Goal: Task Accomplishment & Management: Manage account settings

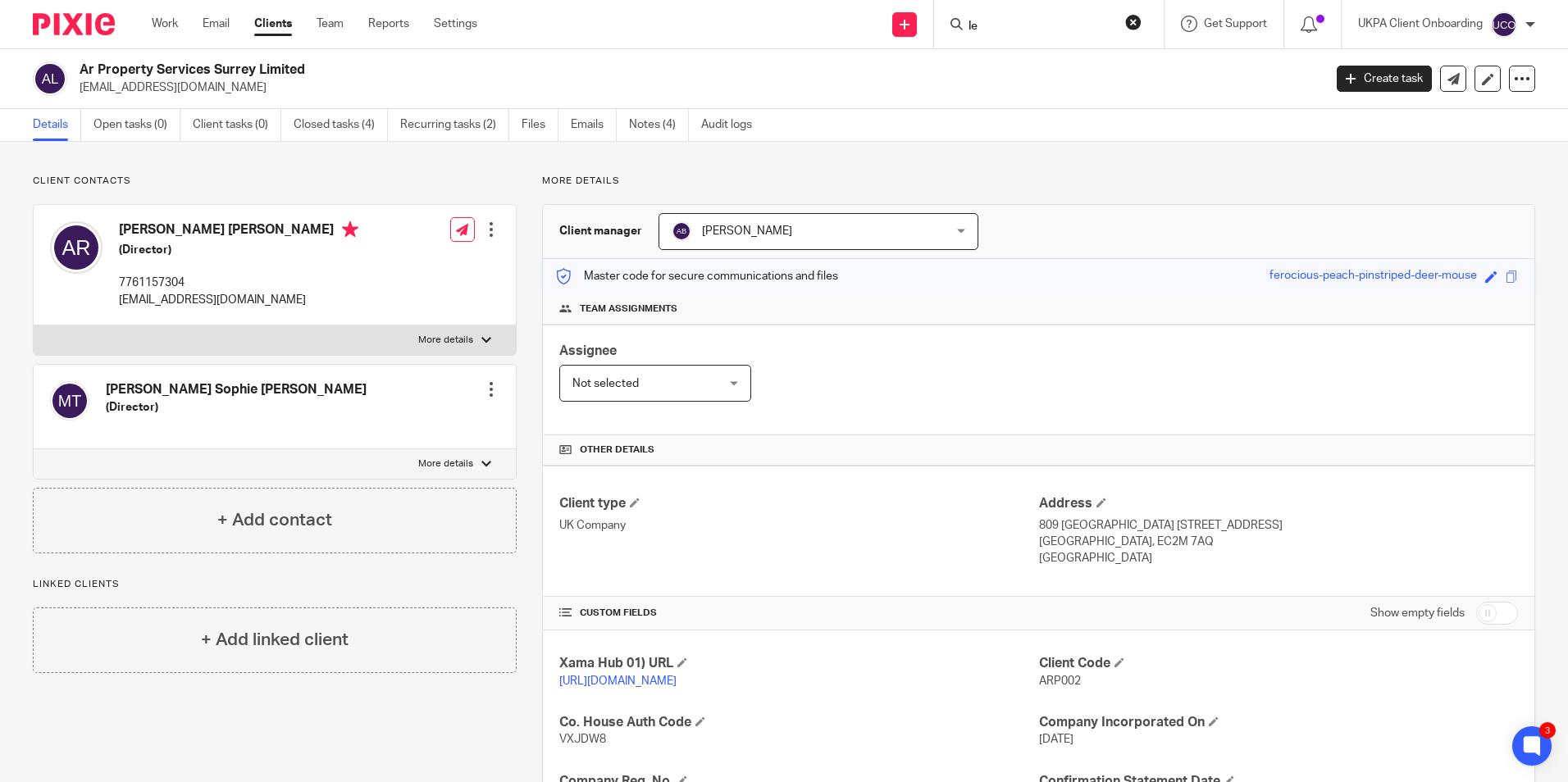
scroll to position [217, 0]
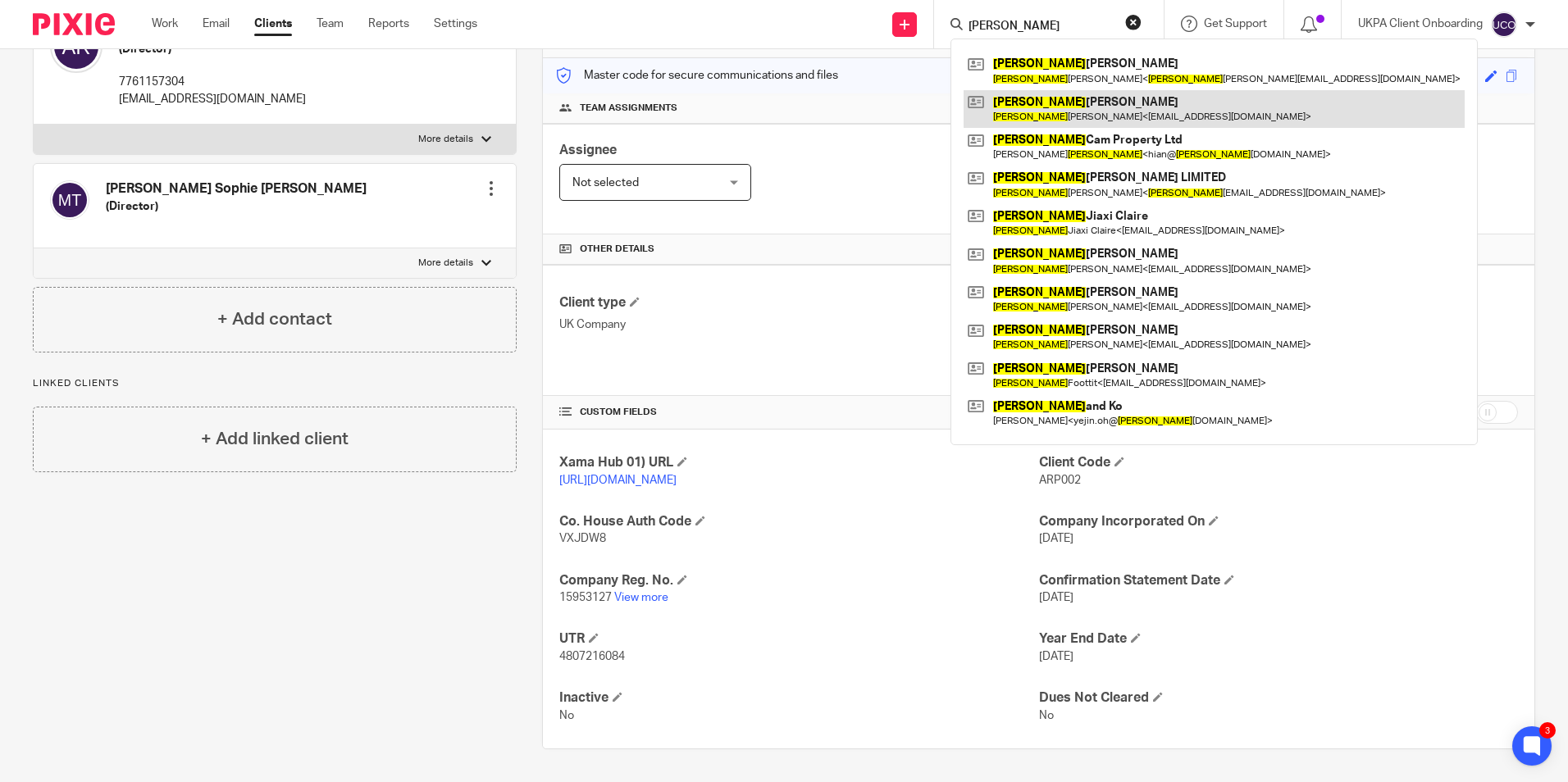
type input "[PERSON_NAME]"
click at [1052, 110] on link at bounding box center [1214, 109] width 501 height 37
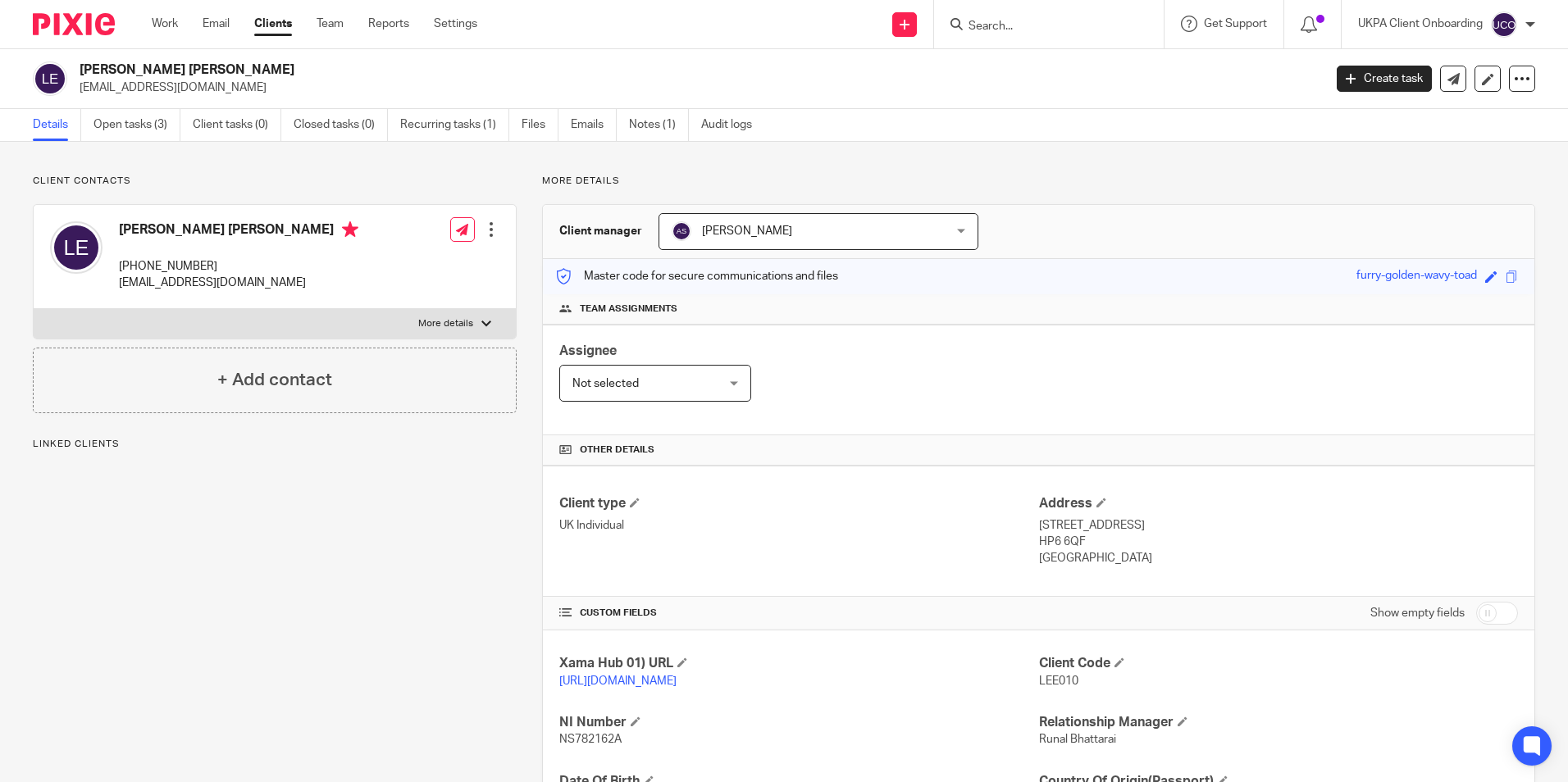
click at [189, 72] on h2 "Lee Justin Edwards" at bounding box center [573, 70] width 986 height 17
drag, startPoint x: 0, startPoint y: 0, endPoint x: 189, endPoint y: 72, distance: 202.2
click at [189, 72] on h2 "Lee Justin Edwards" at bounding box center [573, 70] width 986 height 17
click at [1058, 23] on input "Search" at bounding box center [1041, 27] width 148 height 15
paste input "Ar Property Services Surrey Limited"
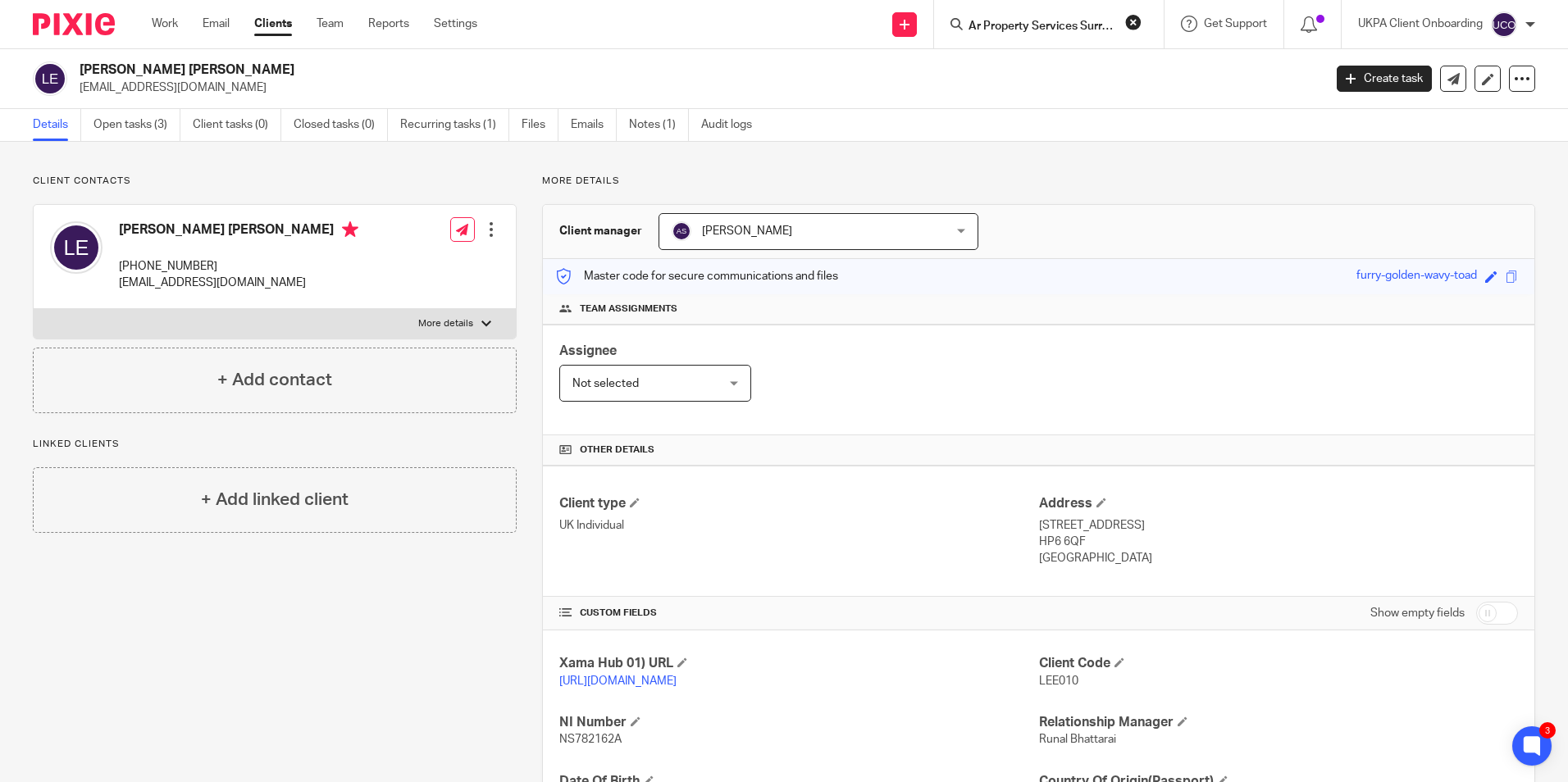
scroll to position [0, 46]
type input "Ar Property Services Surrey Limited"
click at [1054, 70] on link at bounding box center [1140, 70] width 355 height 37
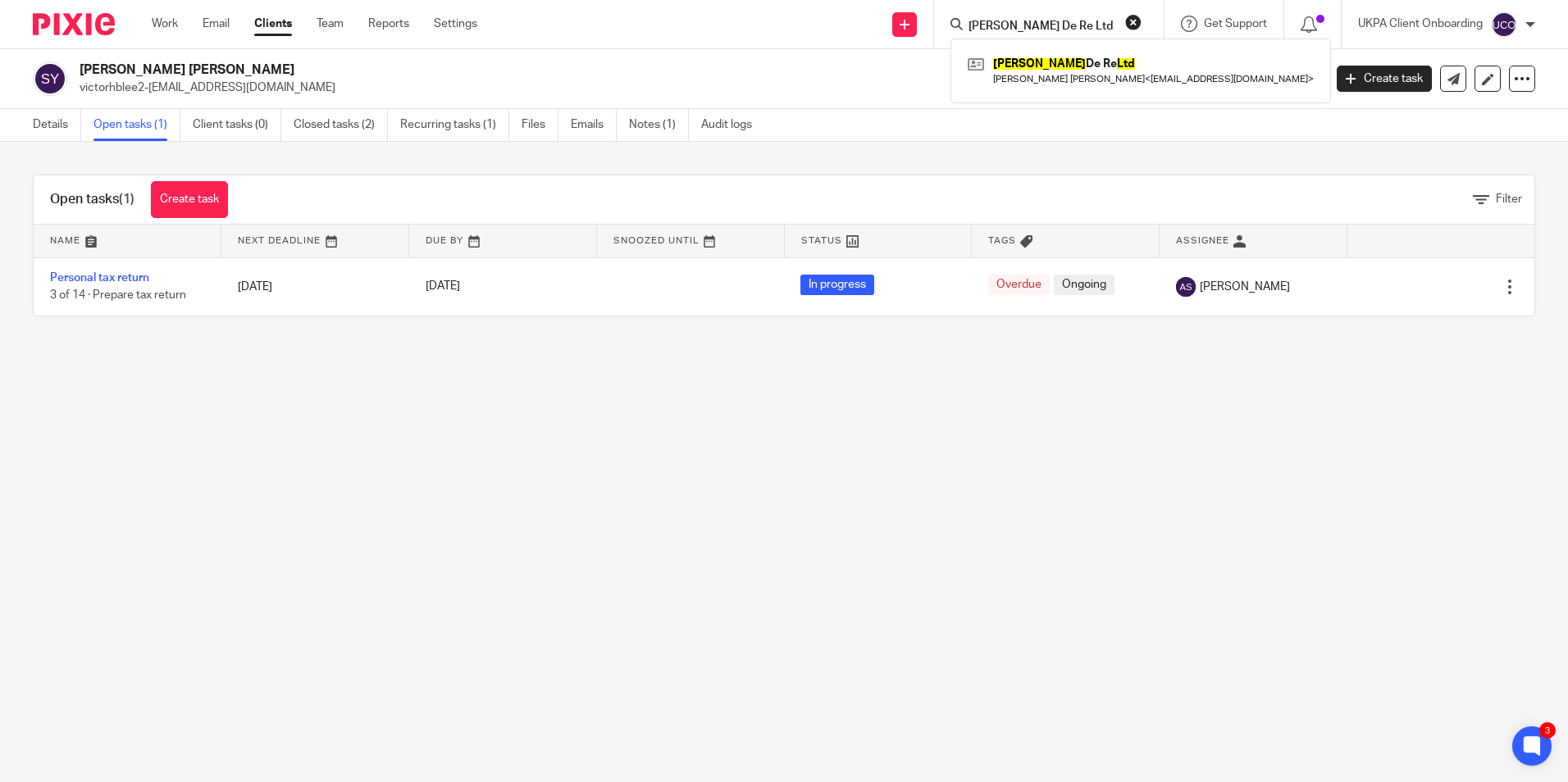
type input "Pineau De Re Ltd"
click at [1010, 64] on link at bounding box center [1140, 70] width 355 height 37
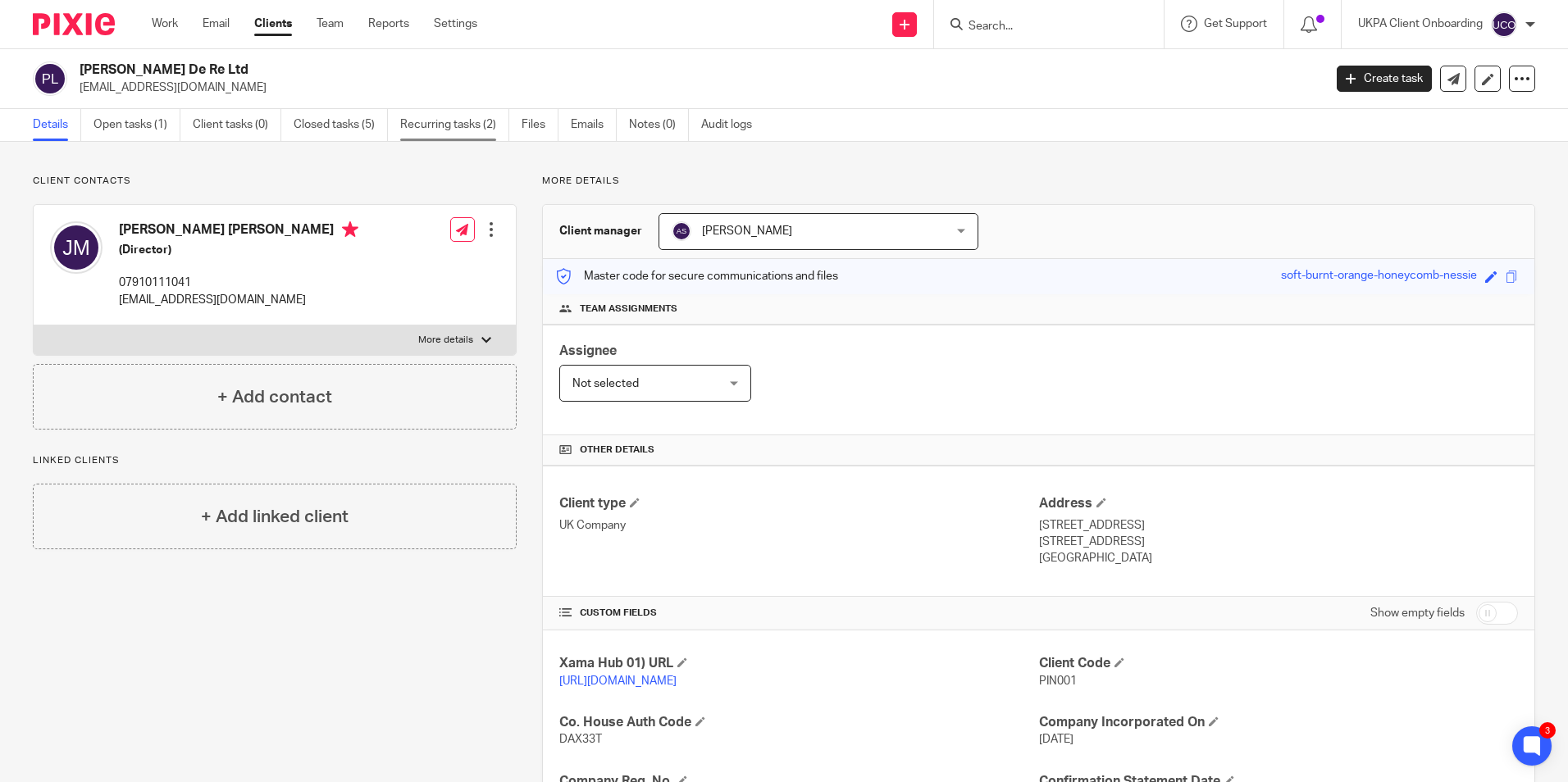
click at [446, 136] on link "Recurring tasks (2)" at bounding box center [455, 125] width 109 height 32
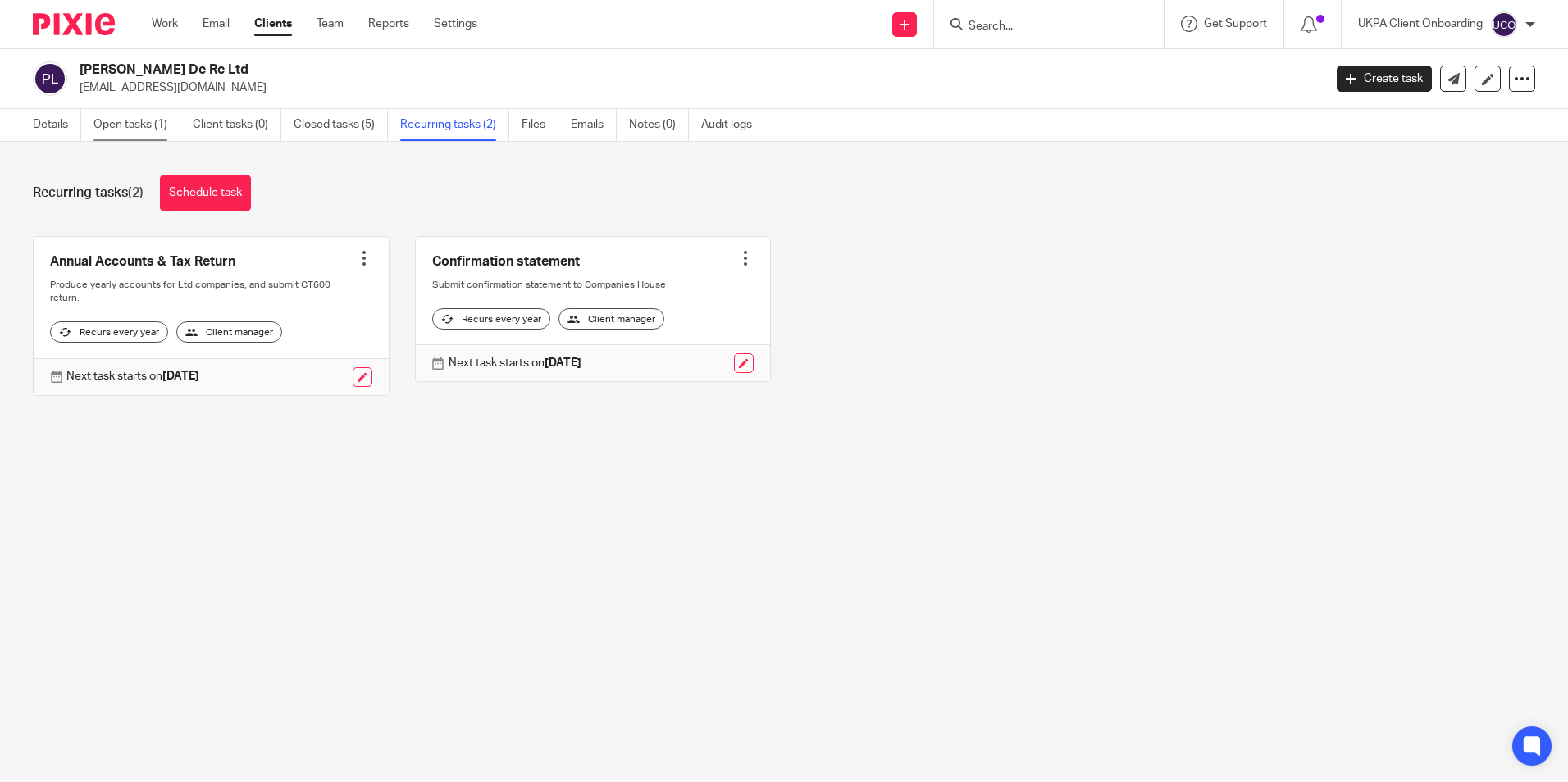
click at [152, 123] on link "Open tasks (1)" at bounding box center [137, 125] width 87 height 32
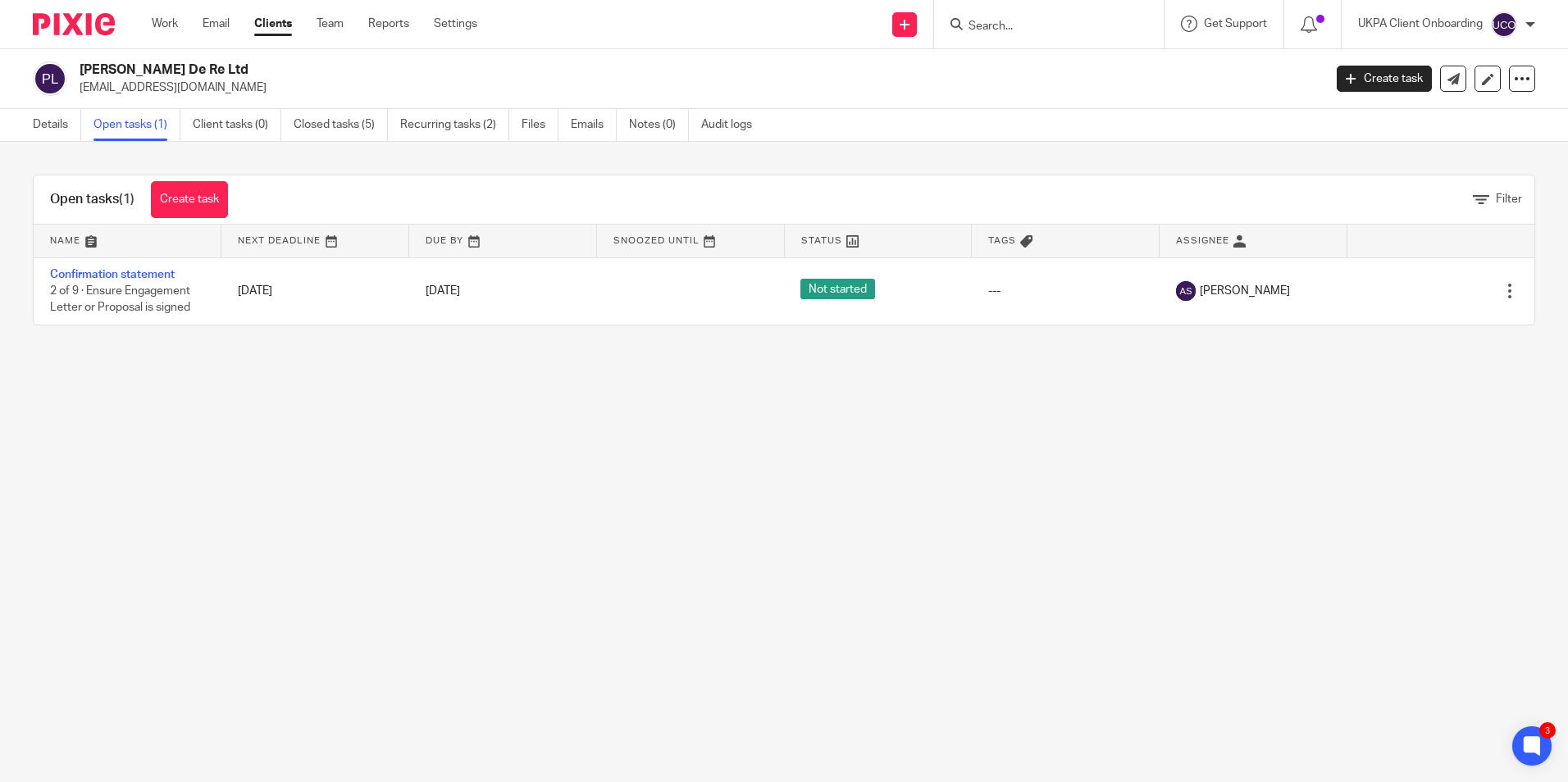
click at [1006, 26] on input "Search" at bounding box center [1041, 27] width 148 height 15
paste input "Ukestates & Properties Limited"
type input "Ukestates & Properties Limited"
click at [1022, 74] on link at bounding box center [1118, 70] width 309 height 37
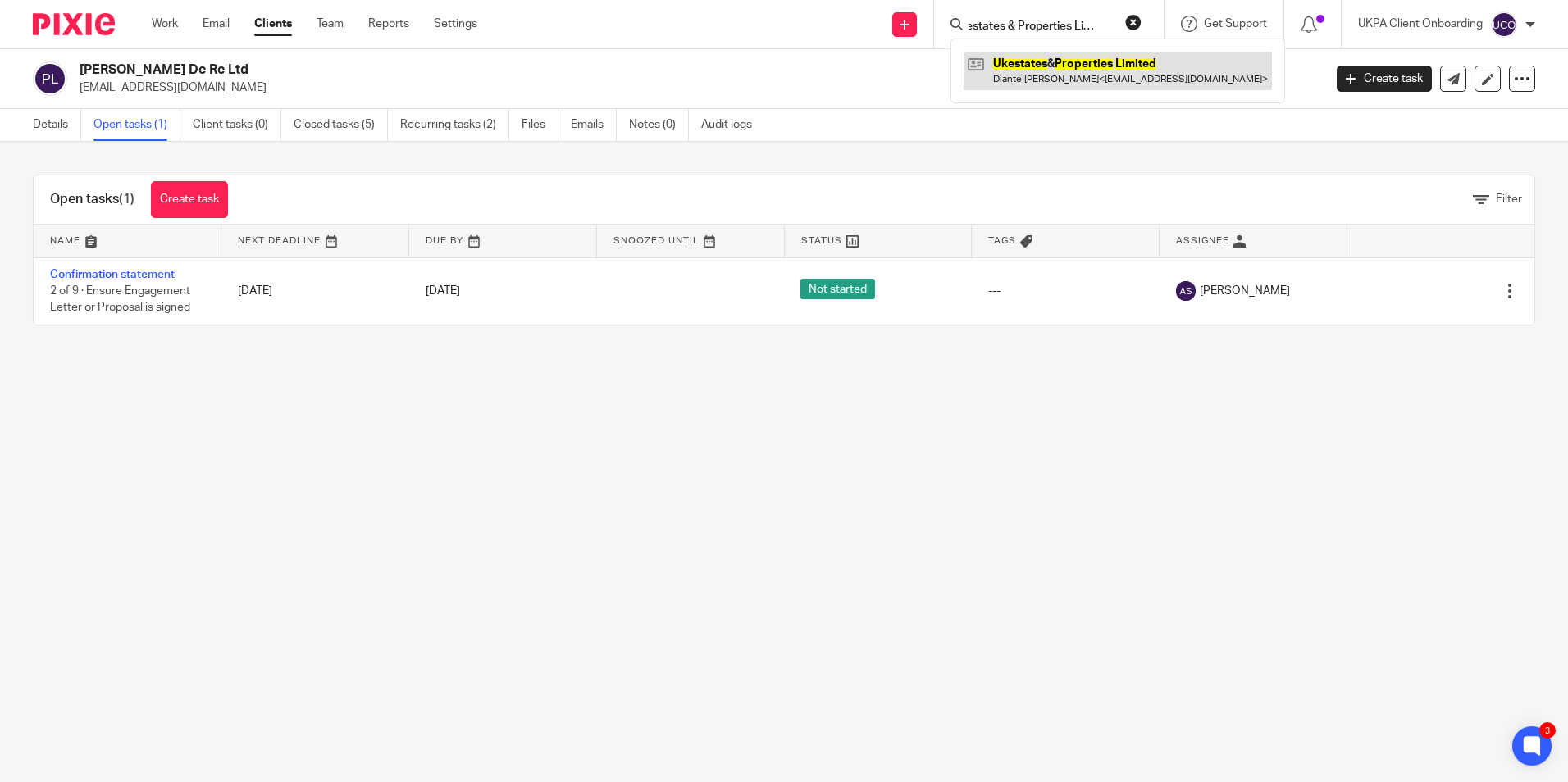
scroll to position [0, 0]
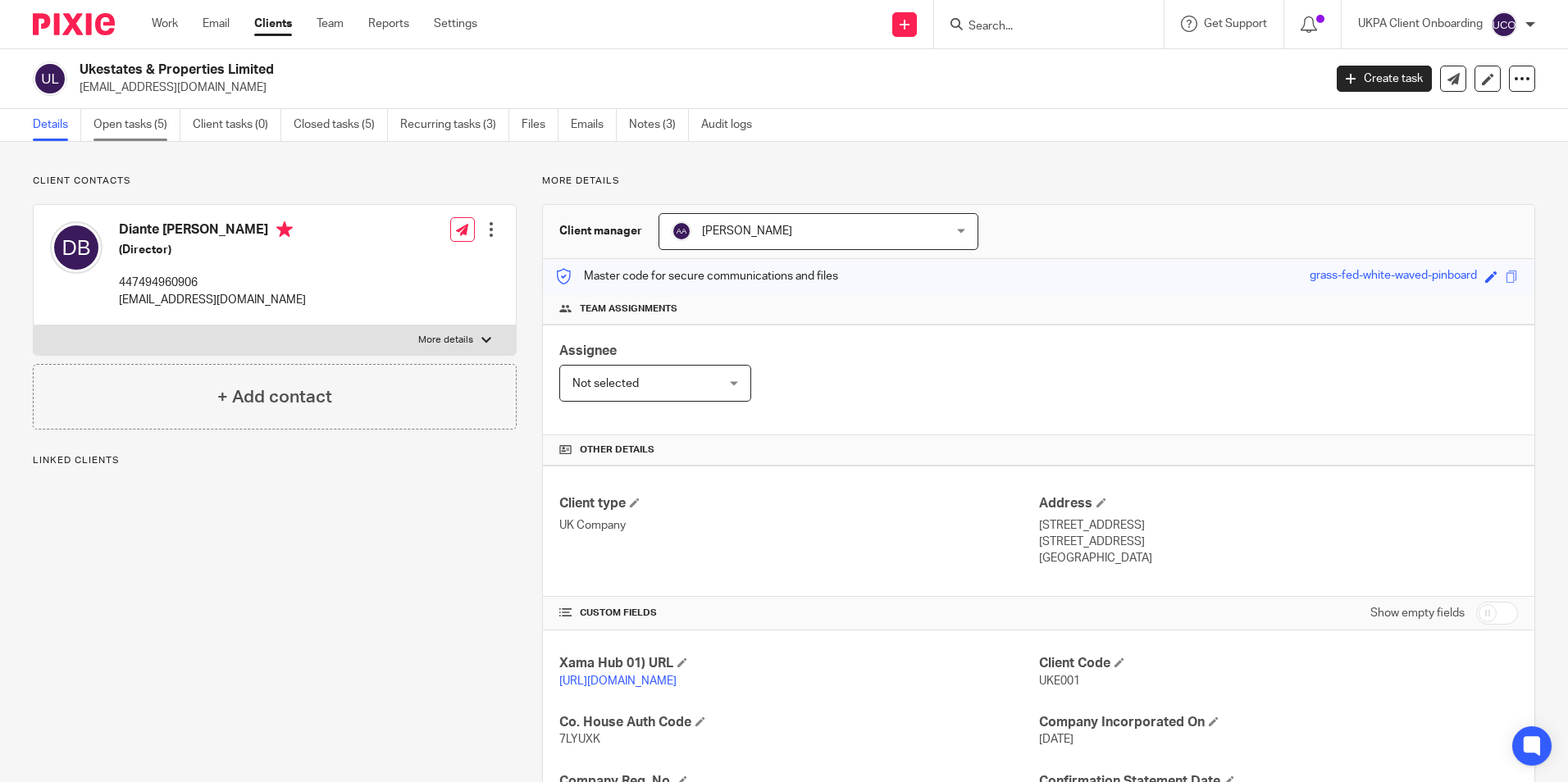
click at [163, 135] on link "Open tasks (5)" at bounding box center [137, 125] width 87 height 32
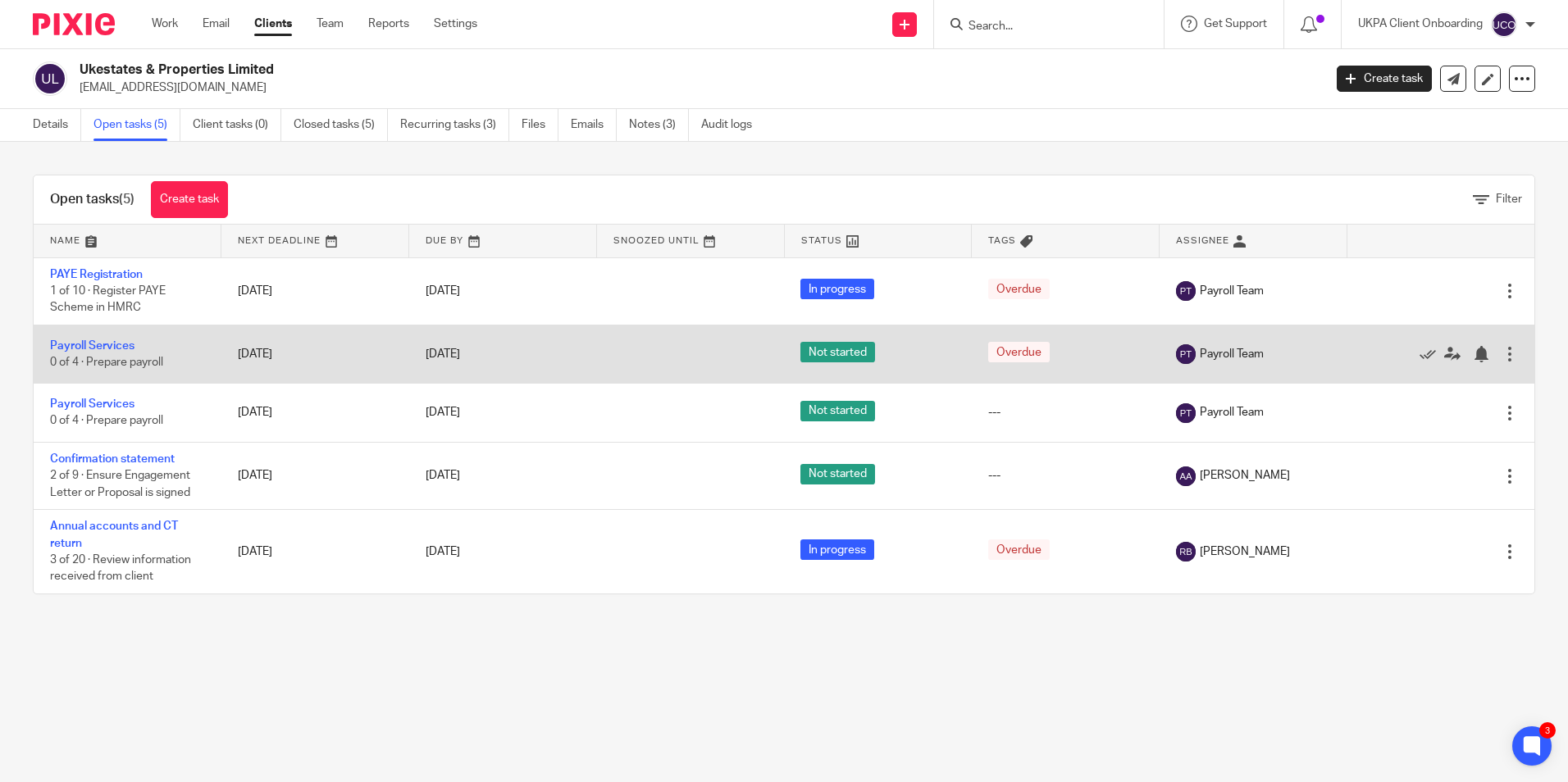
click at [1502, 356] on div at bounding box center [1510, 355] width 17 height 17
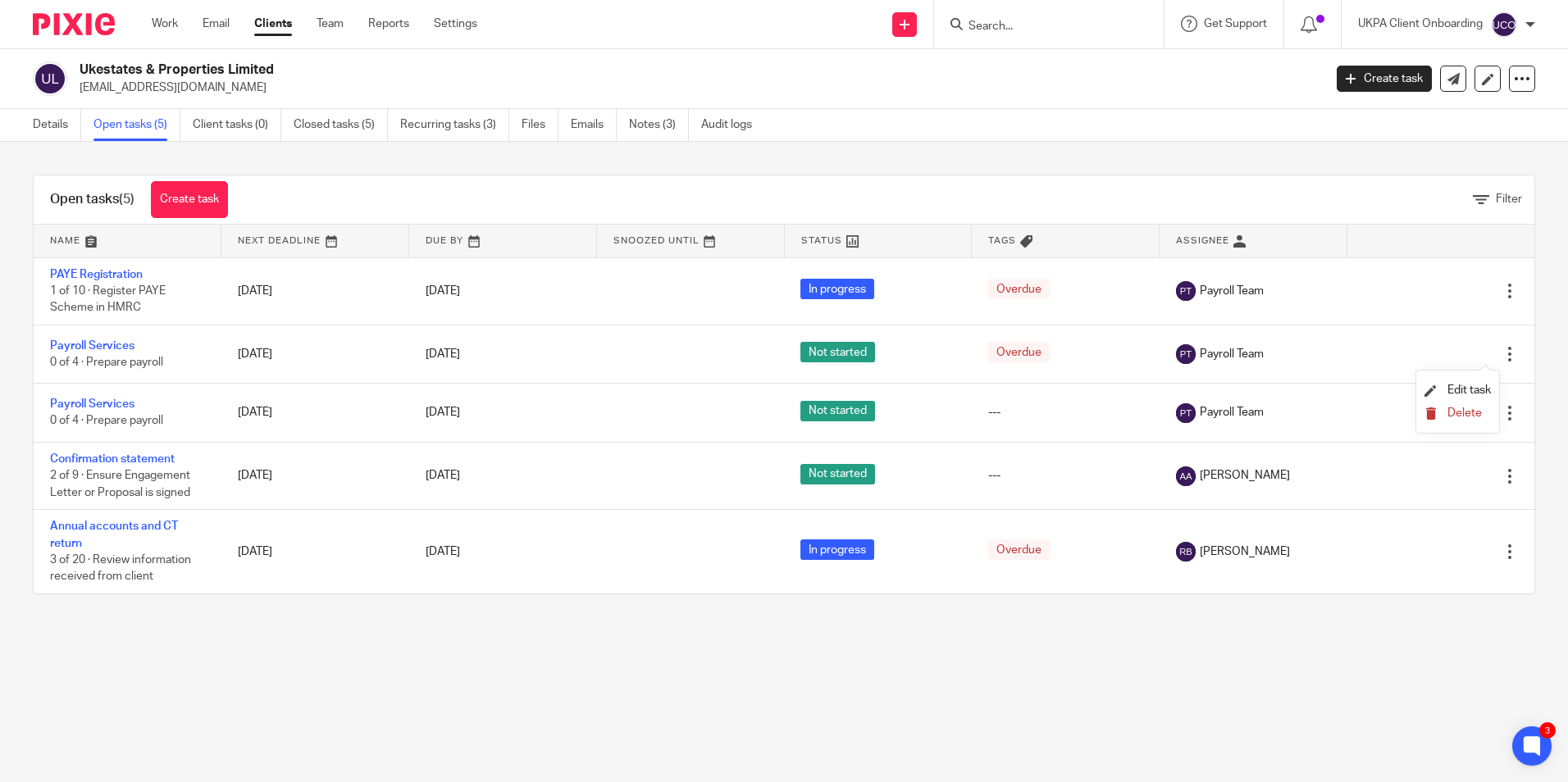
click at [1459, 412] on span "Delete" at bounding box center [1464, 413] width 35 height 11
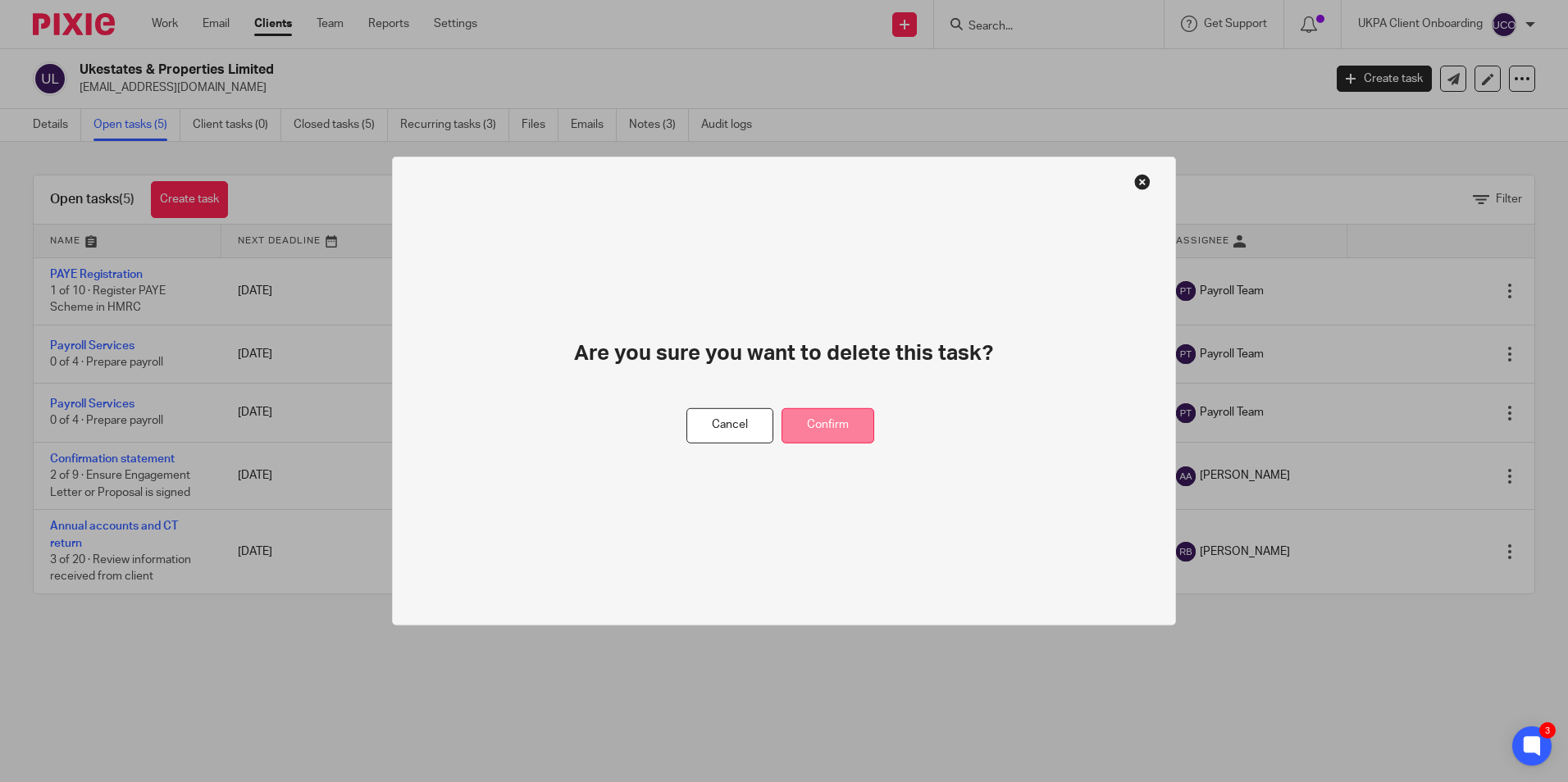
click at [862, 413] on button "Confirm" at bounding box center [828, 427] width 93 height 36
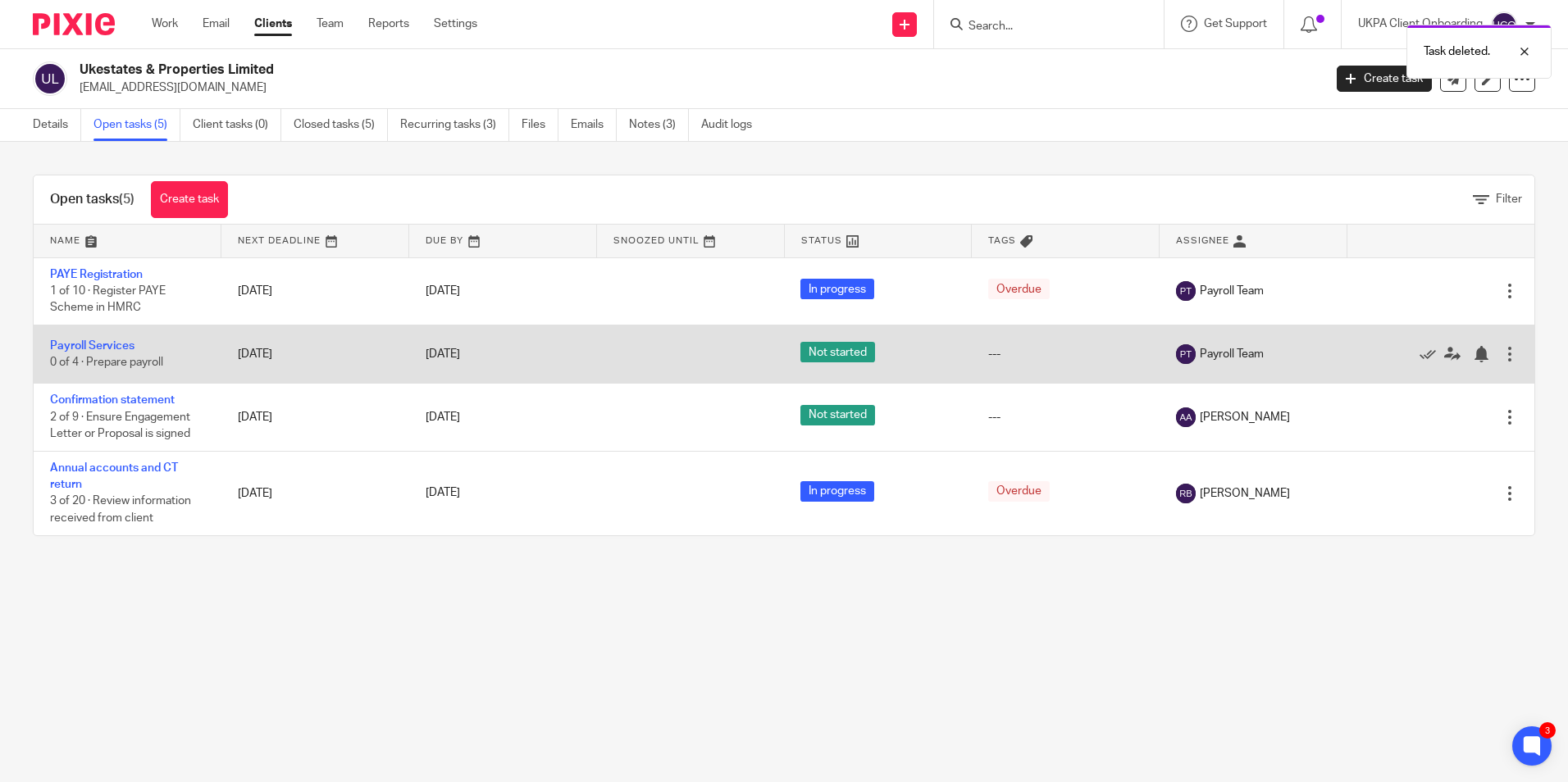
click at [1502, 353] on div at bounding box center [1510, 355] width 17 height 17
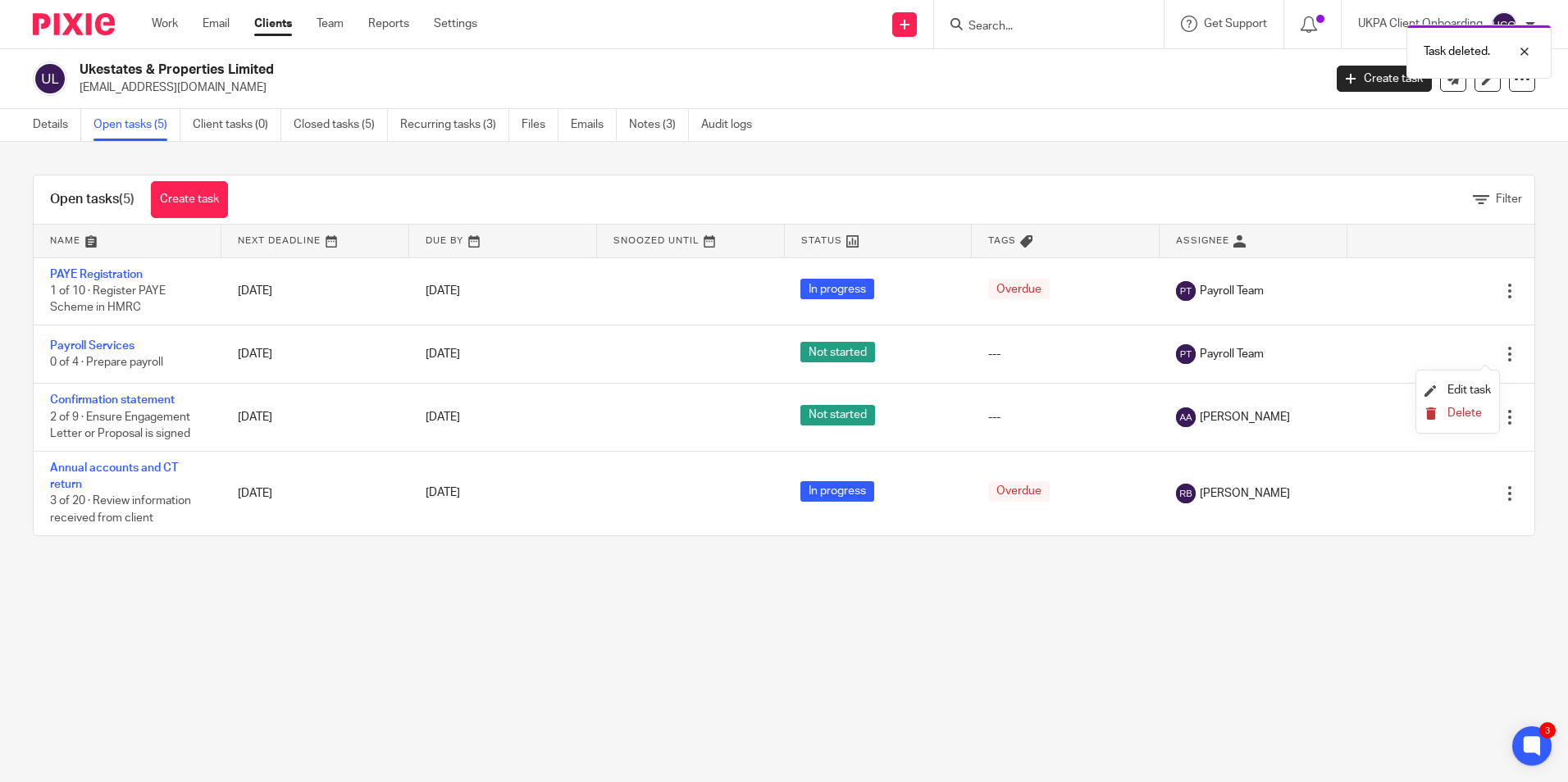
click at [1468, 418] on span "Delete" at bounding box center [1464, 413] width 35 height 11
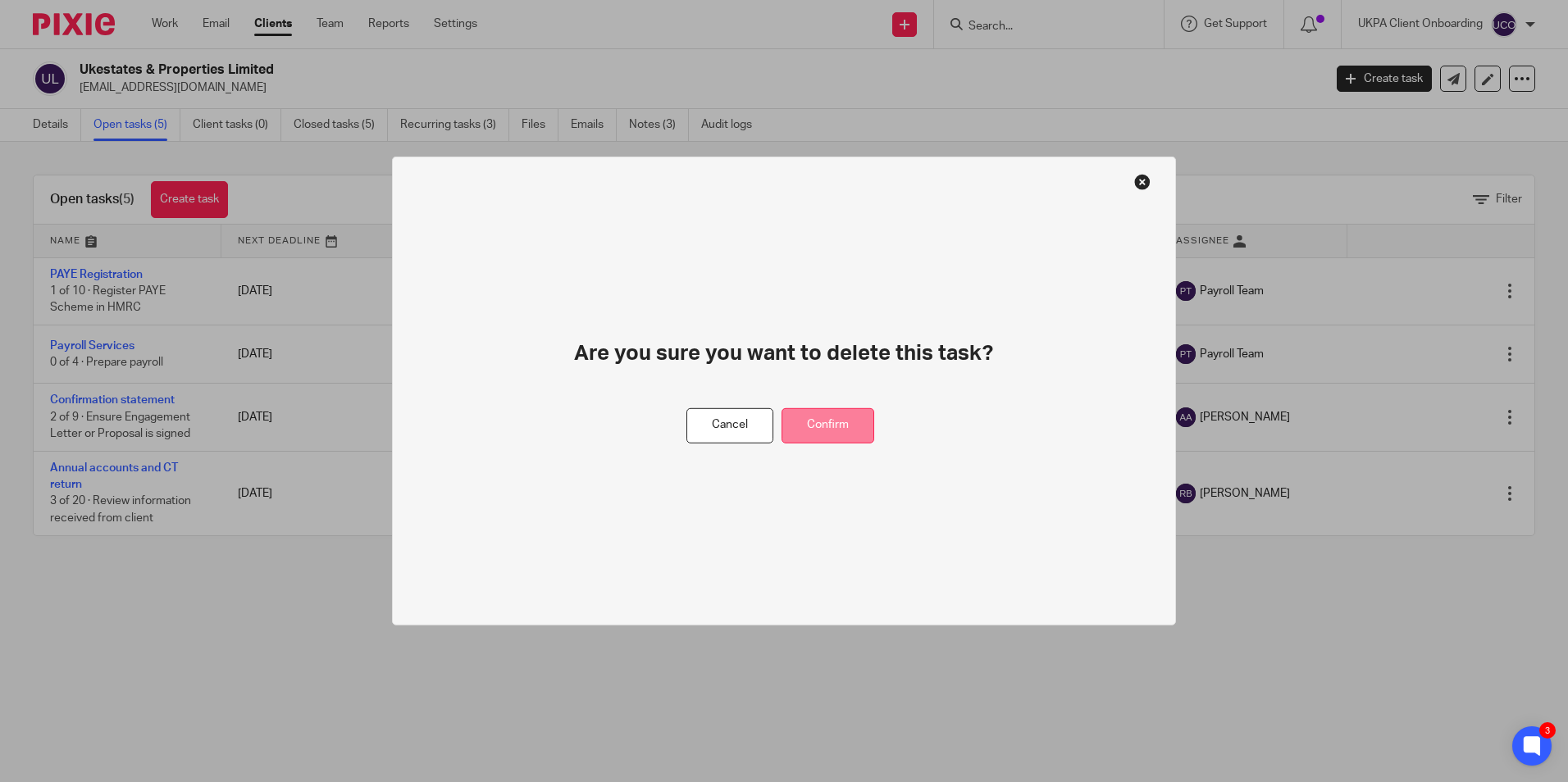
click at [847, 427] on button "Confirm" at bounding box center [828, 427] width 93 height 36
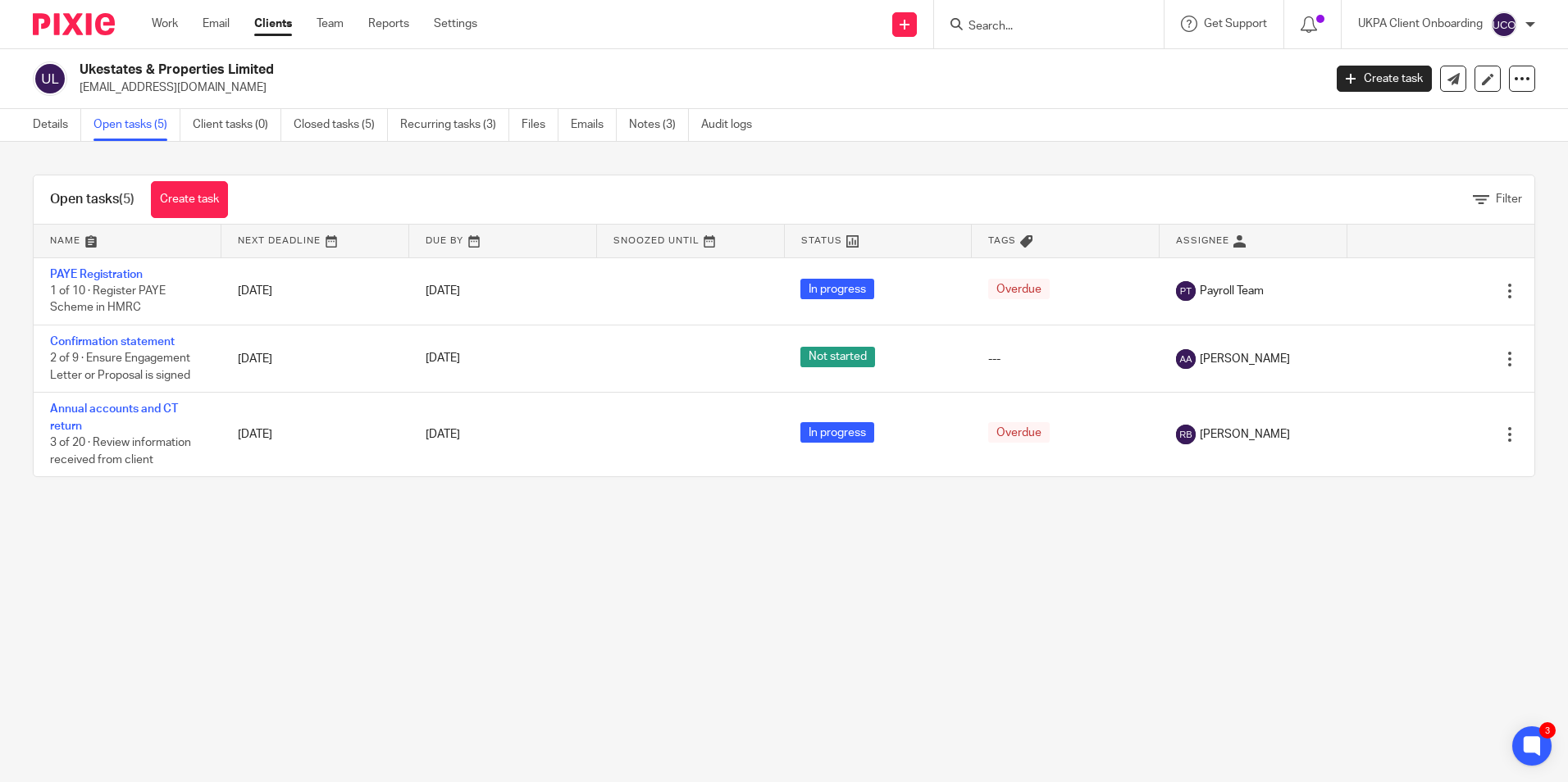
click at [1002, 20] on input "Search" at bounding box center [1041, 27] width 148 height 15
paste input "Fabulets Properties Limited"
type input "Fabulets Properties Limited"
click at [1023, 77] on link at bounding box center [1102, 70] width 277 height 37
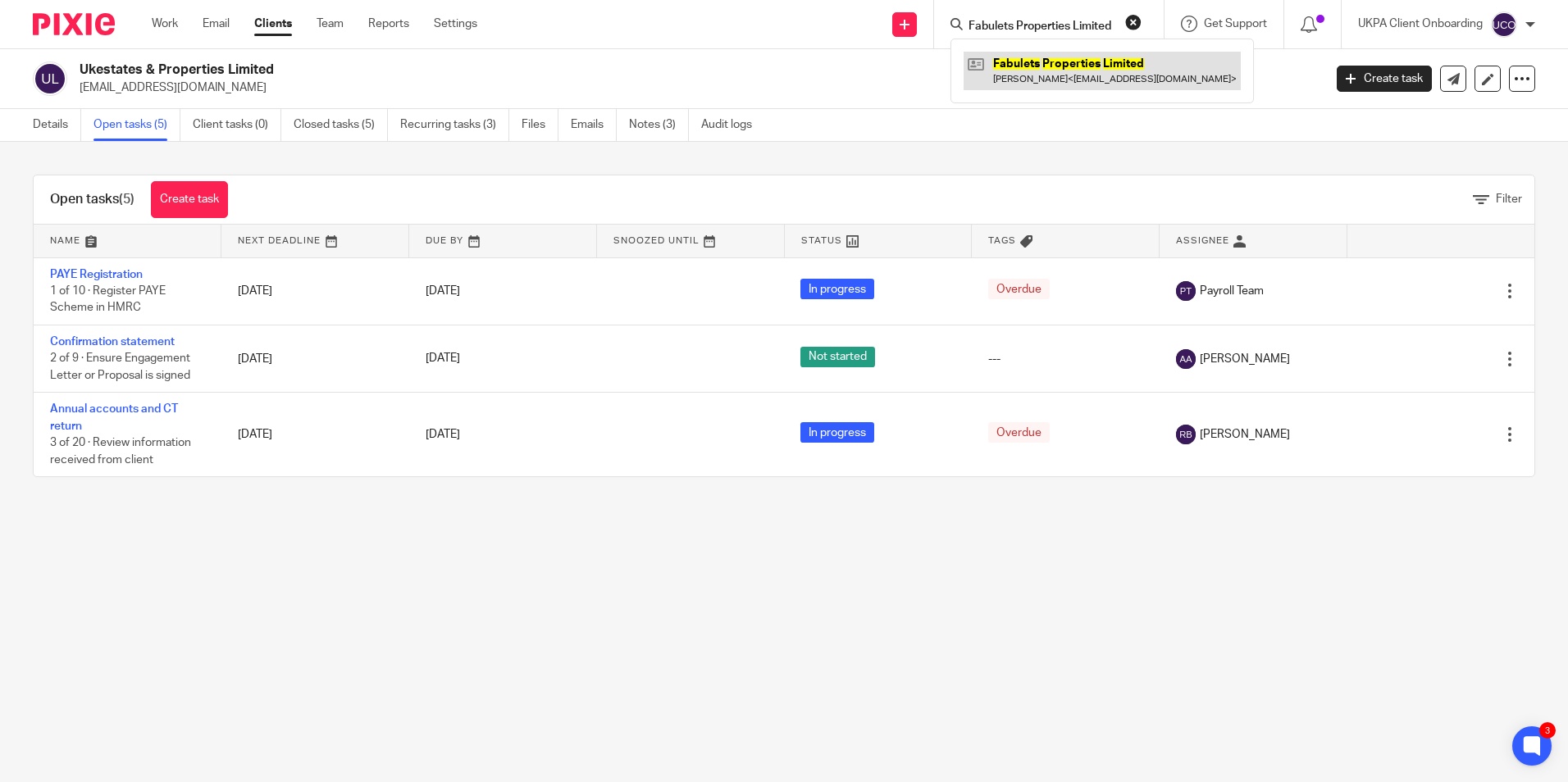
scroll to position [0, 0]
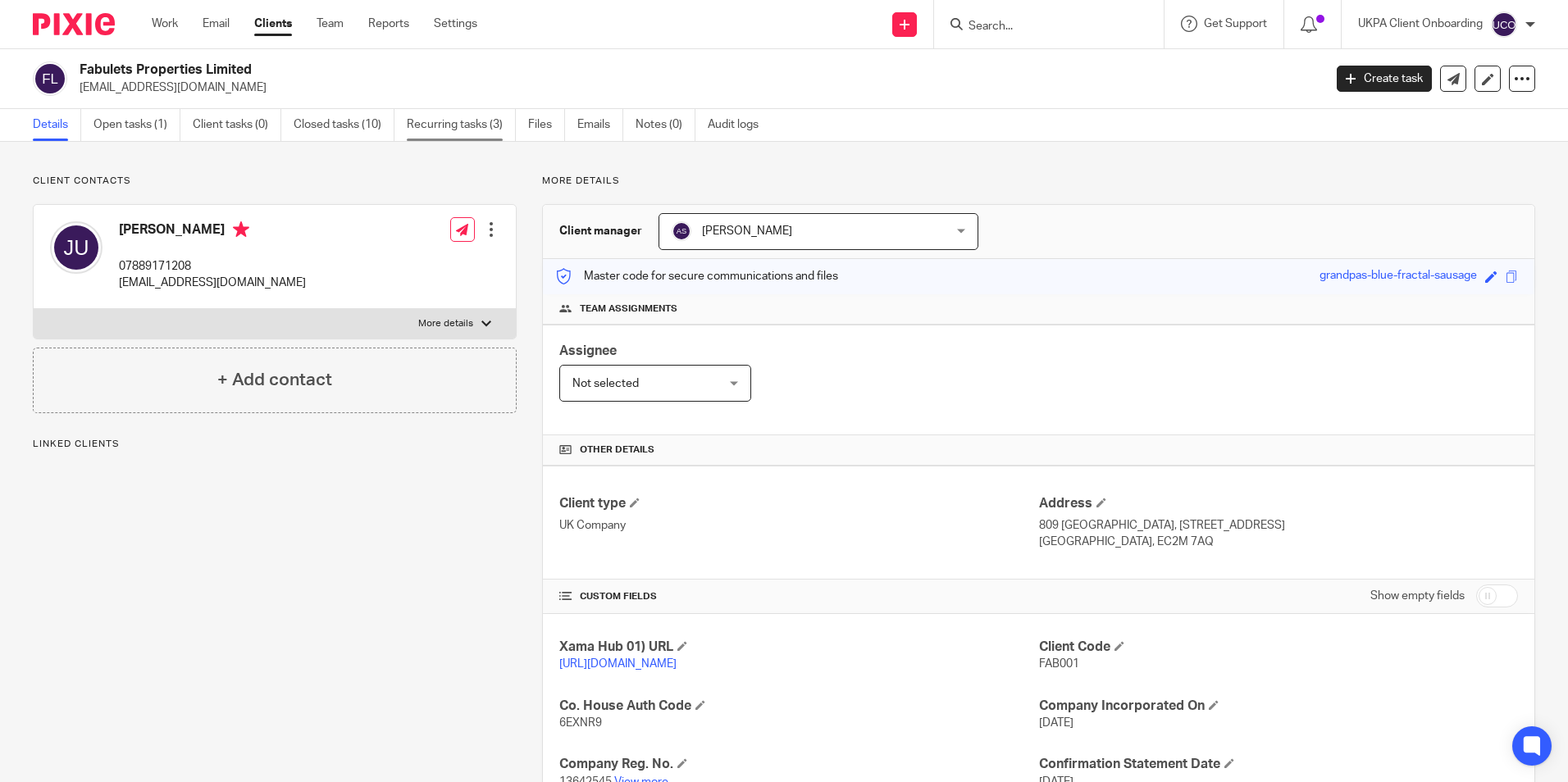
click at [439, 129] on link "Recurring tasks (3)" at bounding box center [461, 125] width 109 height 32
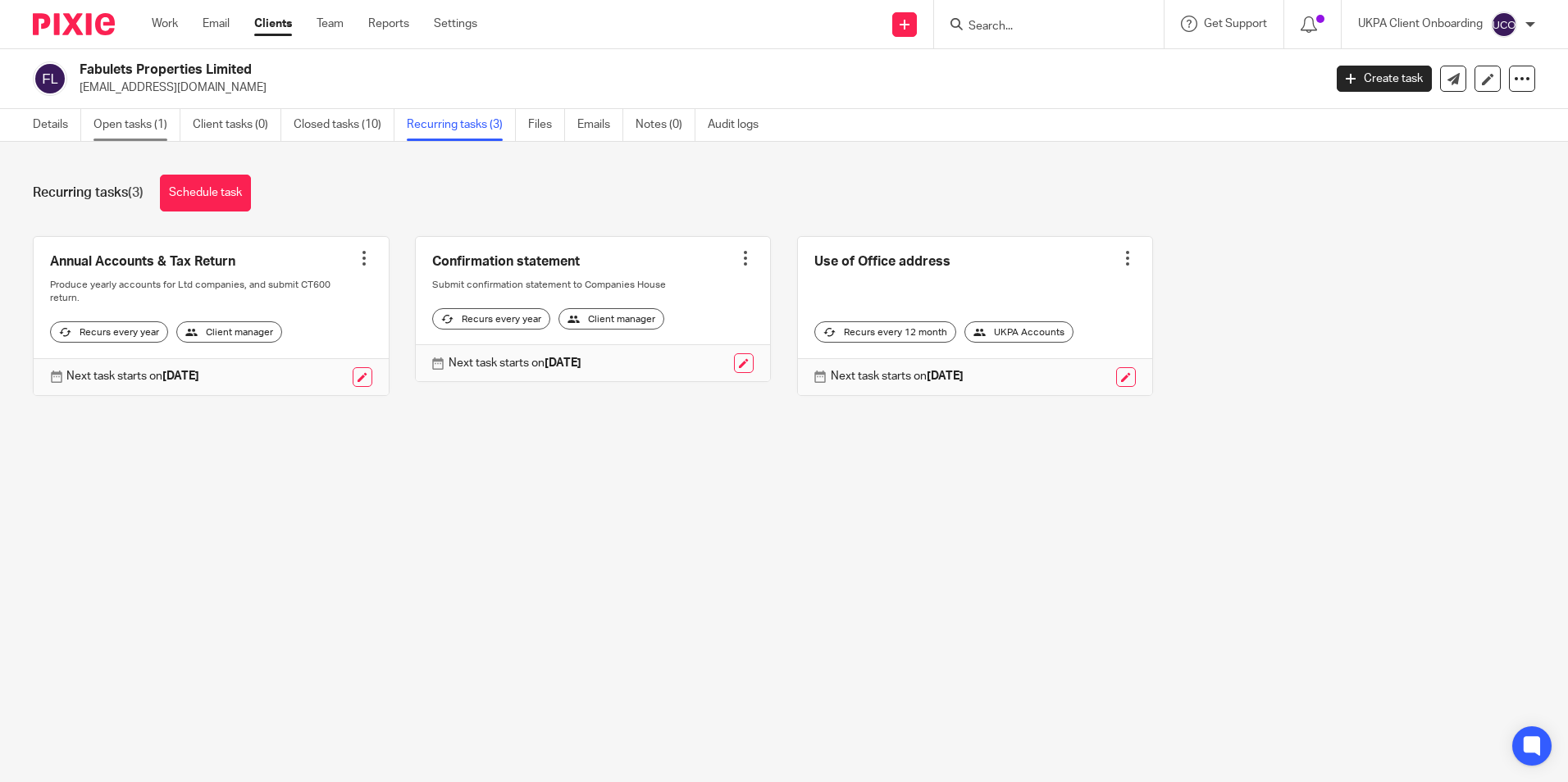
click at [154, 119] on link "Open tasks (1)" at bounding box center [137, 125] width 87 height 32
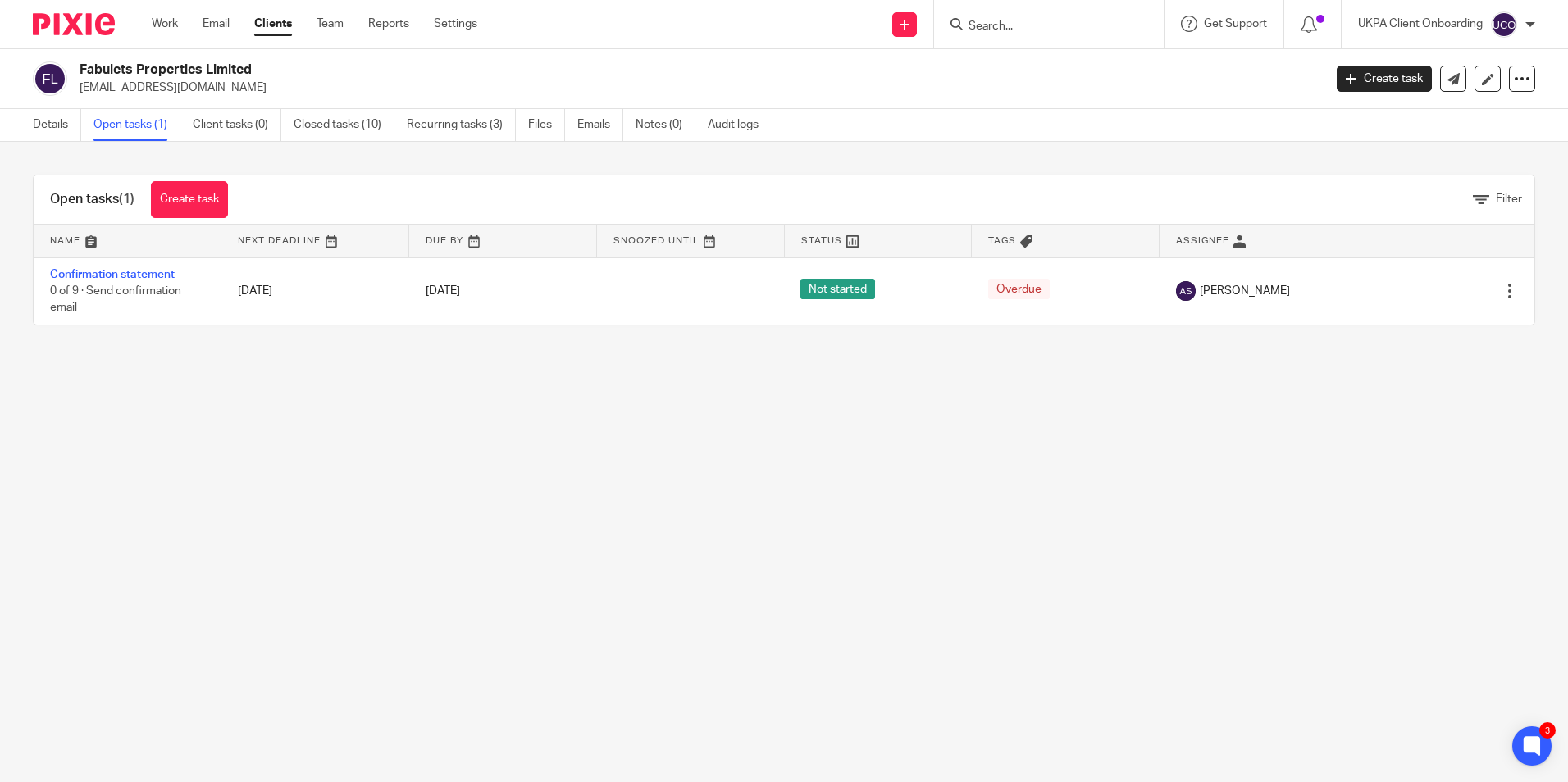
click at [1022, 38] on div at bounding box center [1049, 24] width 229 height 49
drag, startPoint x: 1022, startPoint y: 38, endPoint x: 1018, endPoint y: 27, distance: 11.7
click at [1022, 36] on div at bounding box center [1049, 24] width 229 height 49
click at [1018, 27] on input "Search" at bounding box center [1041, 27] width 148 height 15
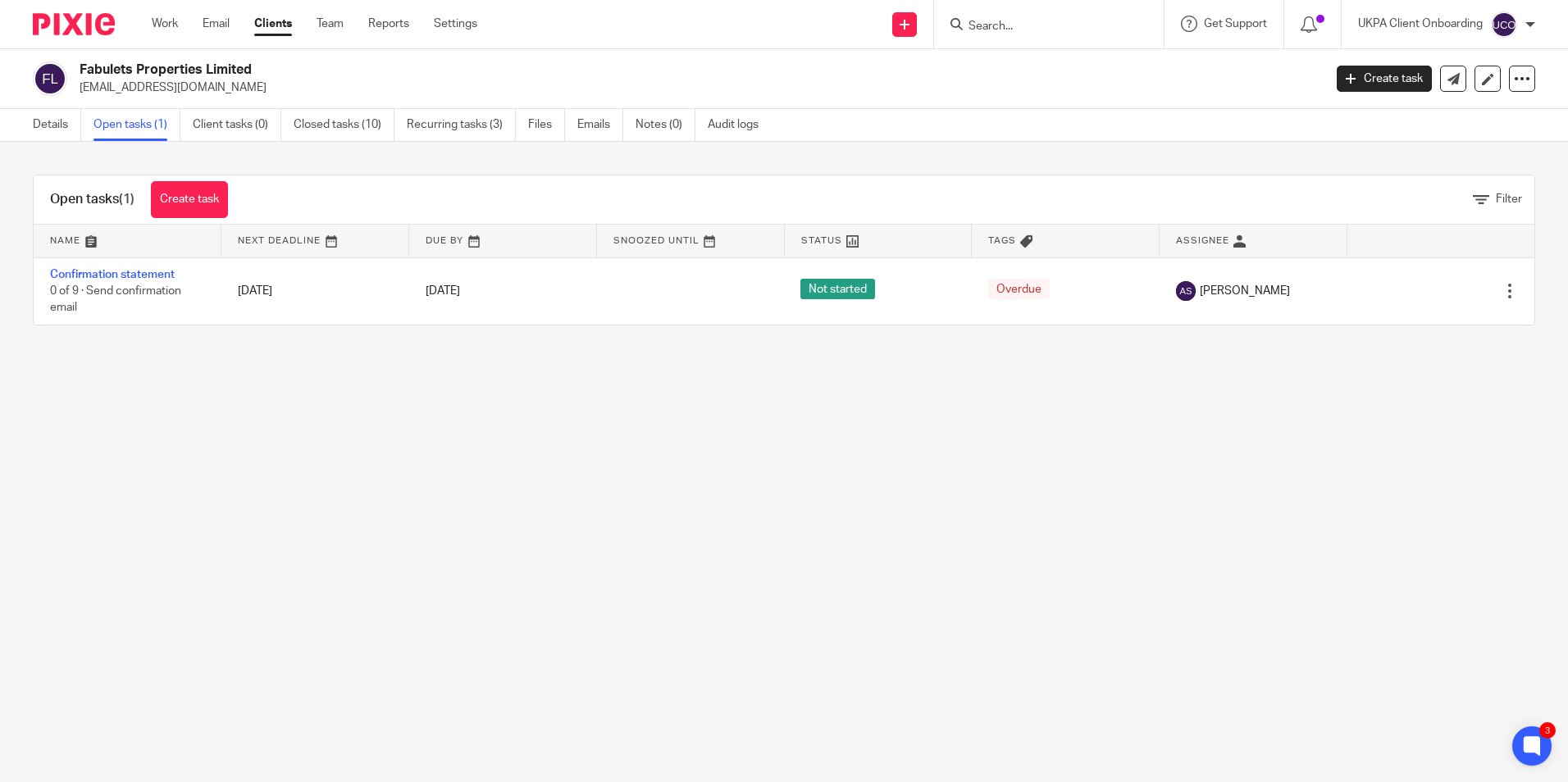
click at [1018, 27] on input "Search" at bounding box center [1041, 27] width 148 height 15
paste input "Oystel Limited"
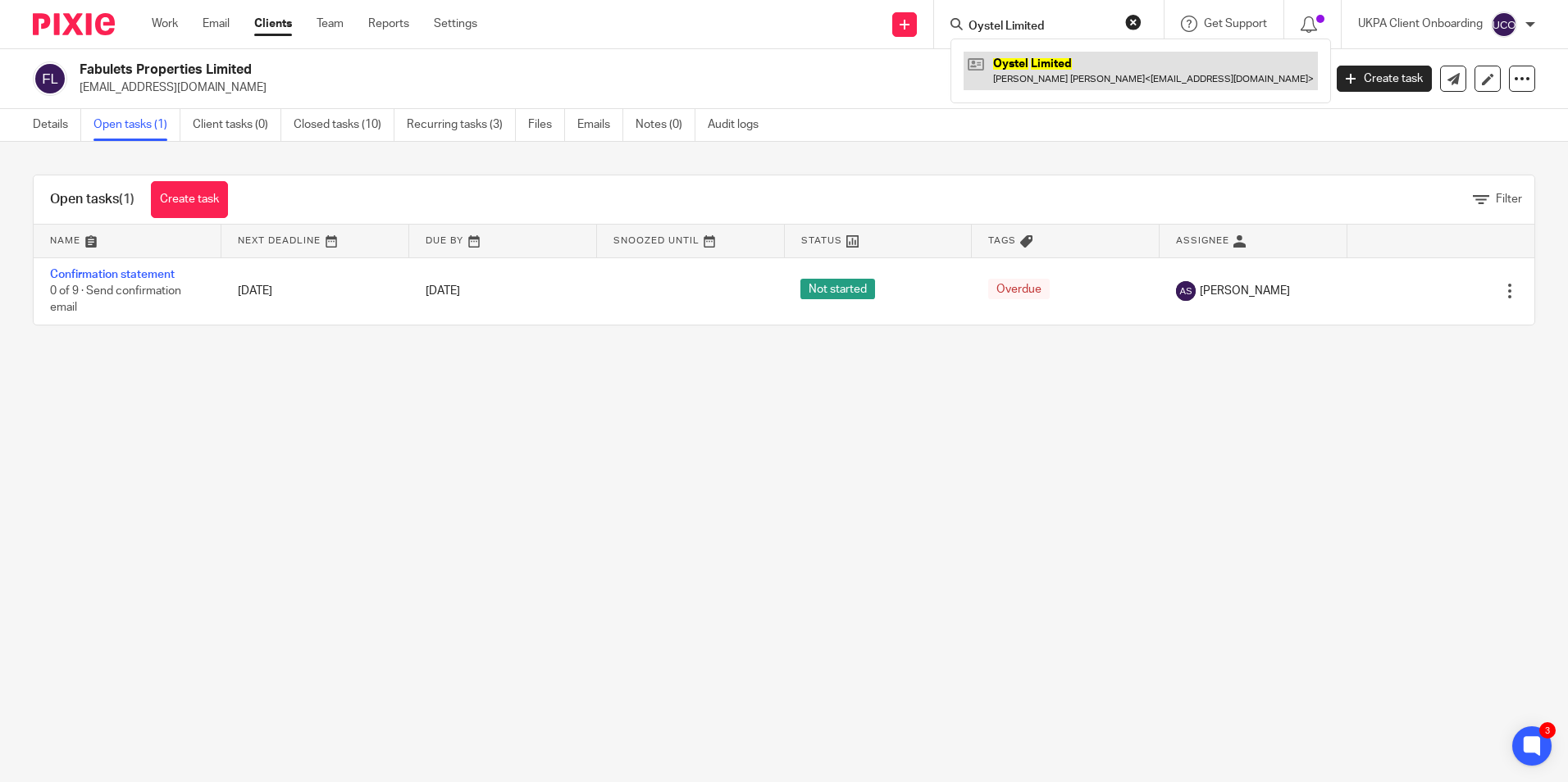
type input "Oystel Limited"
click at [1030, 66] on link at bounding box center [1140, 70] width 355 height 37
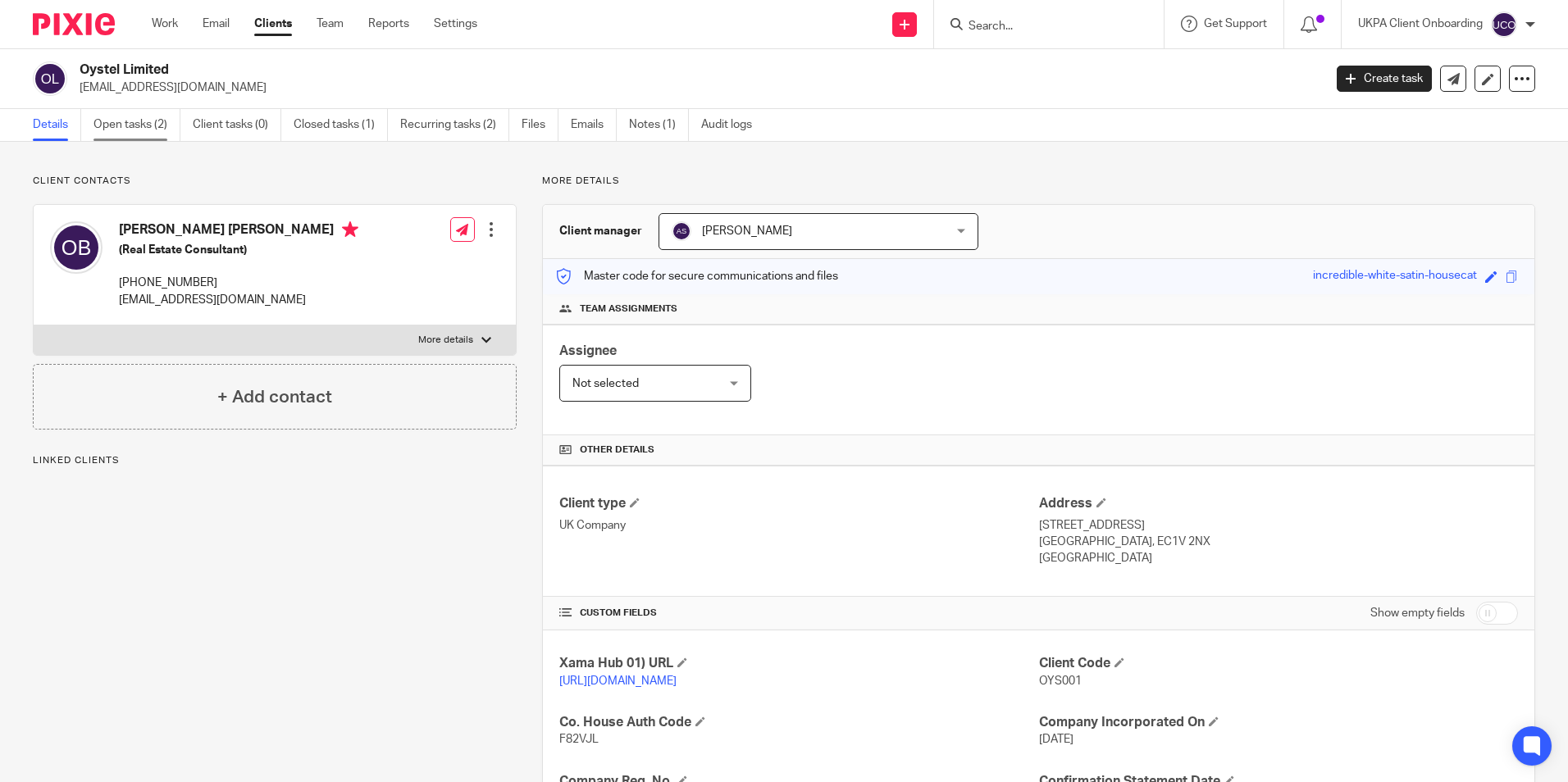
click at [167, 130] on link "Open tasks (2)" at bounding box center [137, 125] width 87 height 32
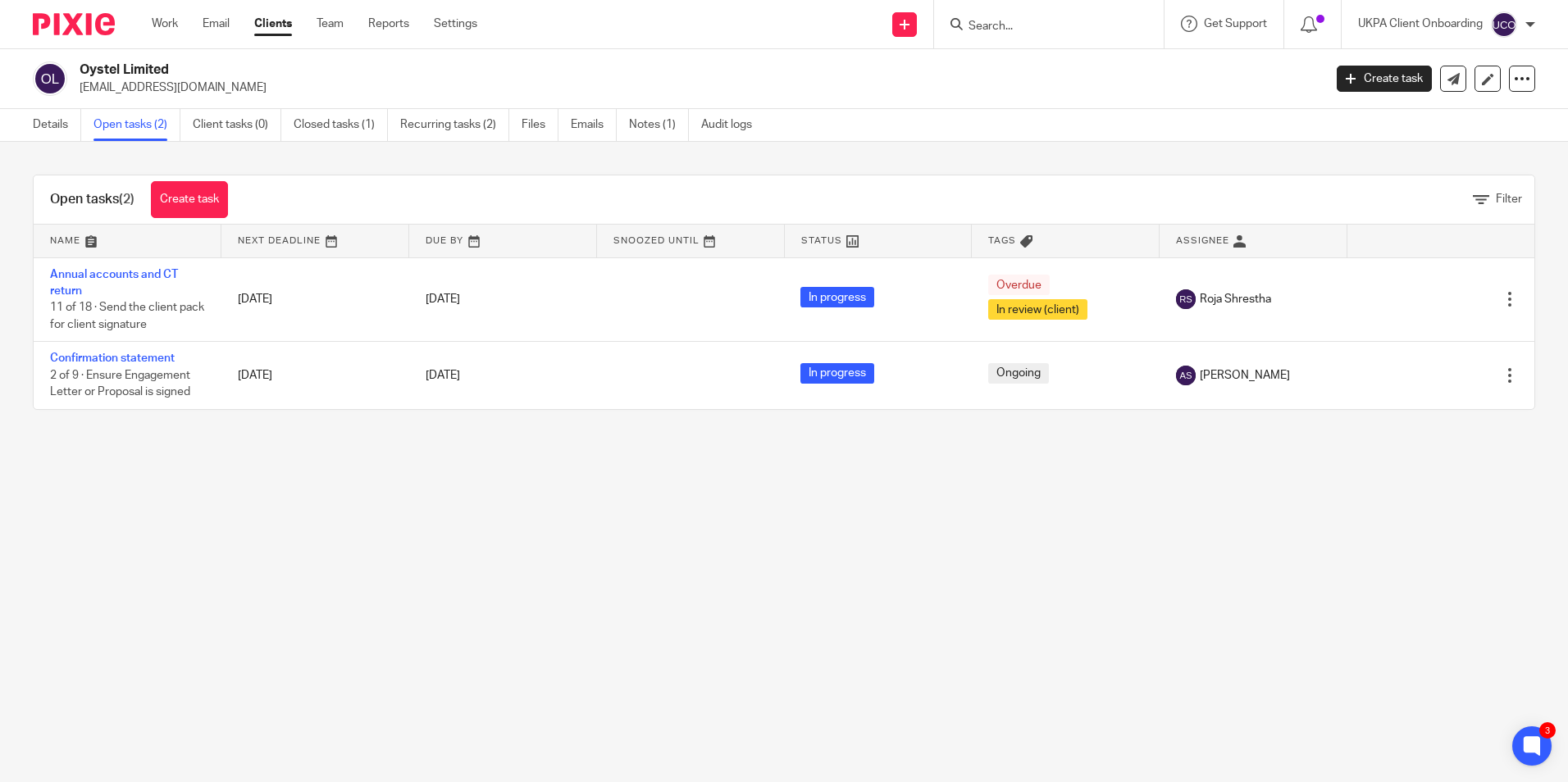
click at [1016, 24] on input "Search" at bounding box center [1041, 27] width 148 height 15
paste input "The Midas Group Ltd"
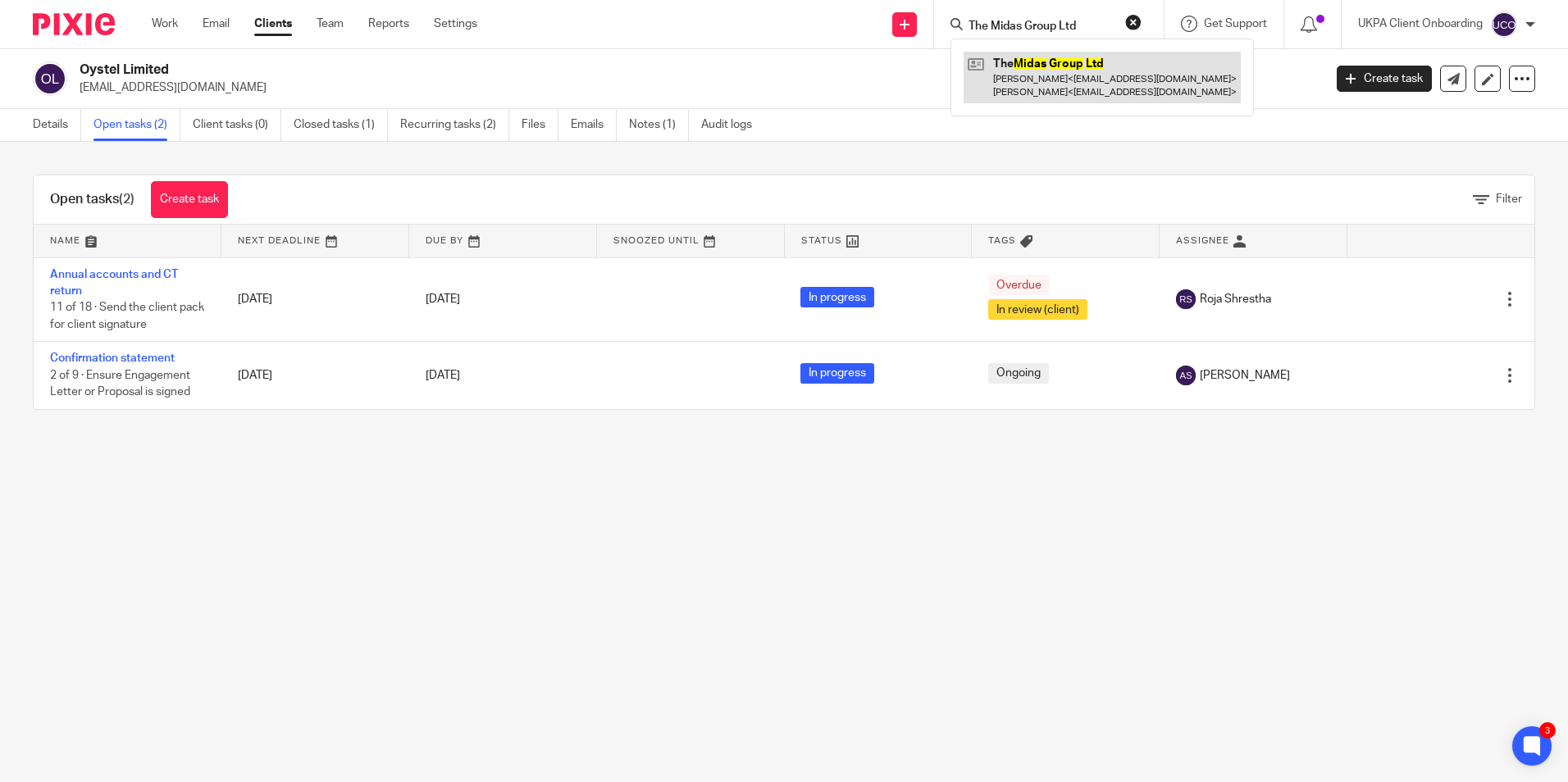
type input "The Midas Group Ltd"
click at [1025, 74] on link at bounding box center [1102, 77] width 277 height 51
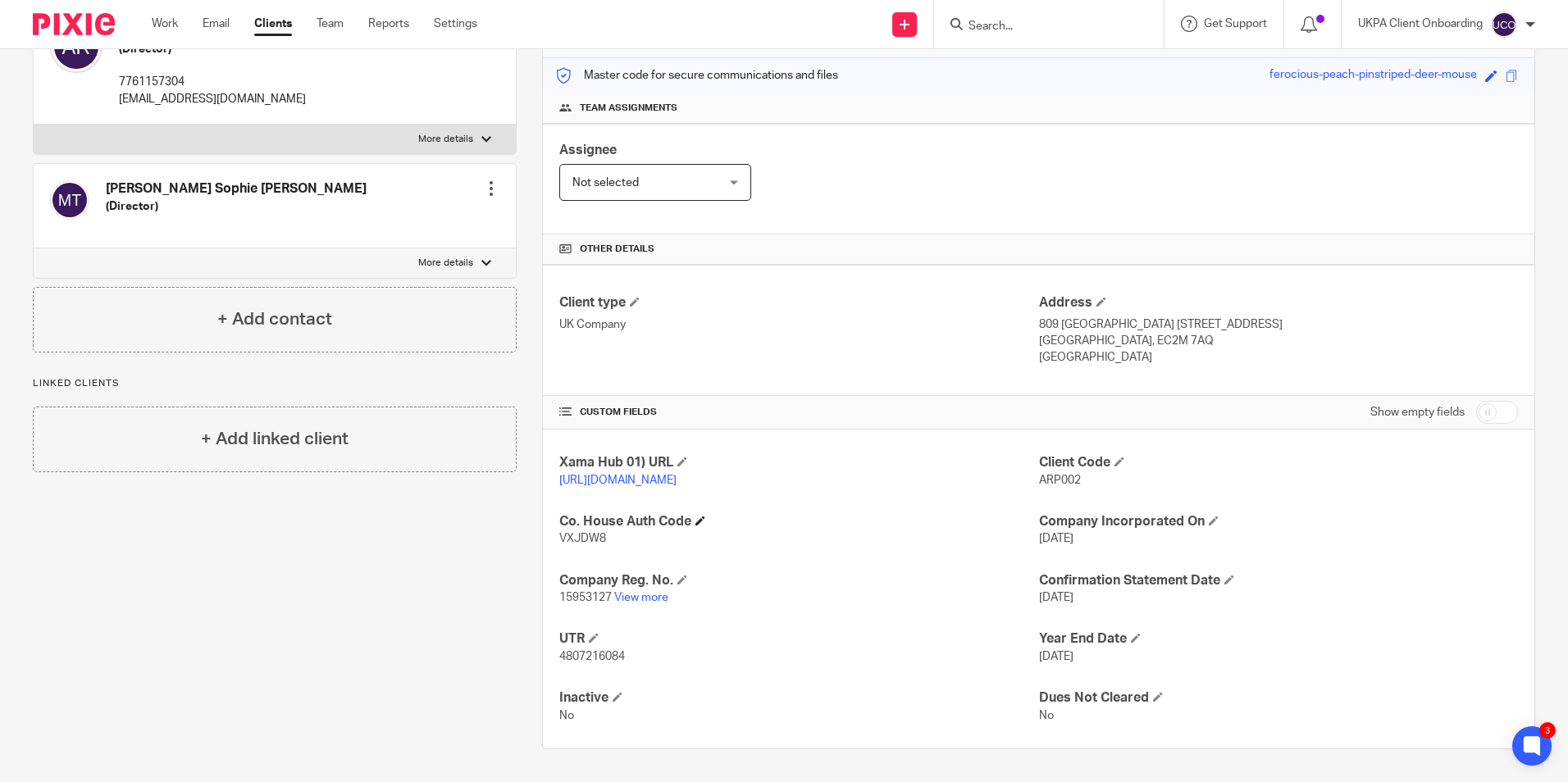
scroll to position [217, 0]
click at [661, 597] on link "View more" at bounding box center [642, 598] width 54 height 11
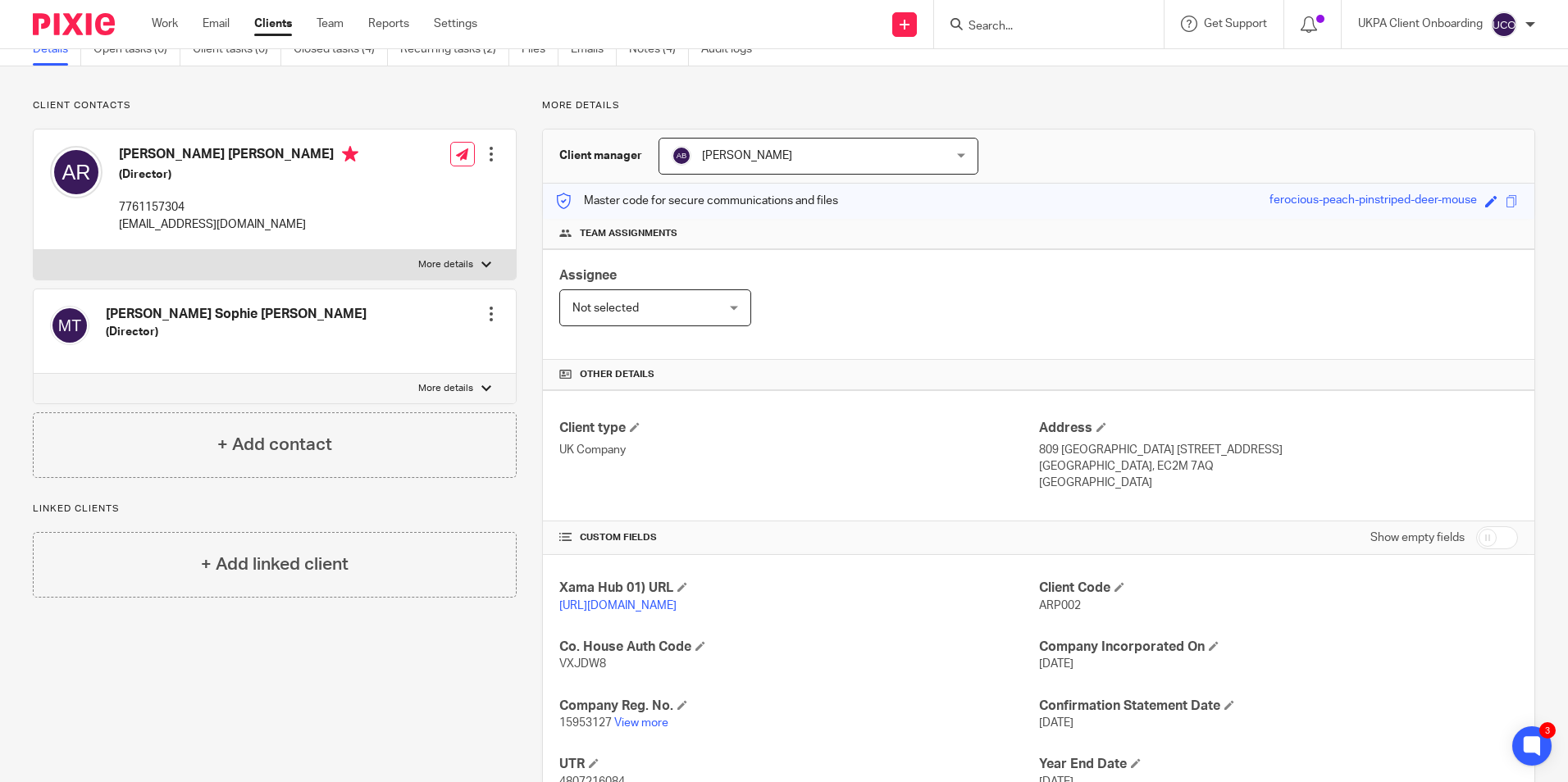
scroll to position [0, 0]
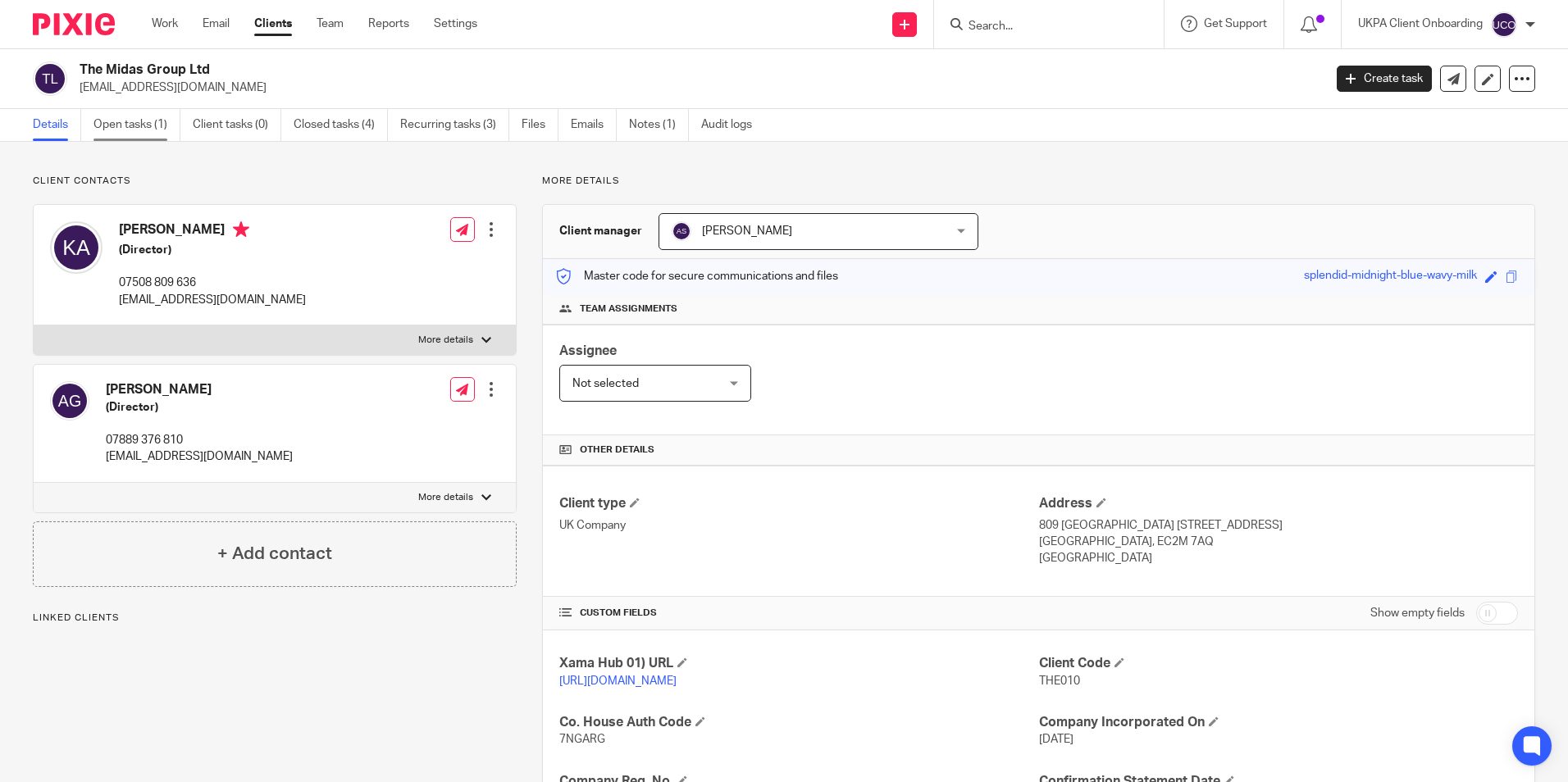
click at [169, 129] on link "Open tasks (1)" at bounding box center [137, 125] width 87 height 32
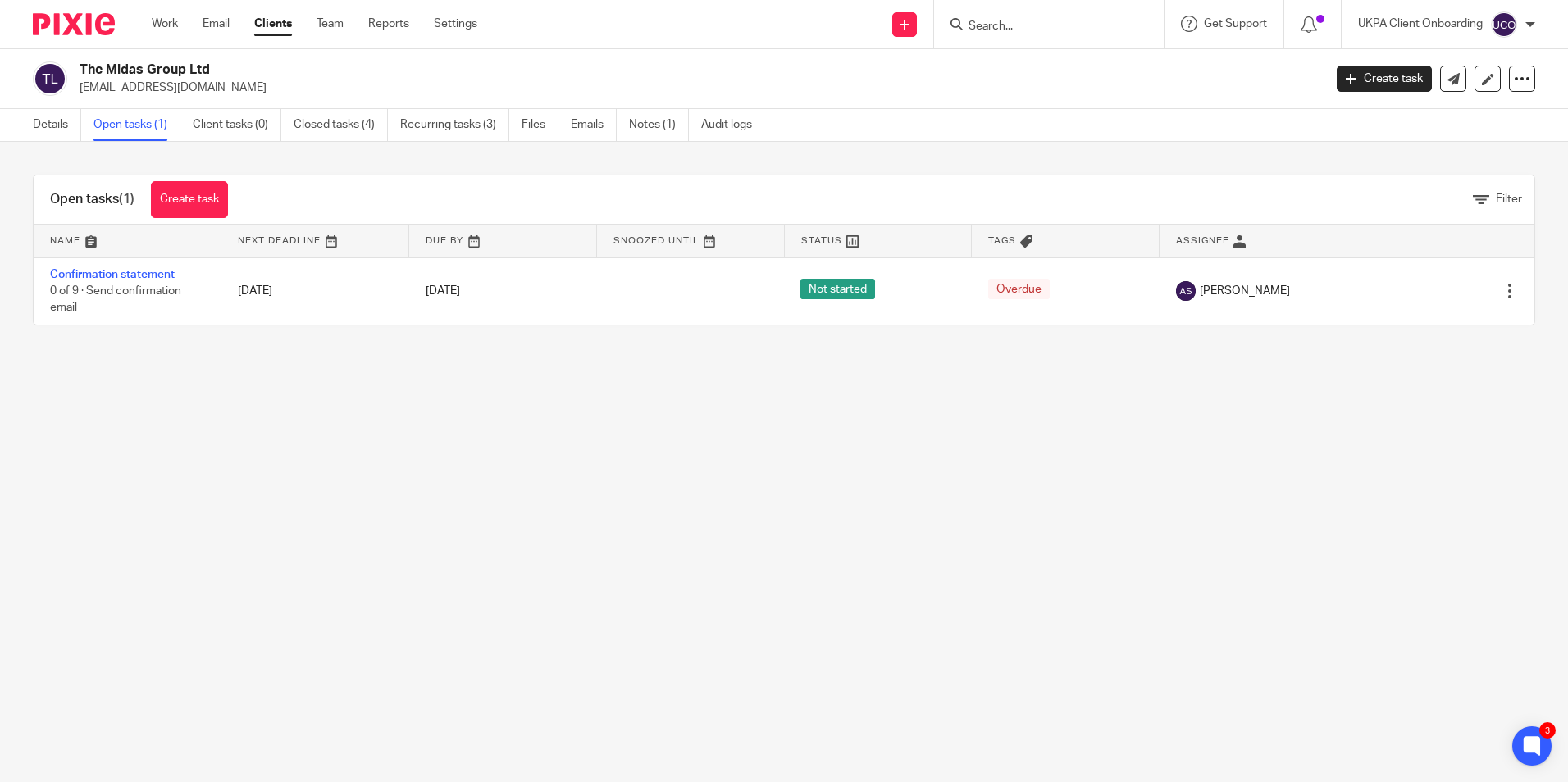
click at [1011, 30] on input "Search" at bounding box center [1041, 27] width 148 height 15
paste input "Rukman Limited"
type input "Rukman Limited"
click at [1027, 65] on link at bounding box center [1102, 70] width 277 height 37
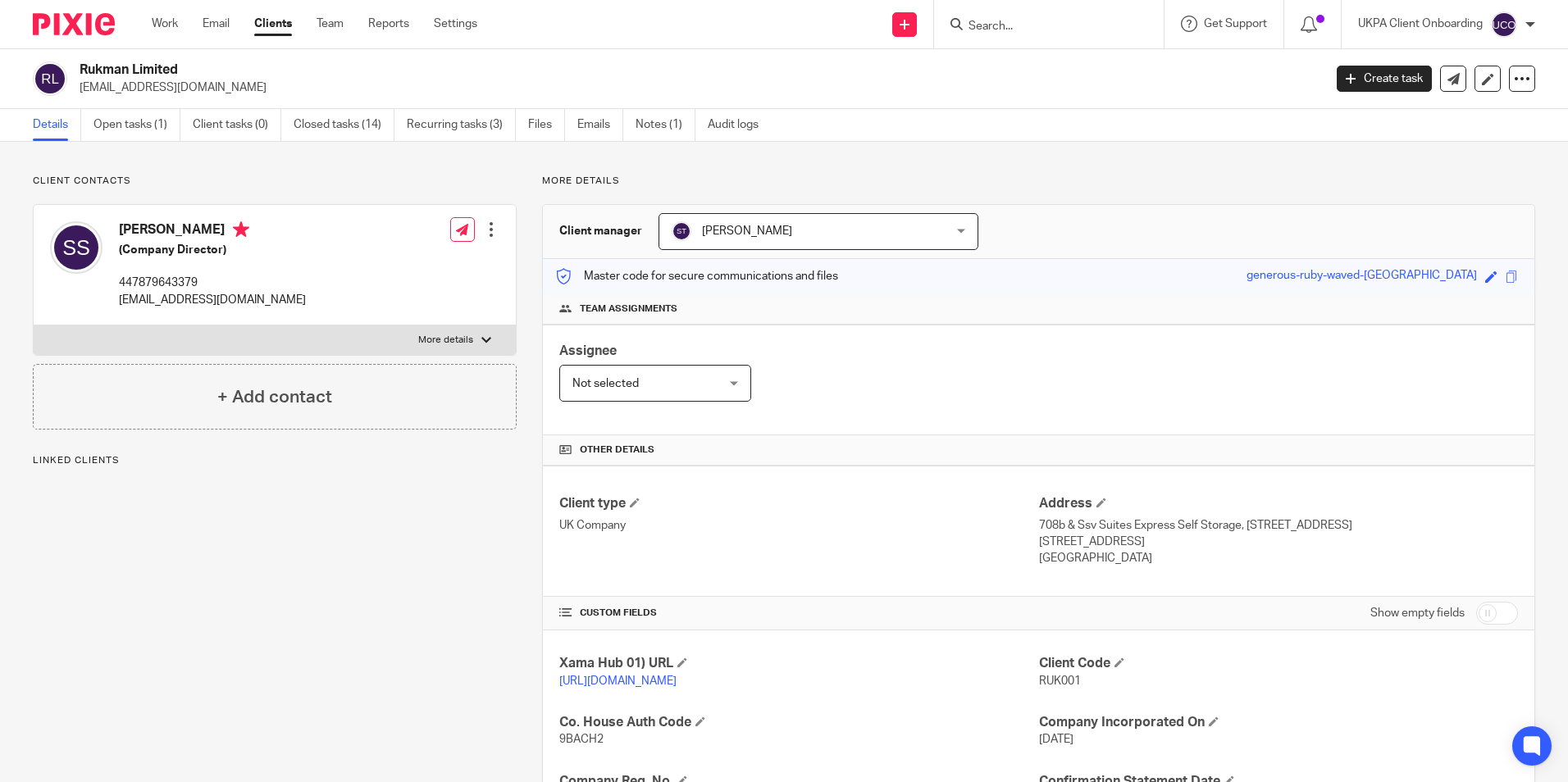
click at [485, 137] on link "Recurring tasks (3)" at bounding box center [461, 125] width 109 height 32
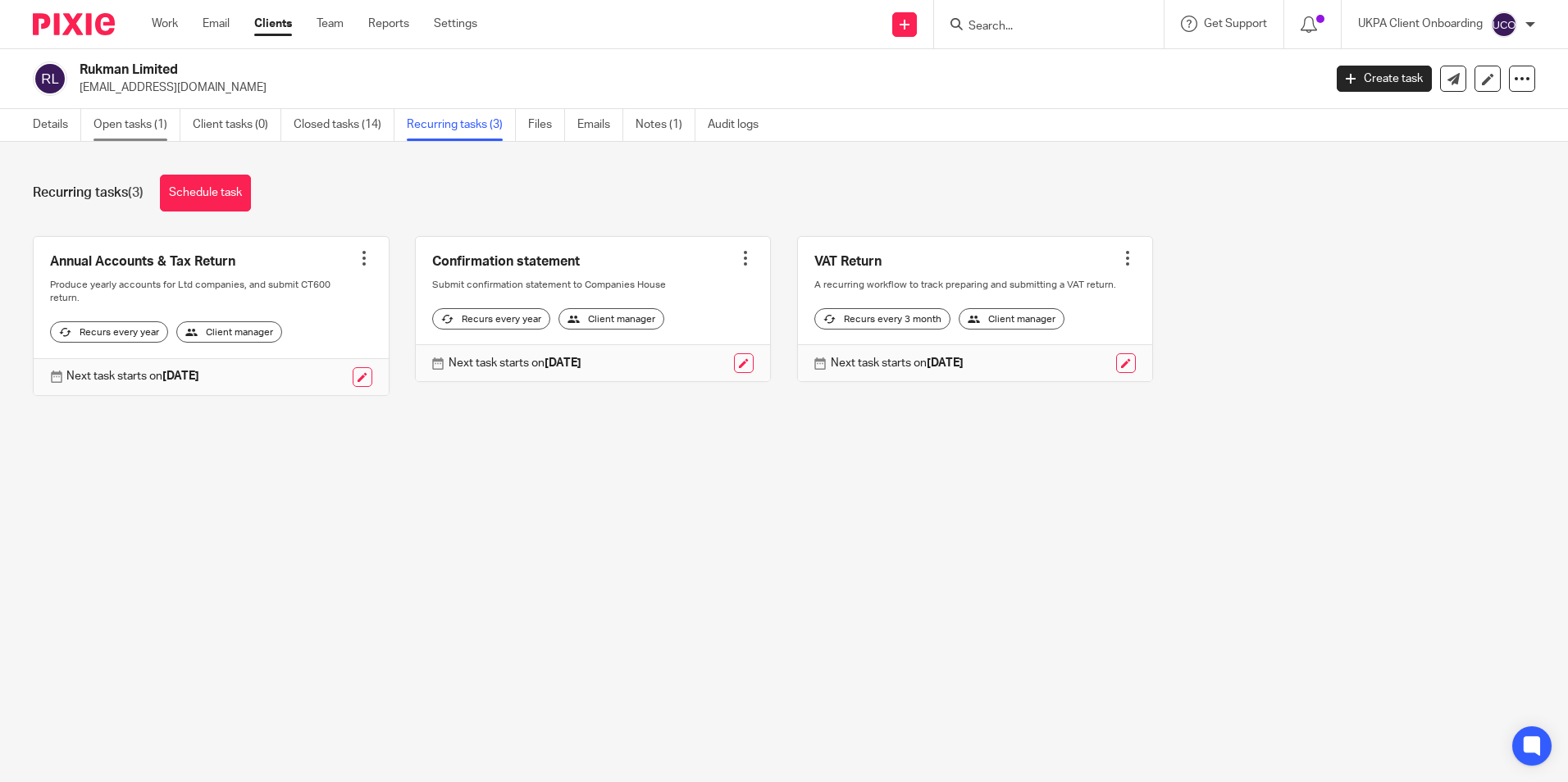
click at [137, 115] on link "Open tasks (1)" at bounding box center [137, 125] width 87 height 32
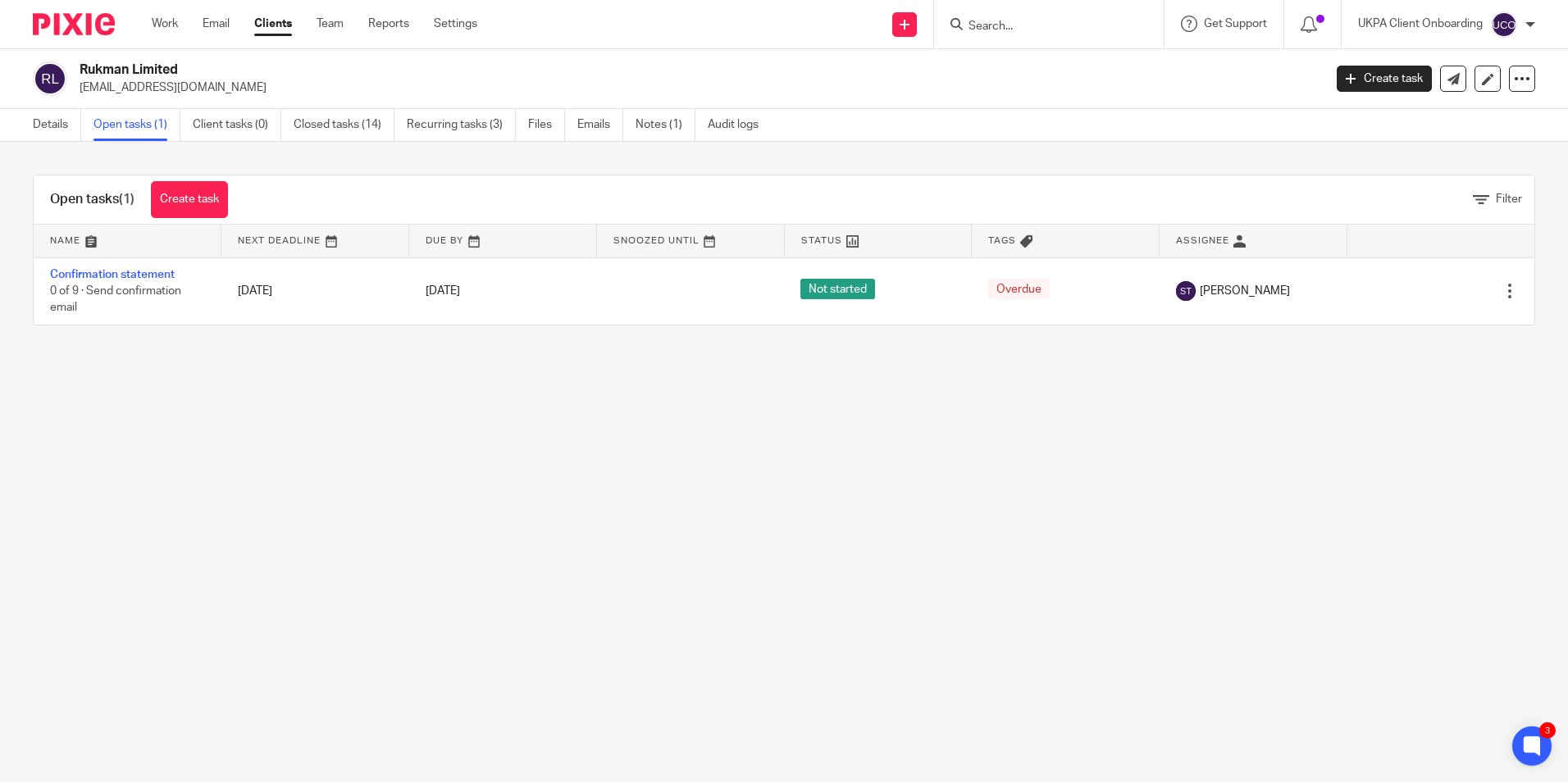
click at [988, 22] on input "Search" at bounding box center [1041, 27] width 148 height 15
paste input "Chrismund Investments Ltd"
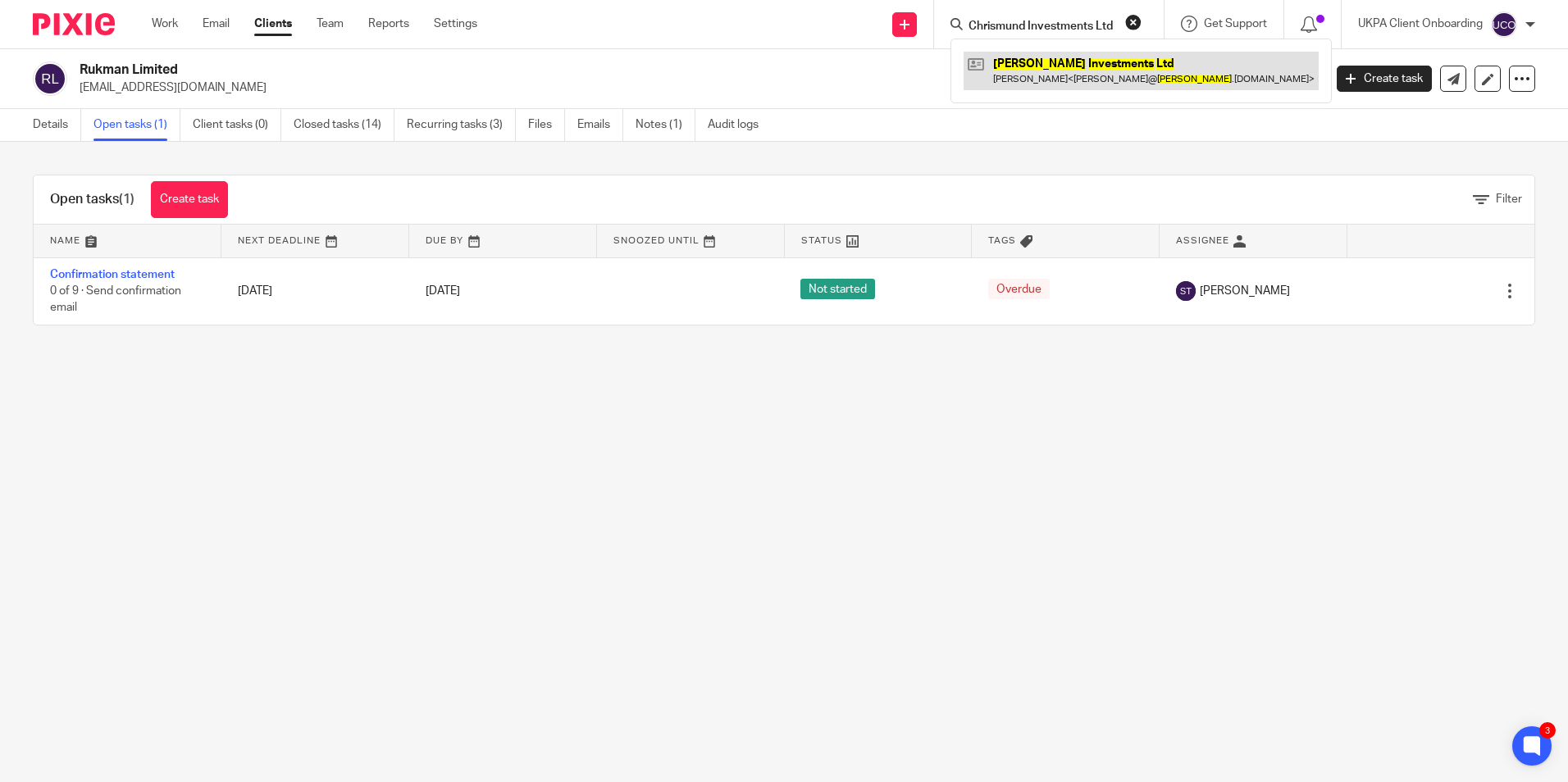
type input "Chrismund Investments Ltd"
click at [1012, 71] on link at bounding box center [1141, 70] width 356 height 37
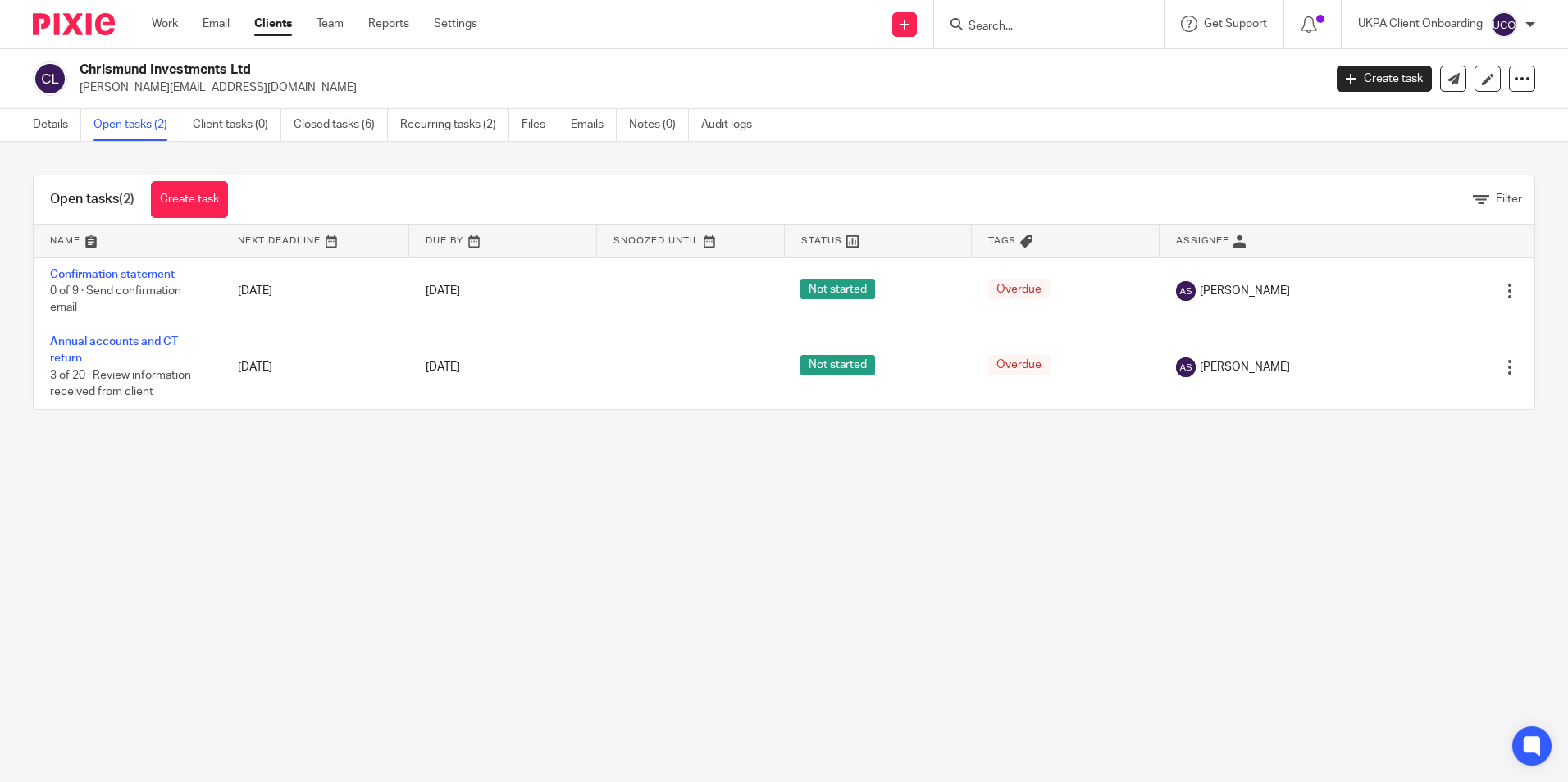
click at [1036, 34] on input "Search" at bounding box center [1041, 27] width 148 height 15
paste input "Avalin Homes Limited"
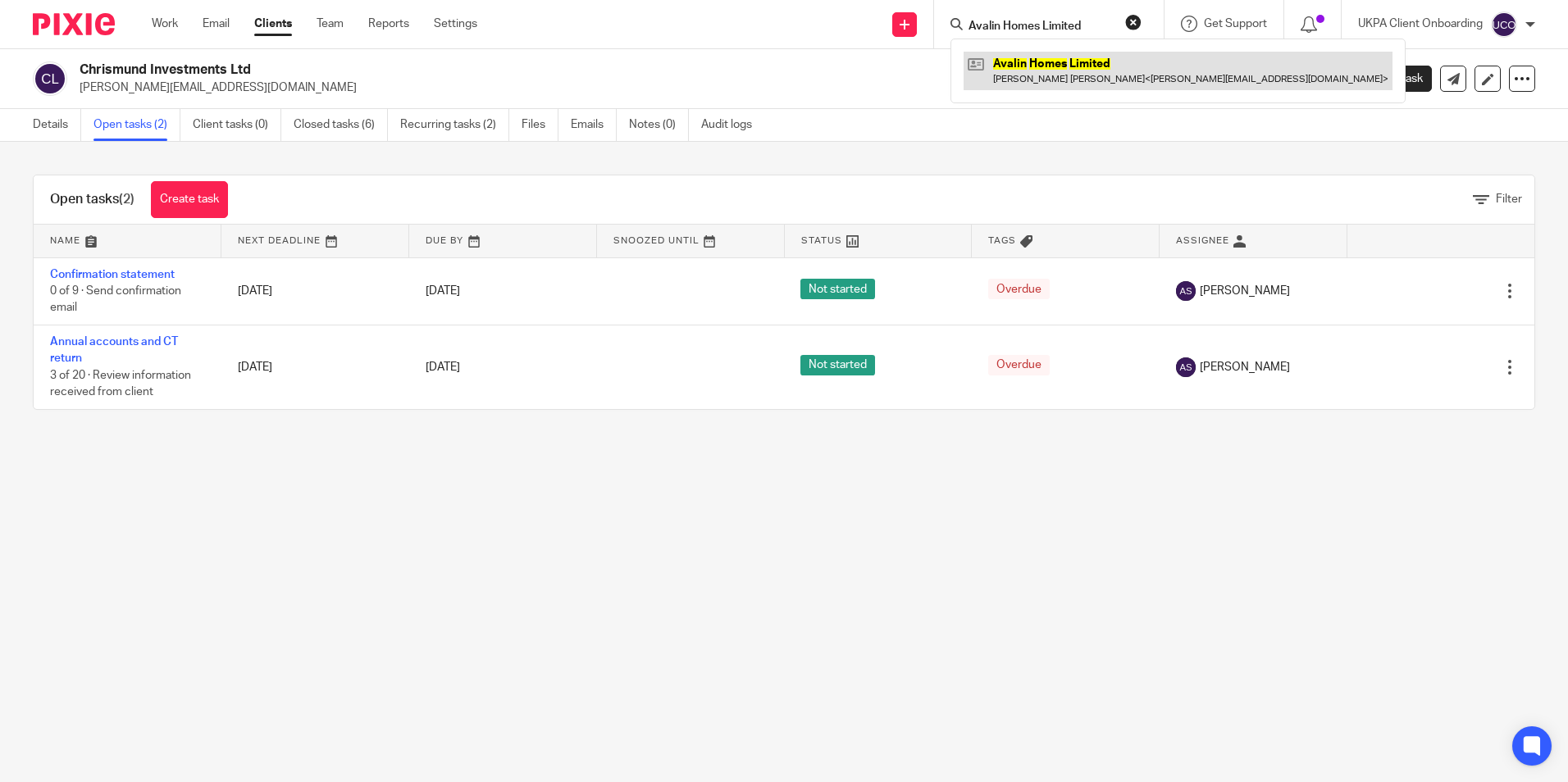
type input "Avalin Homes Limited"
click at [1031, 77] on link at bounding box center [1178, 70] width 429 height 37
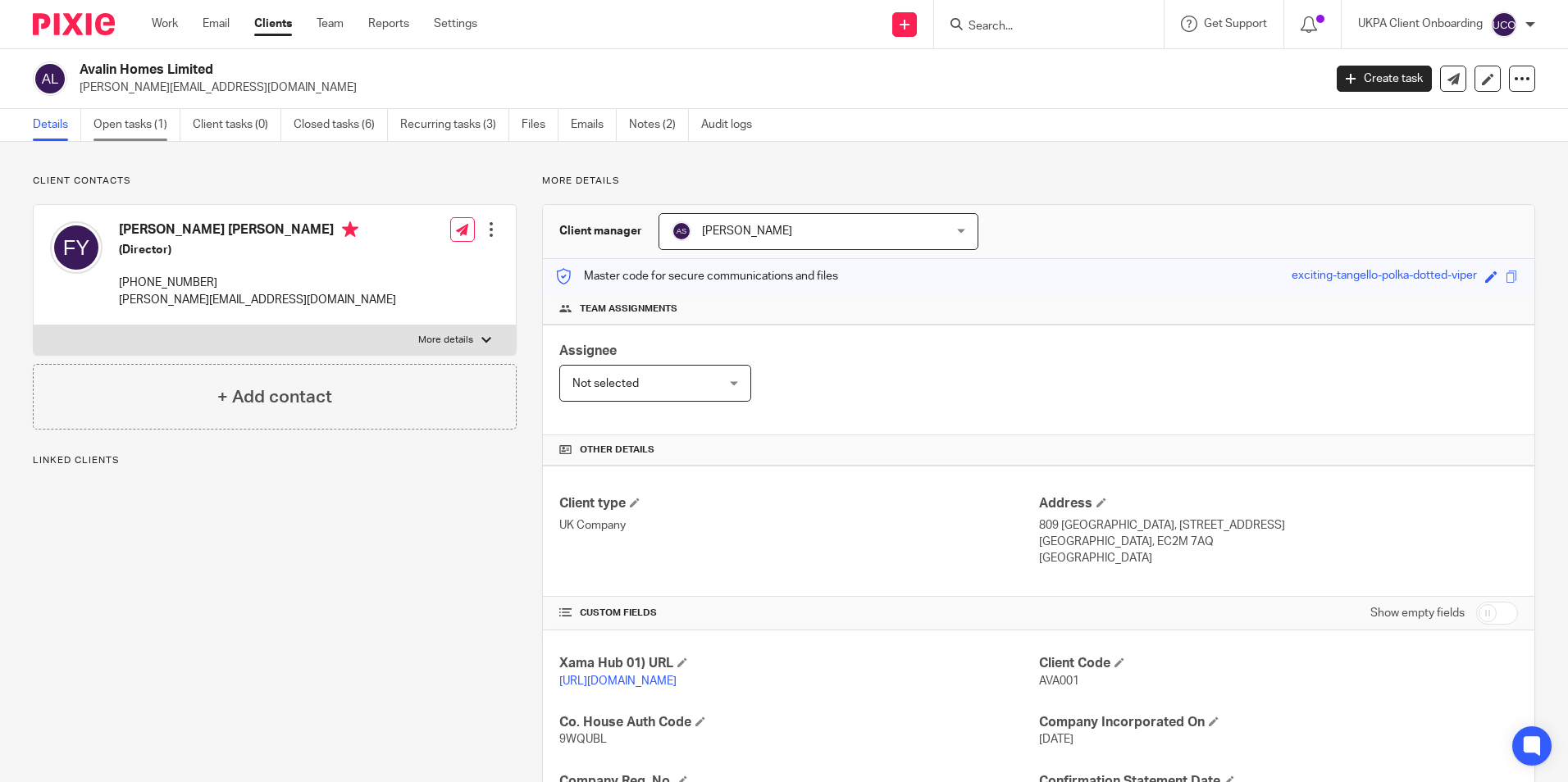
click at [145, 128] on link "Open tasks (1)" at bounding box center [137, 125] width 87 height 32
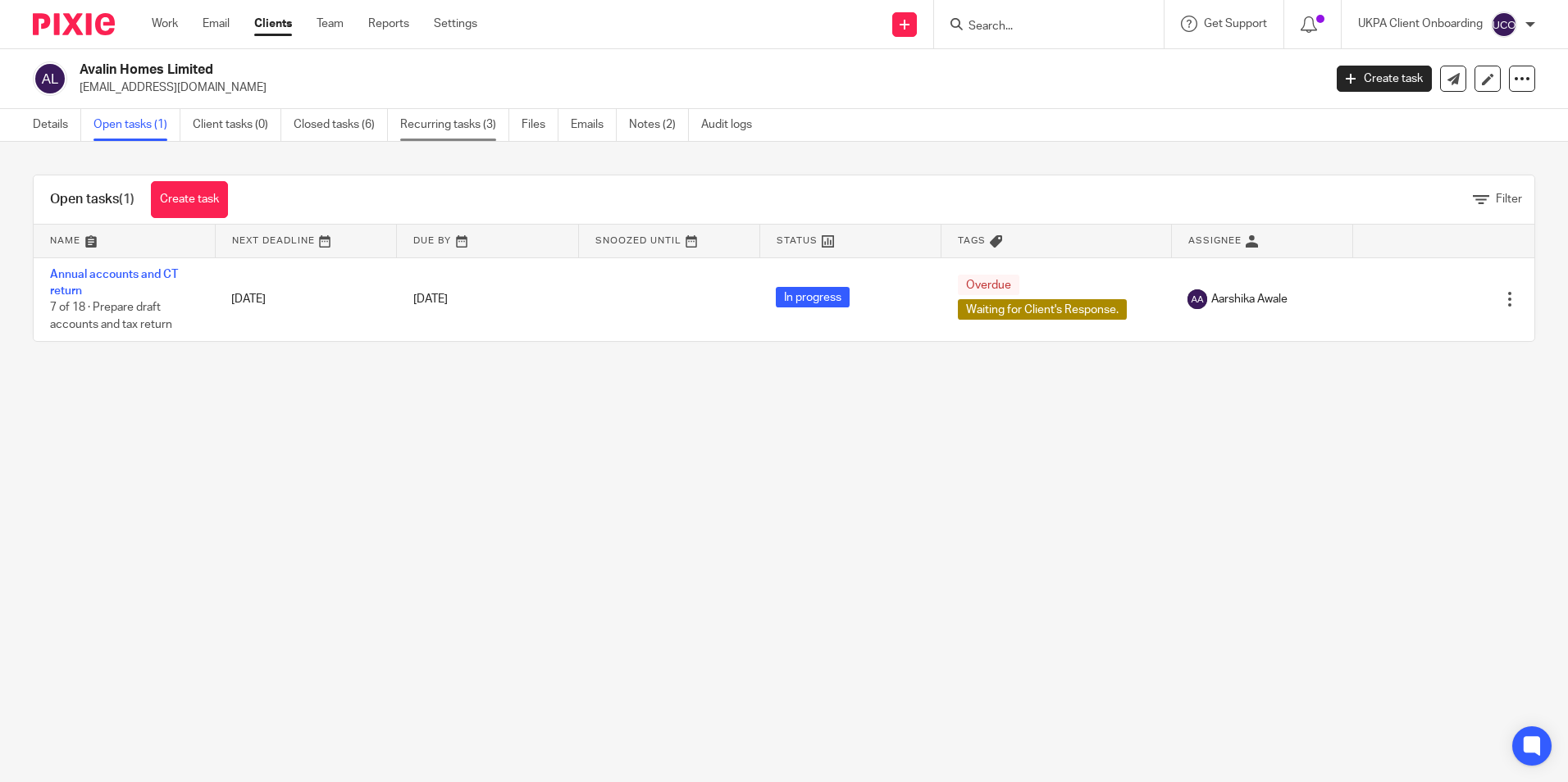
click at [446, 130] on link "Recurring tasks (3)" at bounding box center [455, 125] width 109 height 32
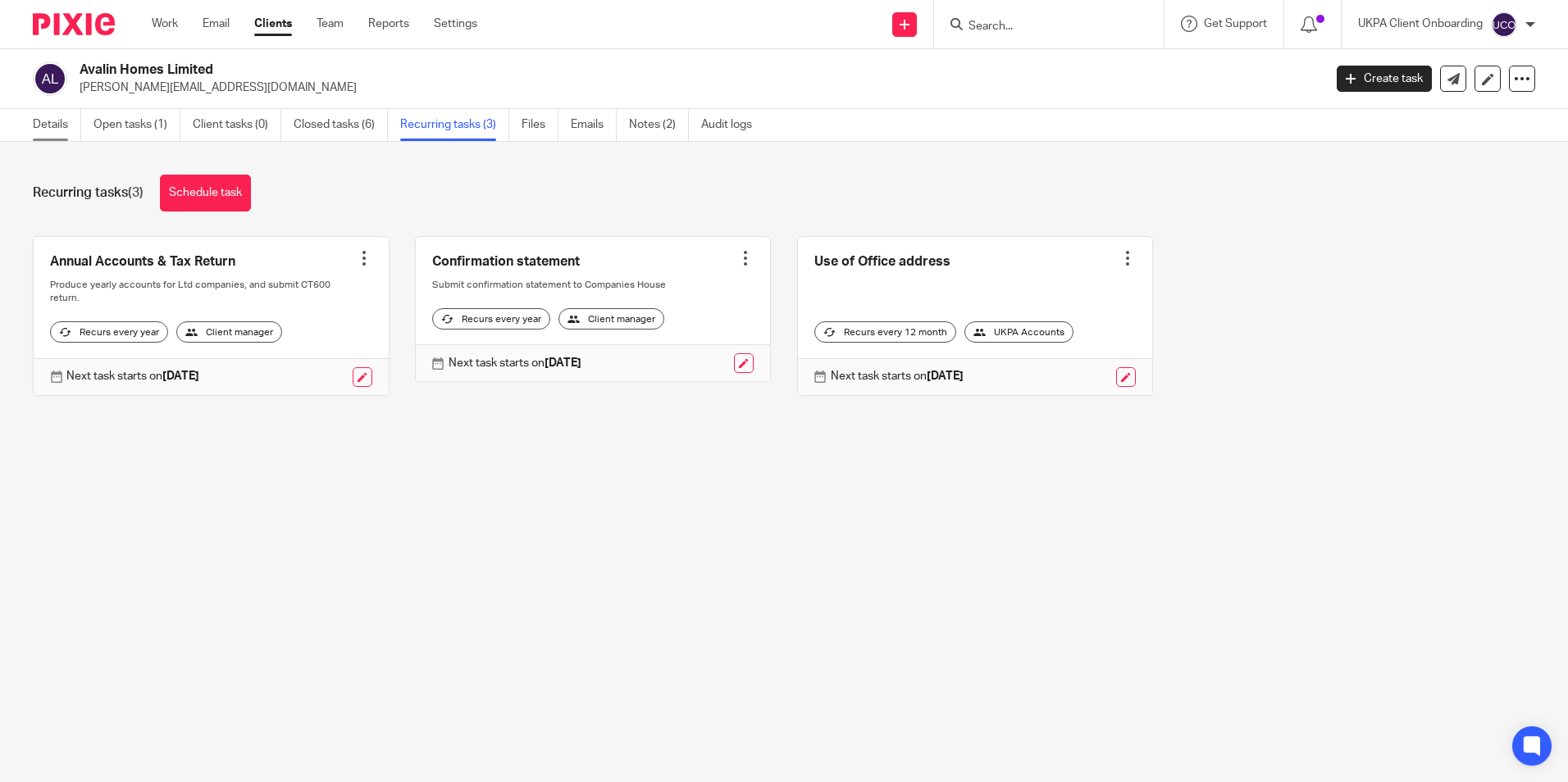
click at [39, 124] on link "Details" at bounding box center [57, 125] width 49 height 32
click at [323, 116] on link "Closed tasks (6)" at bounding box center [341, 125] width 94 height 32
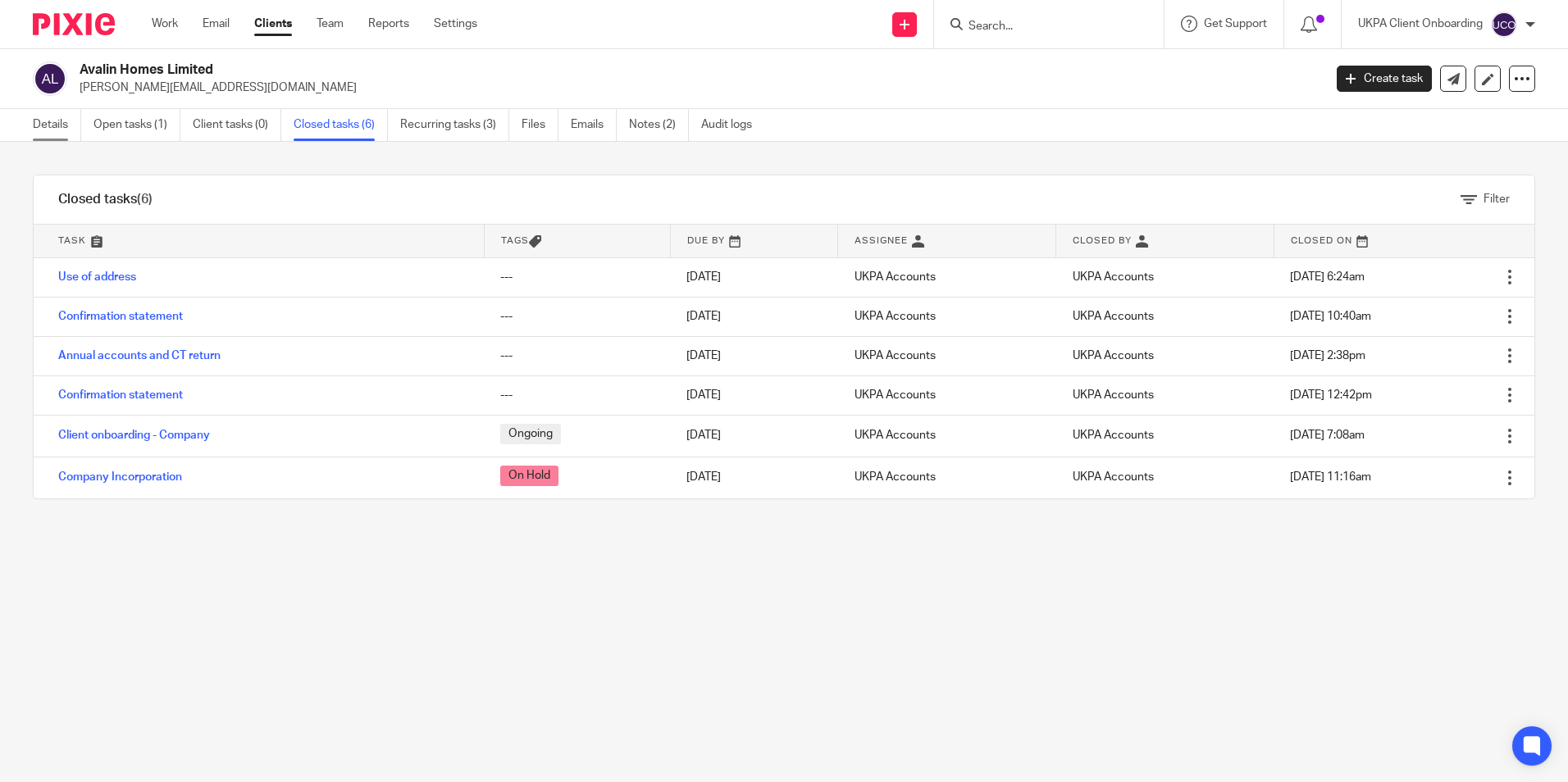
drag, startPoint x: 140, startPoint y: 311, endPoint x: 33, endPoint y: 117, distance: 221.6
click at [33, 117] on link "Details" at bounding box center [57, 125] width 49 height 32
click at [457, 132] on link "Recurring tasks (3)" at bounding box center [455, 125] width 109 height 32
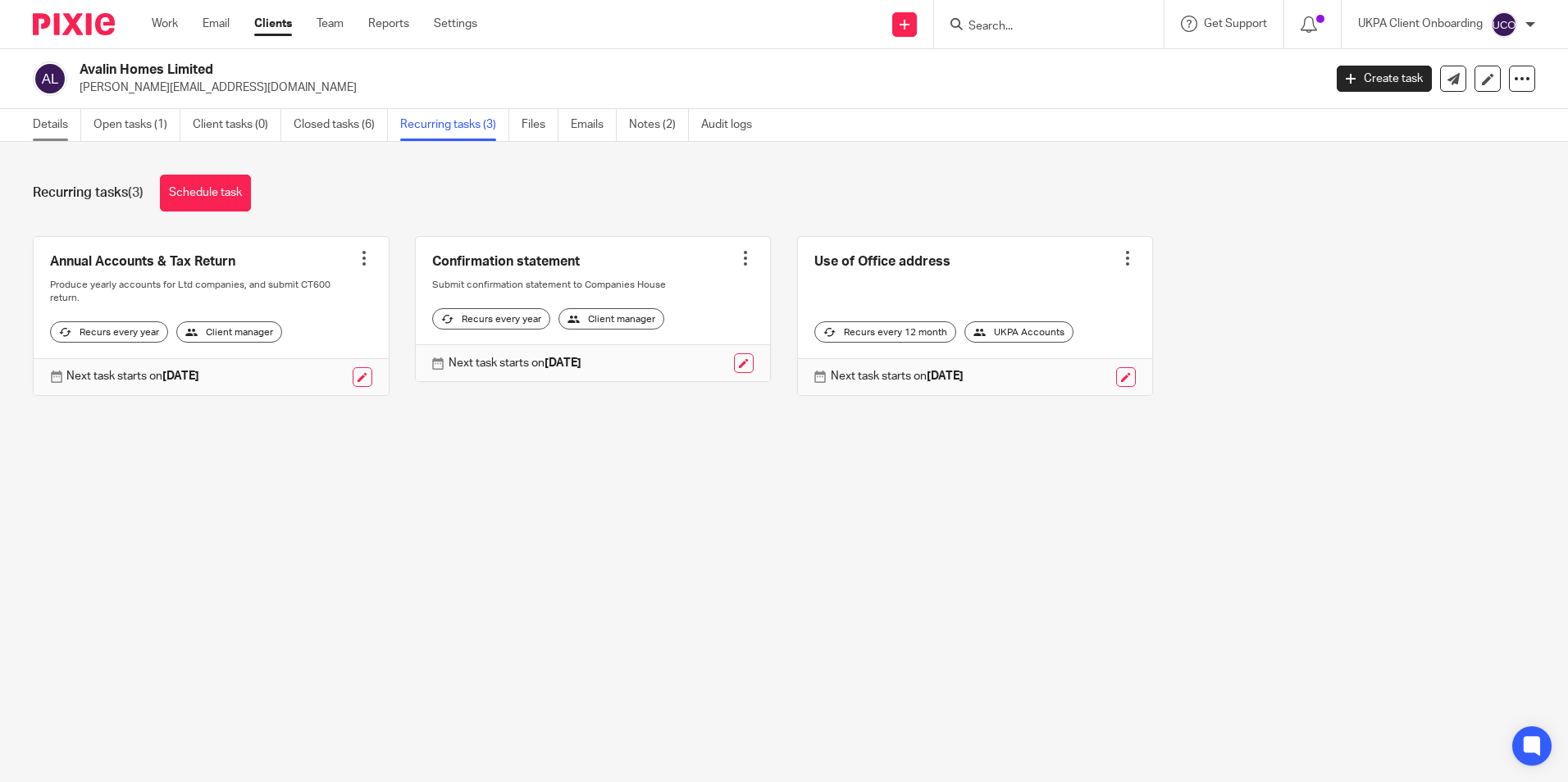
click at [54, 130] on link "Details" at bounding box center [57, 125] width 49 height 32
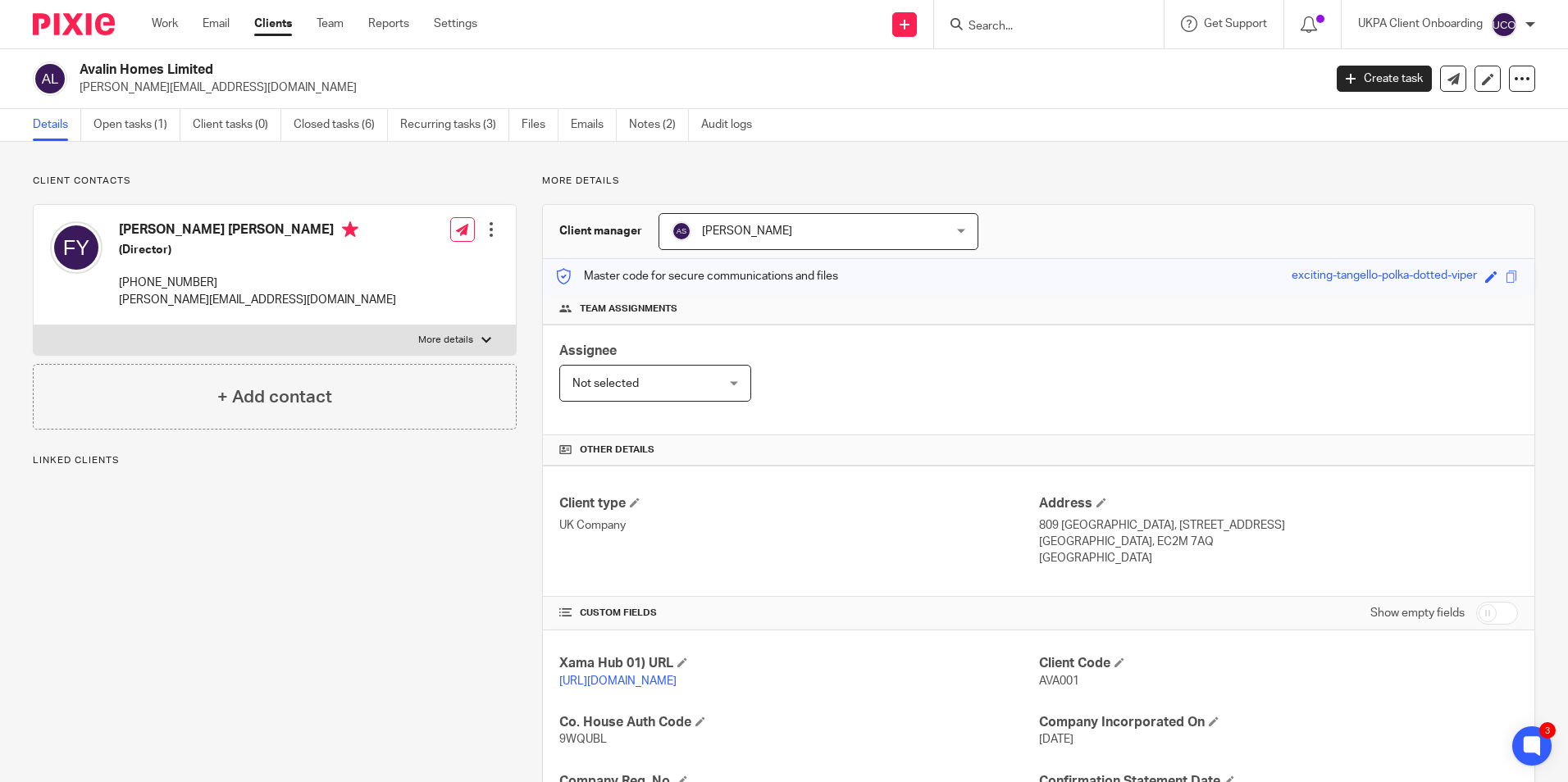
click at [997, 30] on input "Search" at bounding box center [1041, 27] width 148 height 15
paste input "Hawthorn Capital Group Ltd"
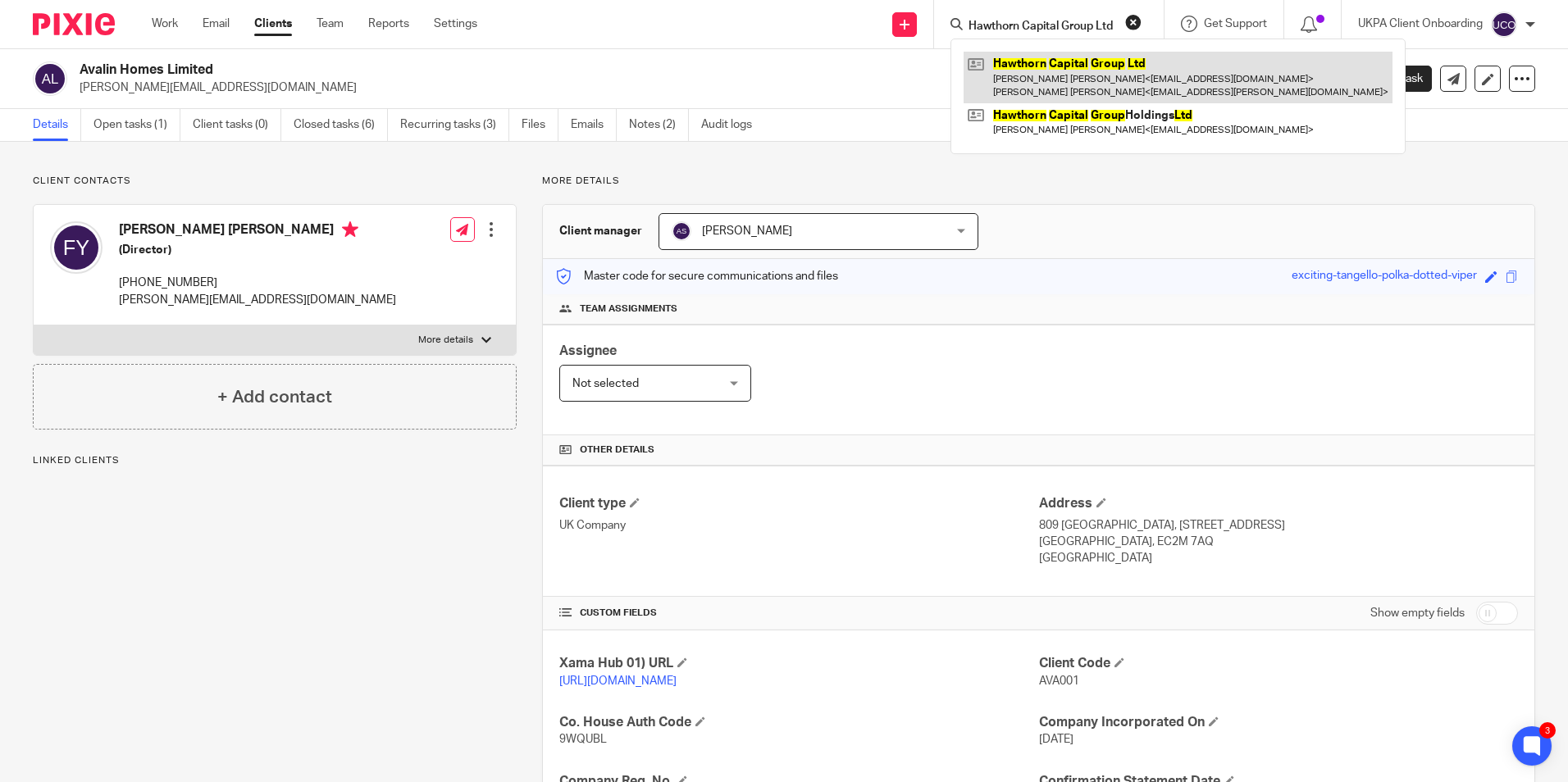
type input "Hawthorn Capital Group Ltd"
click at [1018, 67] on link at bounding box center [1178, 77] width 429 height 51
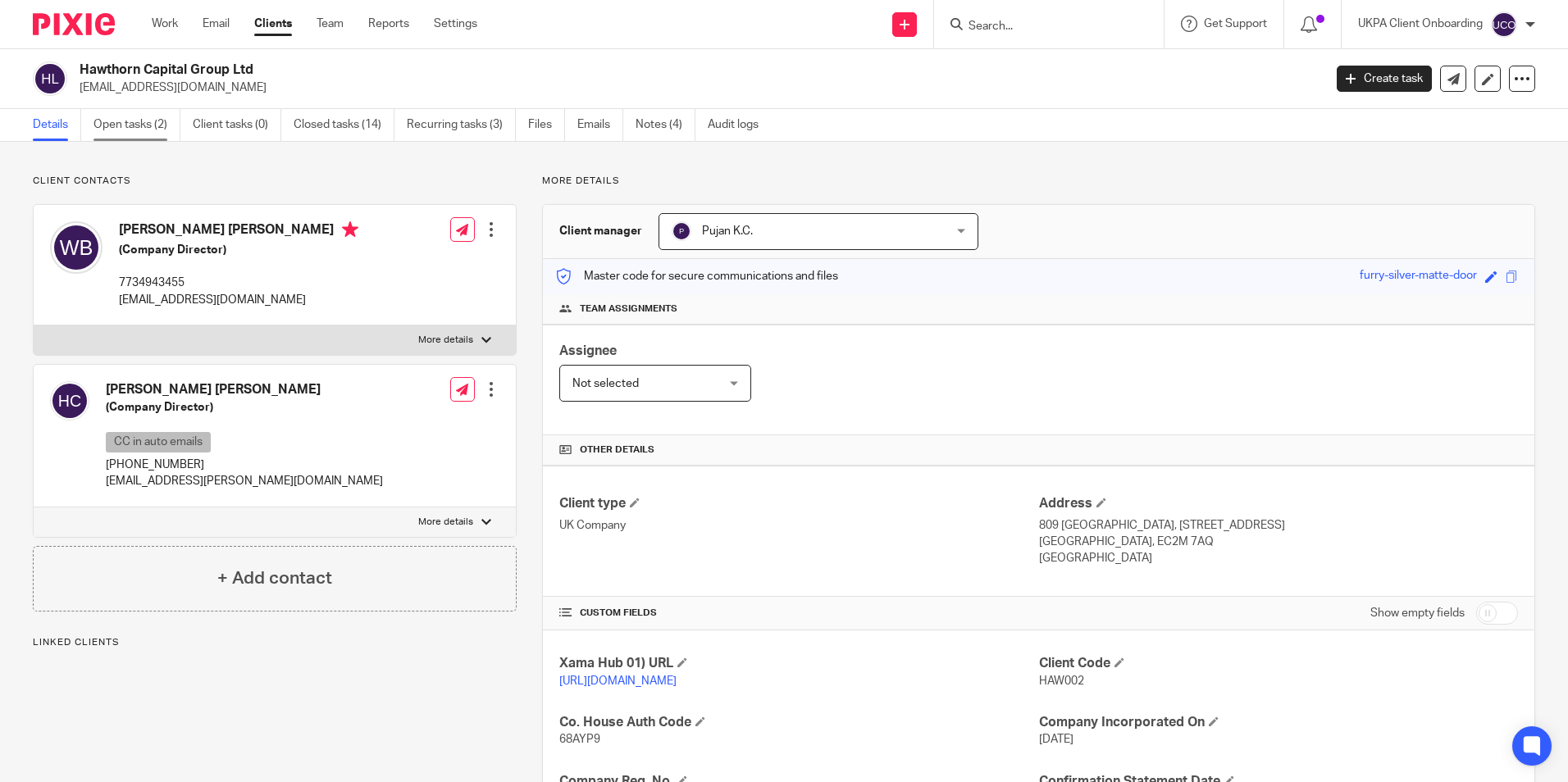
click at [132, 131] on link "Open tasks (2)" at bounding box center [137, 125] width 87 height 32
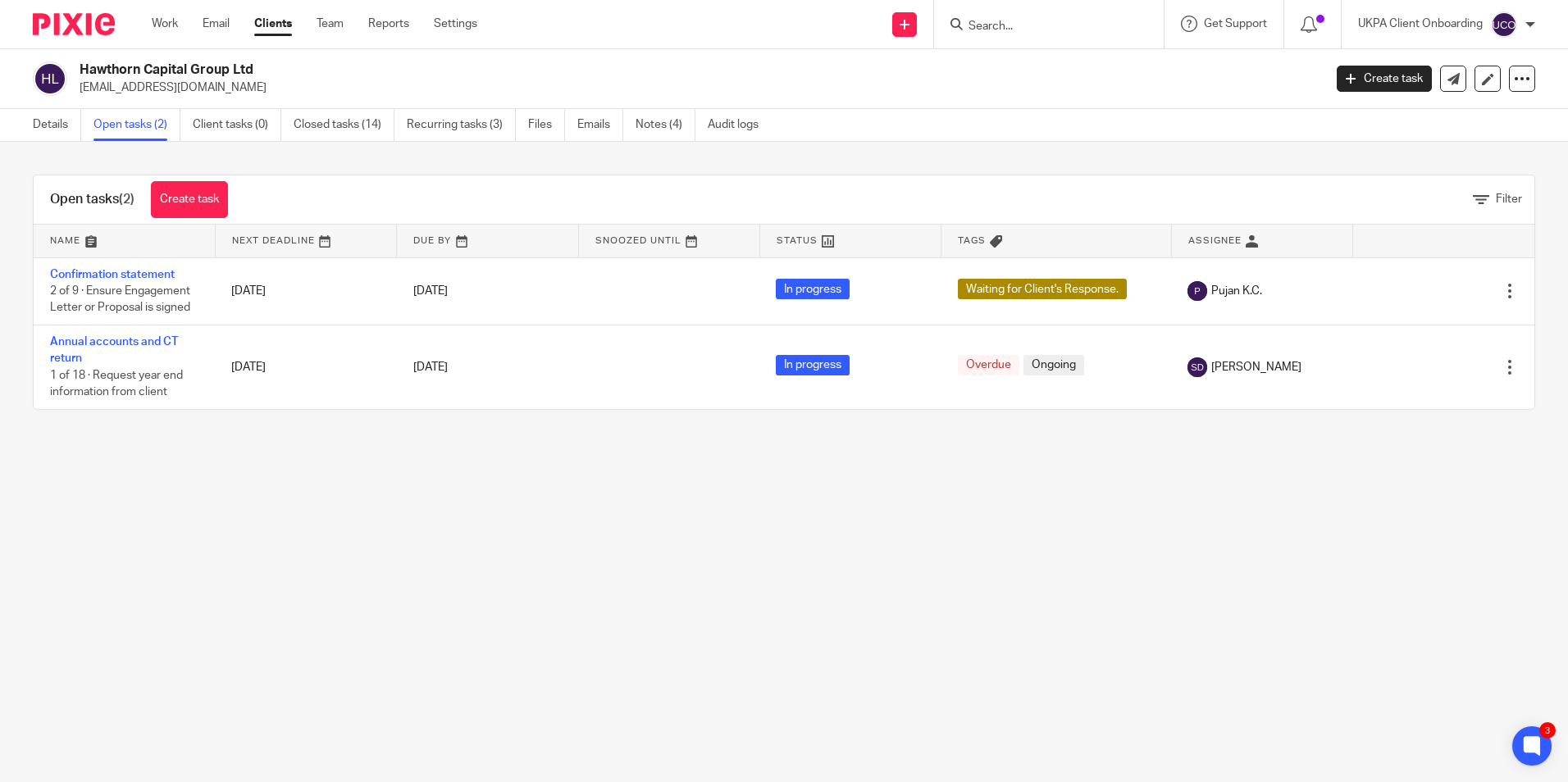
click at [1003, 23] on input "Search" at bounding box center [1041, 27] width 148 height 15
paste input "Optimum Global Capital Partners Llp"
type input "Optimum Global Capital Partners Llp"
click at [1024, 65] on link at bounding box center [1090, 70] width 253 height 37
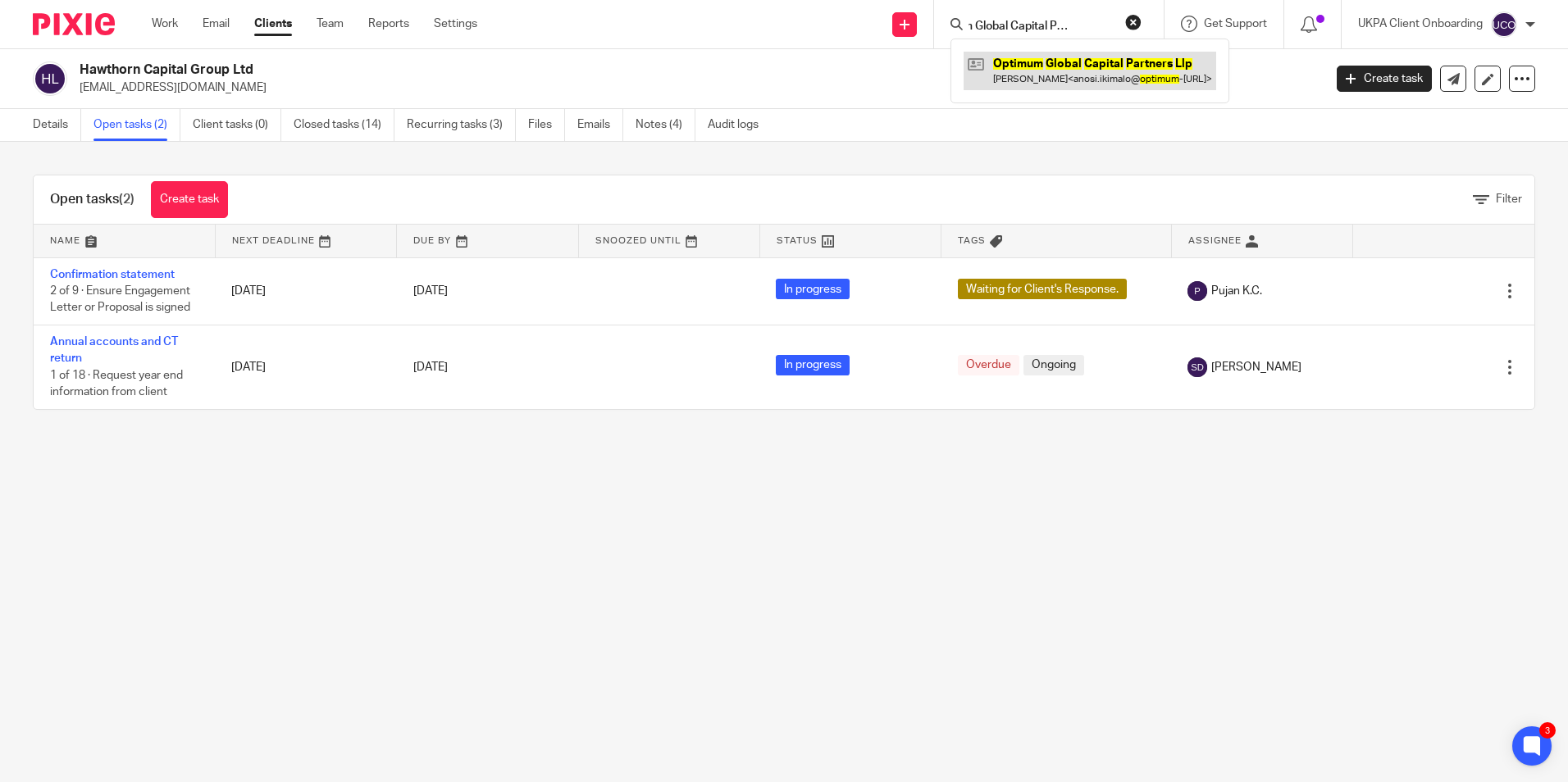
scroll to position [0, 0]
click at [1024, 65] on link at bounding box center [1090, 70] width 253 height 37
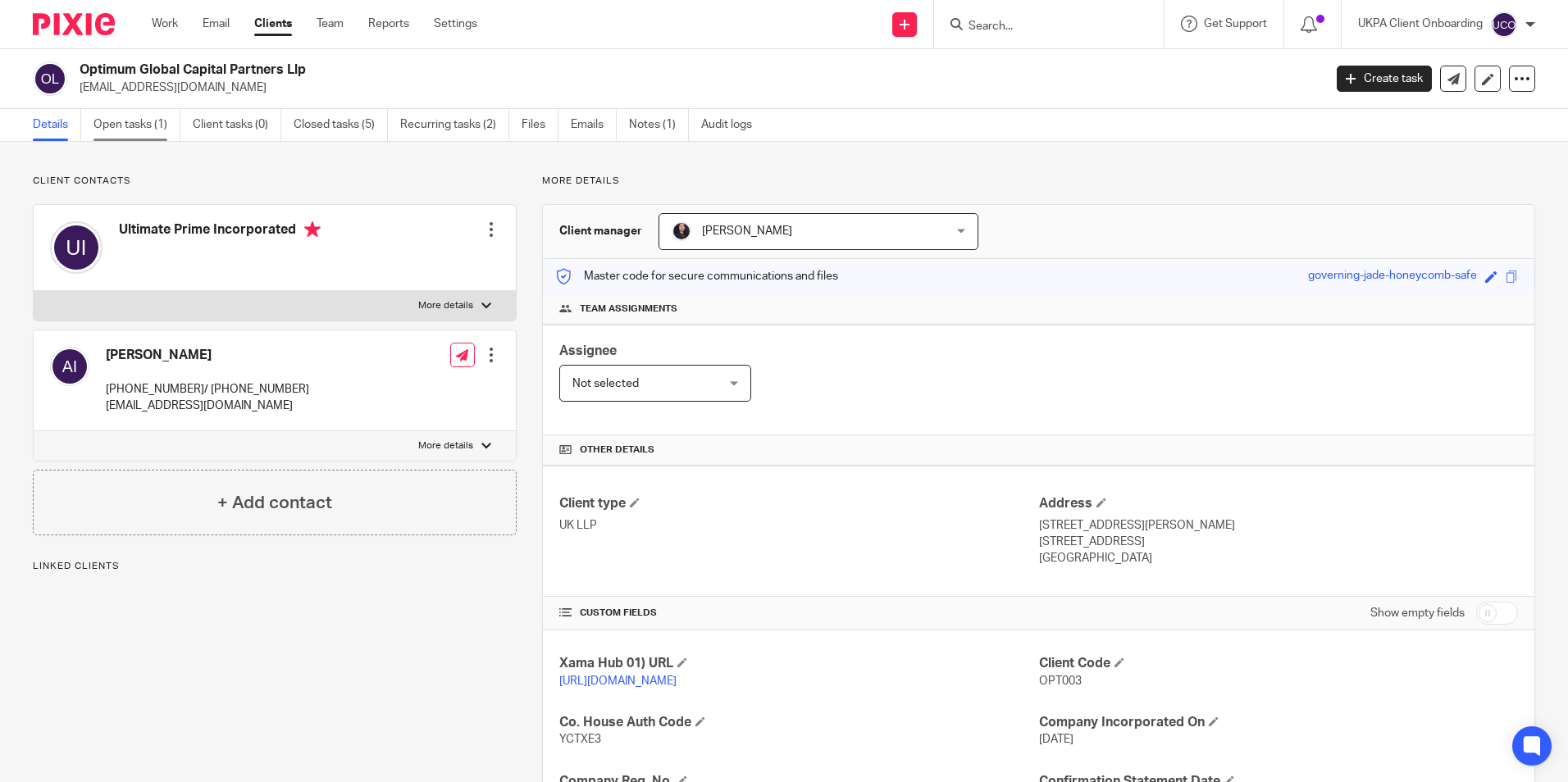
click at [130, 127] on link "Open tasks (1)" at bounding box center [137, 125] width 87 height 32
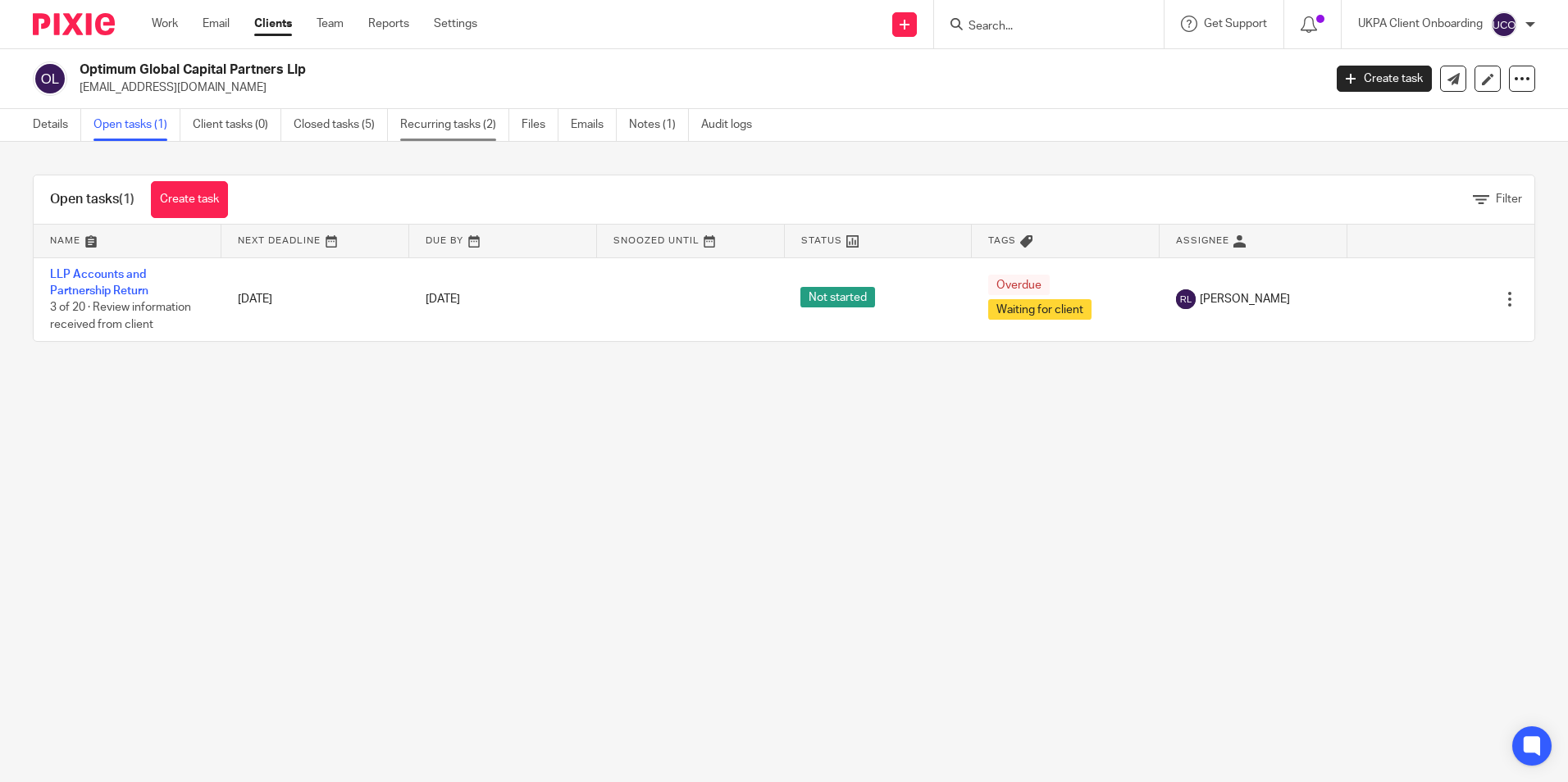
click at [463, 128] on link "Recurring tasks (2)" at bounding box center [455, 125] width 109 height 32
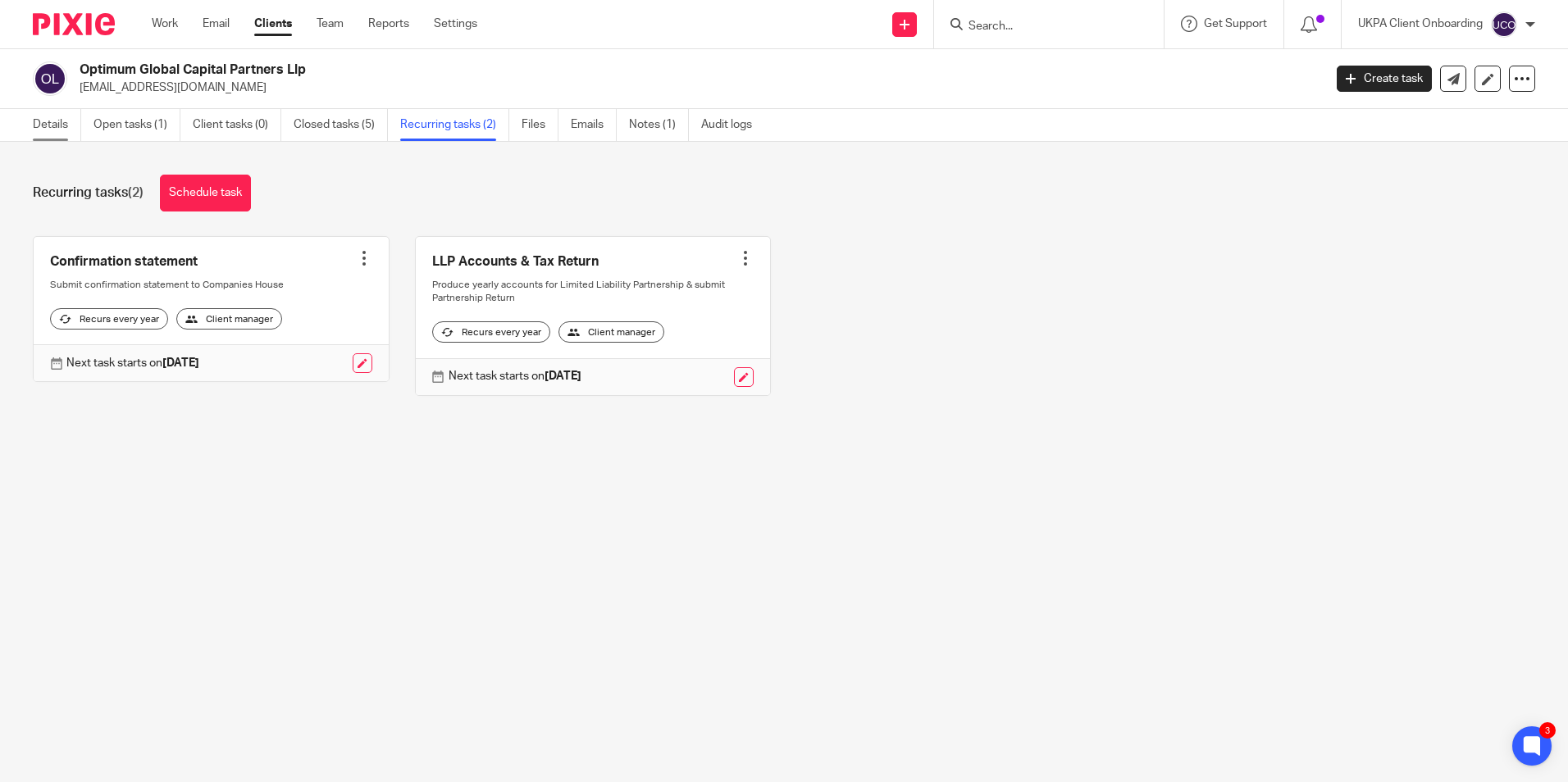
click at [63, 123] on link "Details" at bounding box center [57, 125] width 49 height 32
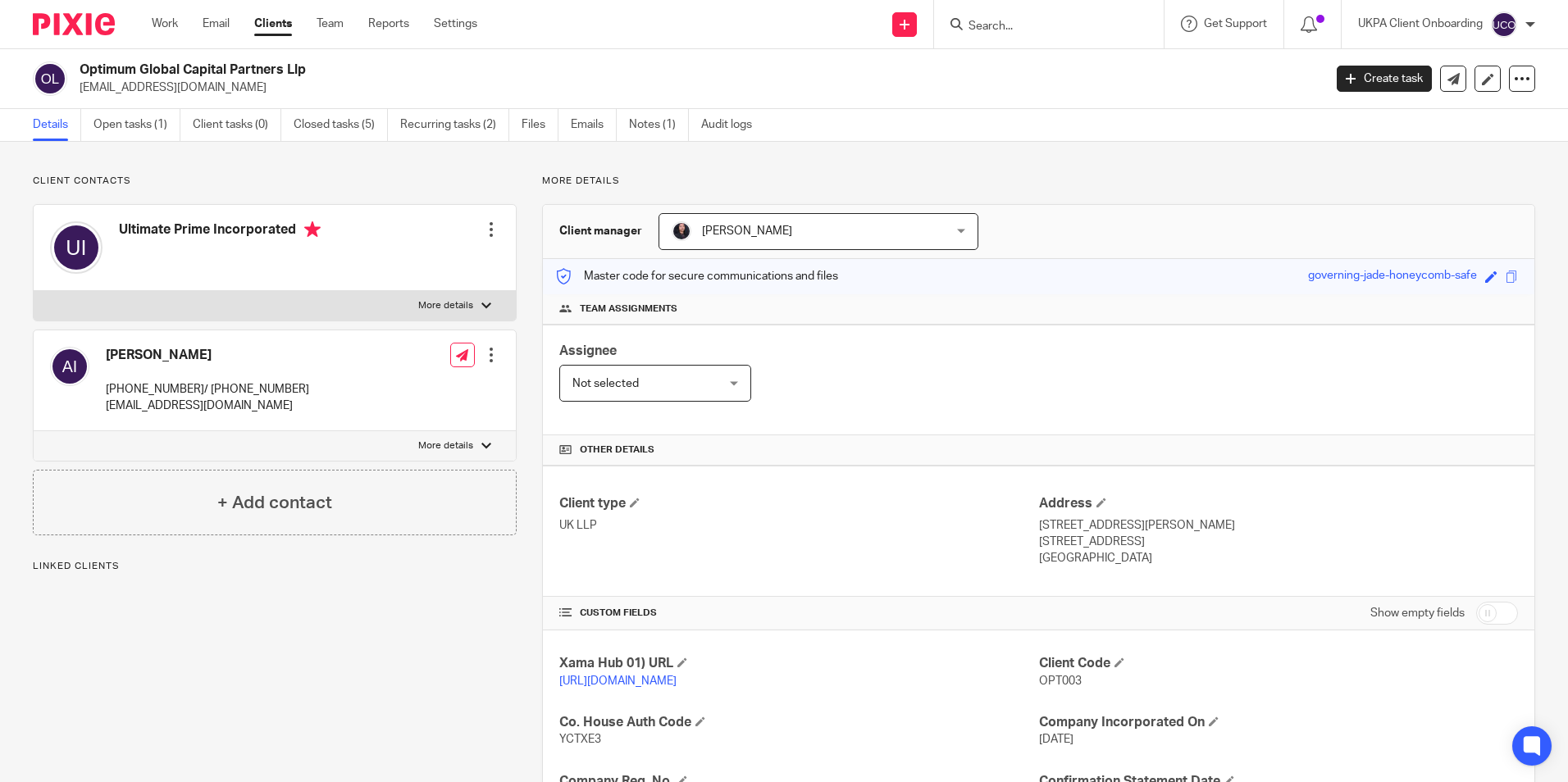
scroll to position [246, 0]
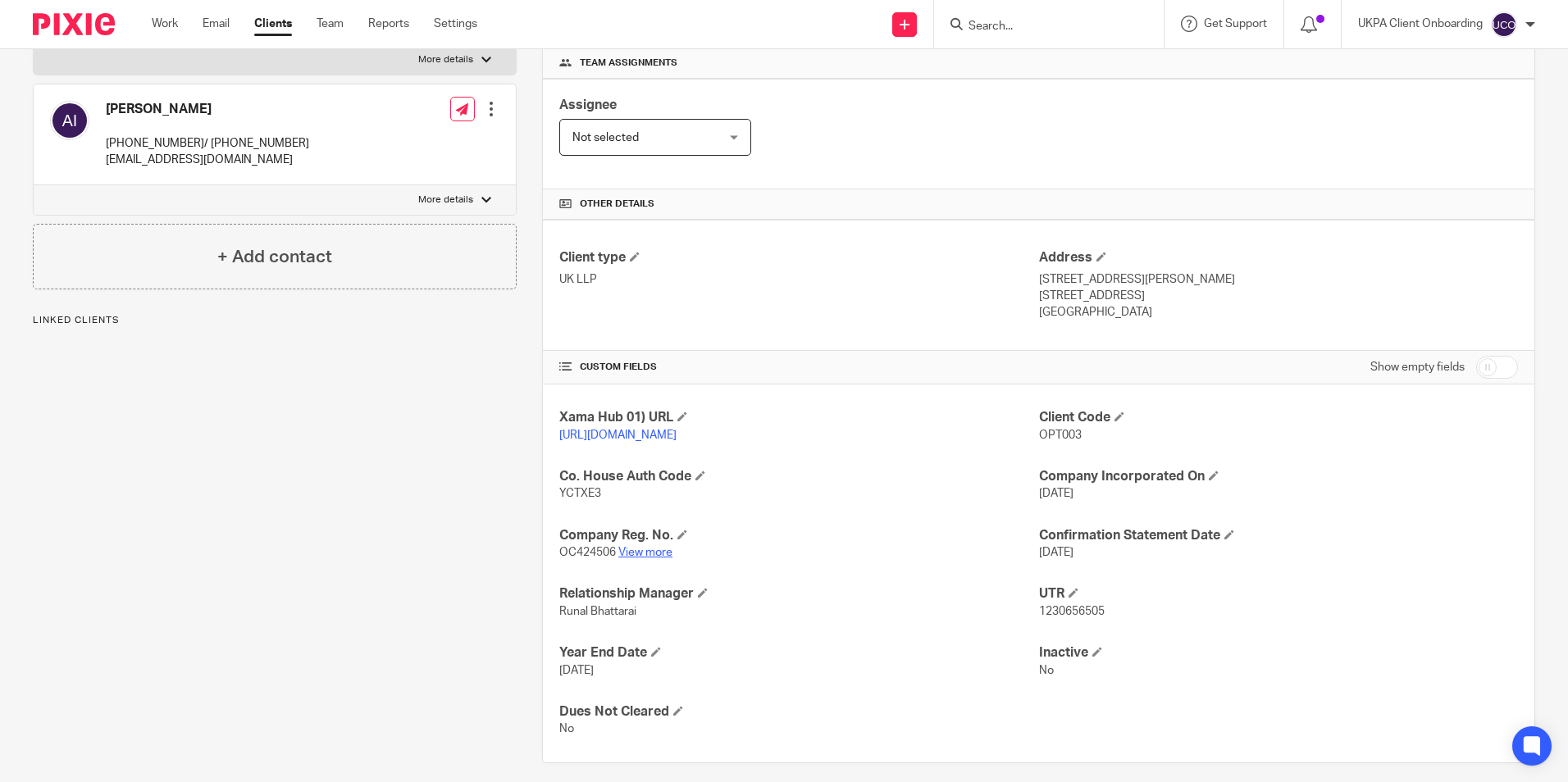
click at [636, 558] on link "View more" at bounding box center [646, 553] width 54 height 11
click at [1005, 7] on div at bounding box center [1049, 24] width 229 height 49
click at [1000, 28] on input "Search" at bounding box center [1041, 27] width 148 height 15
paste input "Ar Property Services Llp"
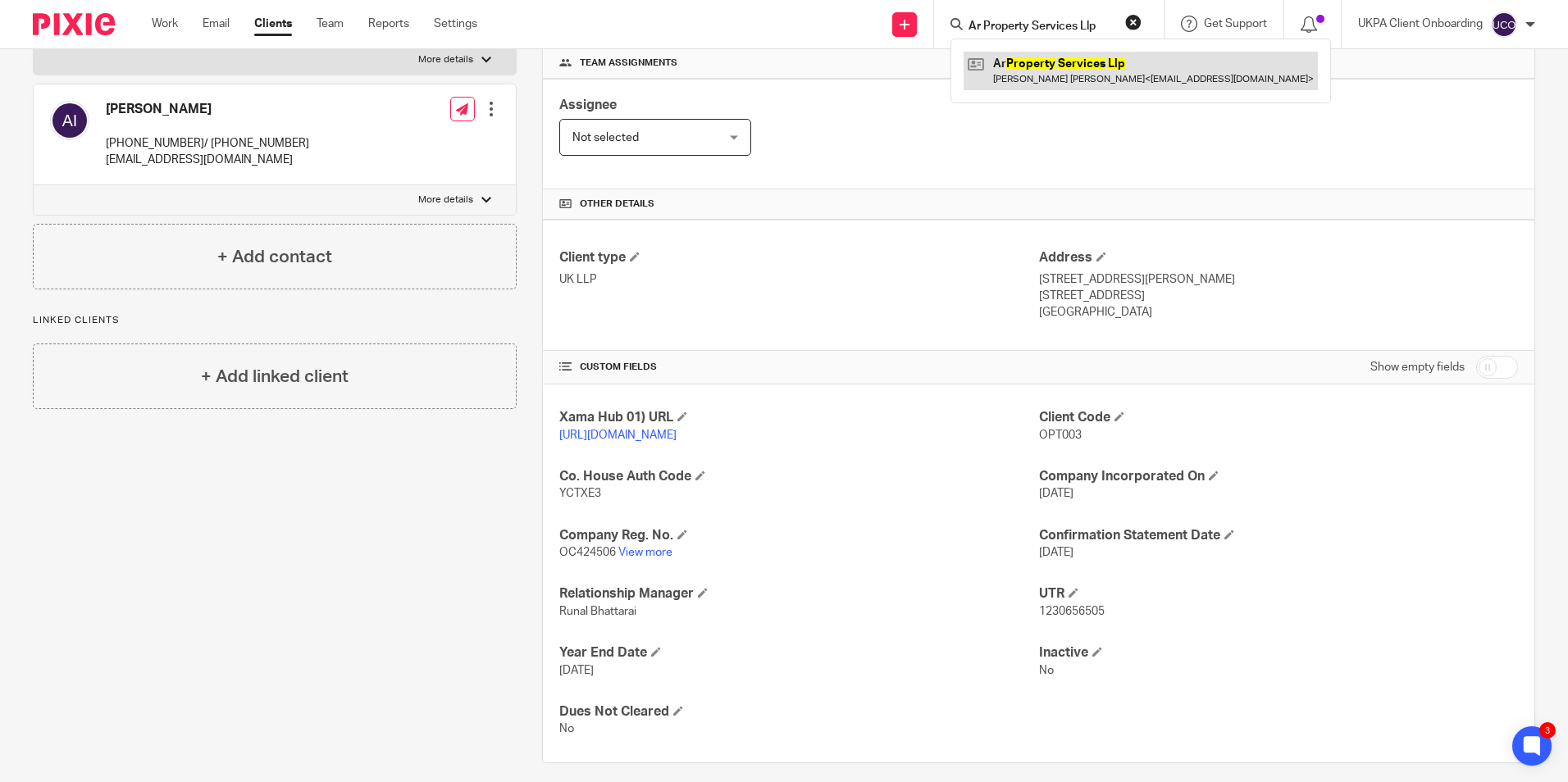
type input "Ar Property Services Llp"
click at [1028, 65] on link at bounding box center [1140, 70] width 355 height 37
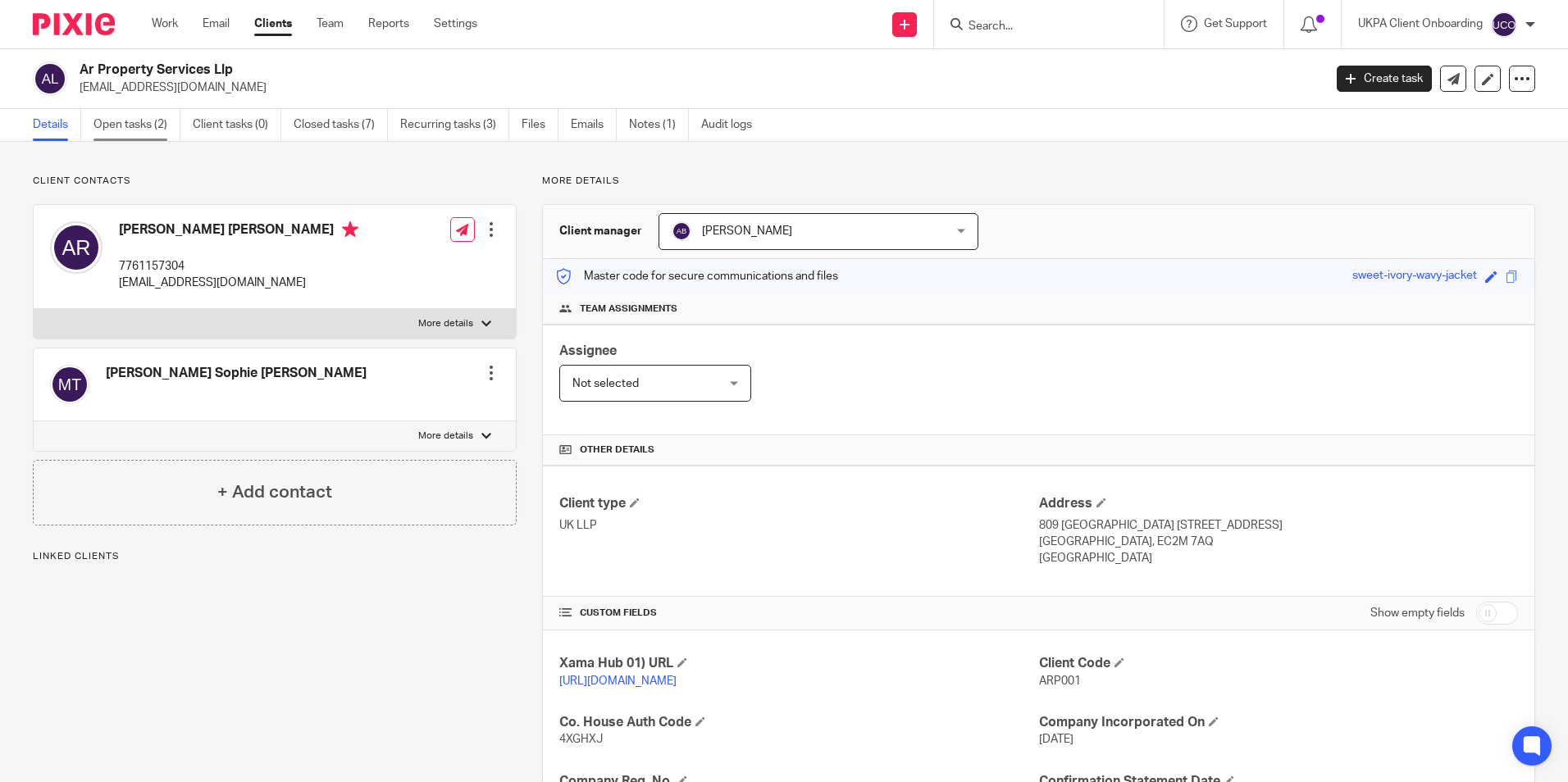
click at [145, 137] on link "Open tasks (2)" at bounding box center [137, 125] width 87 height 32
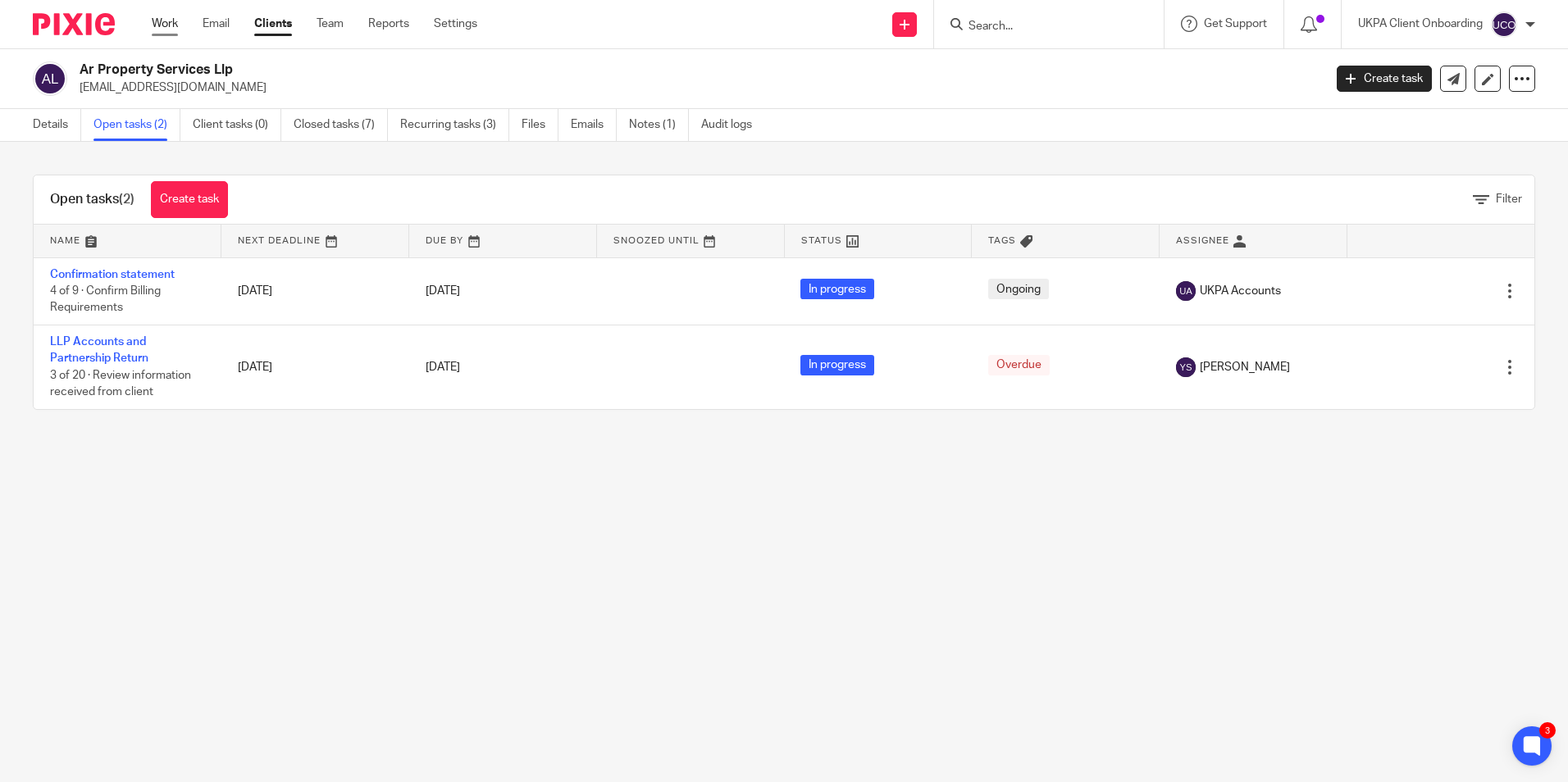
click at [161, 30] on link "Work" at bounding box center [165, 24] width 26 height 17
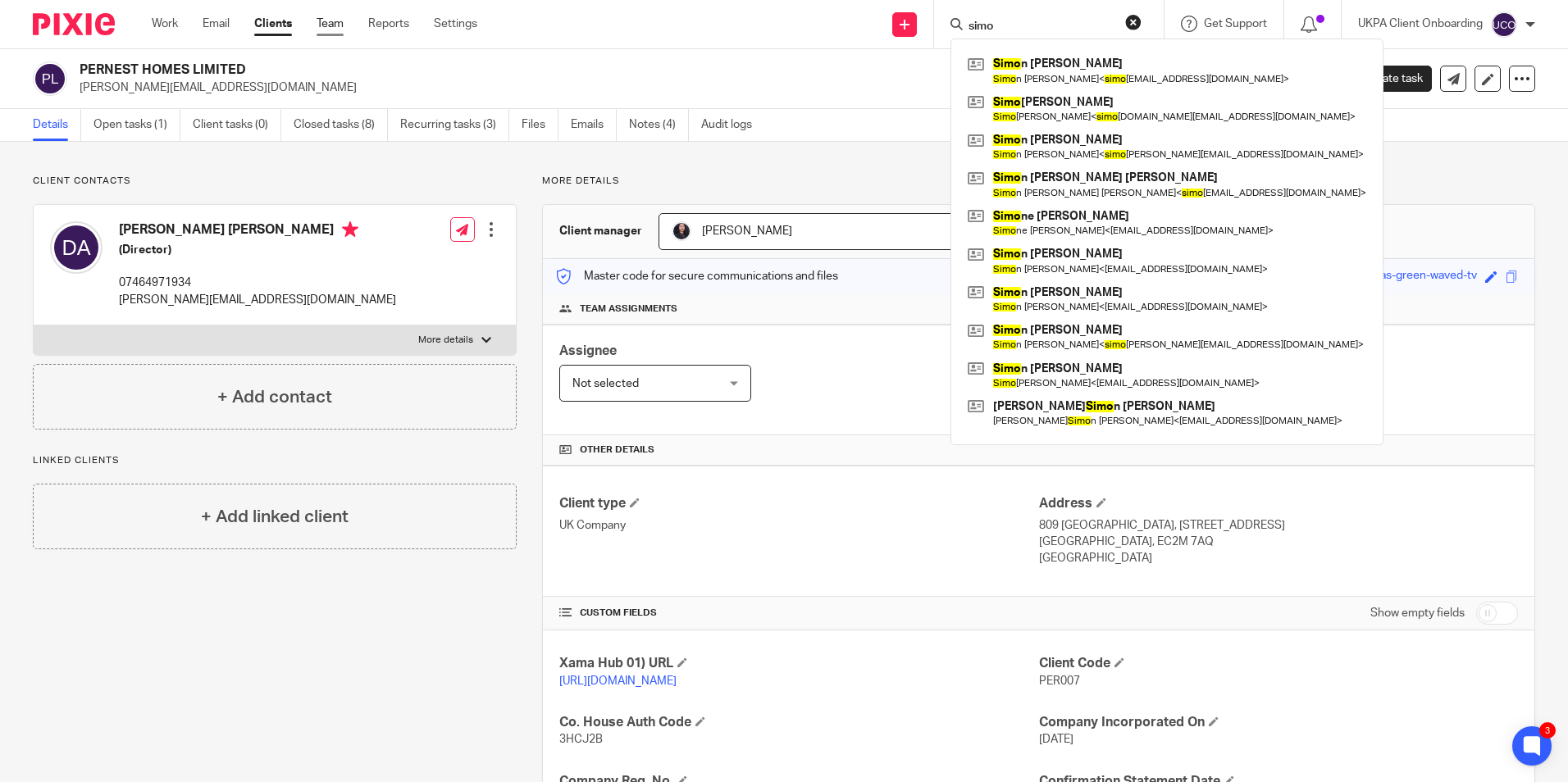
click at [324, 23] on link "Team" at bounding box center [329, 24] width 27 height 17
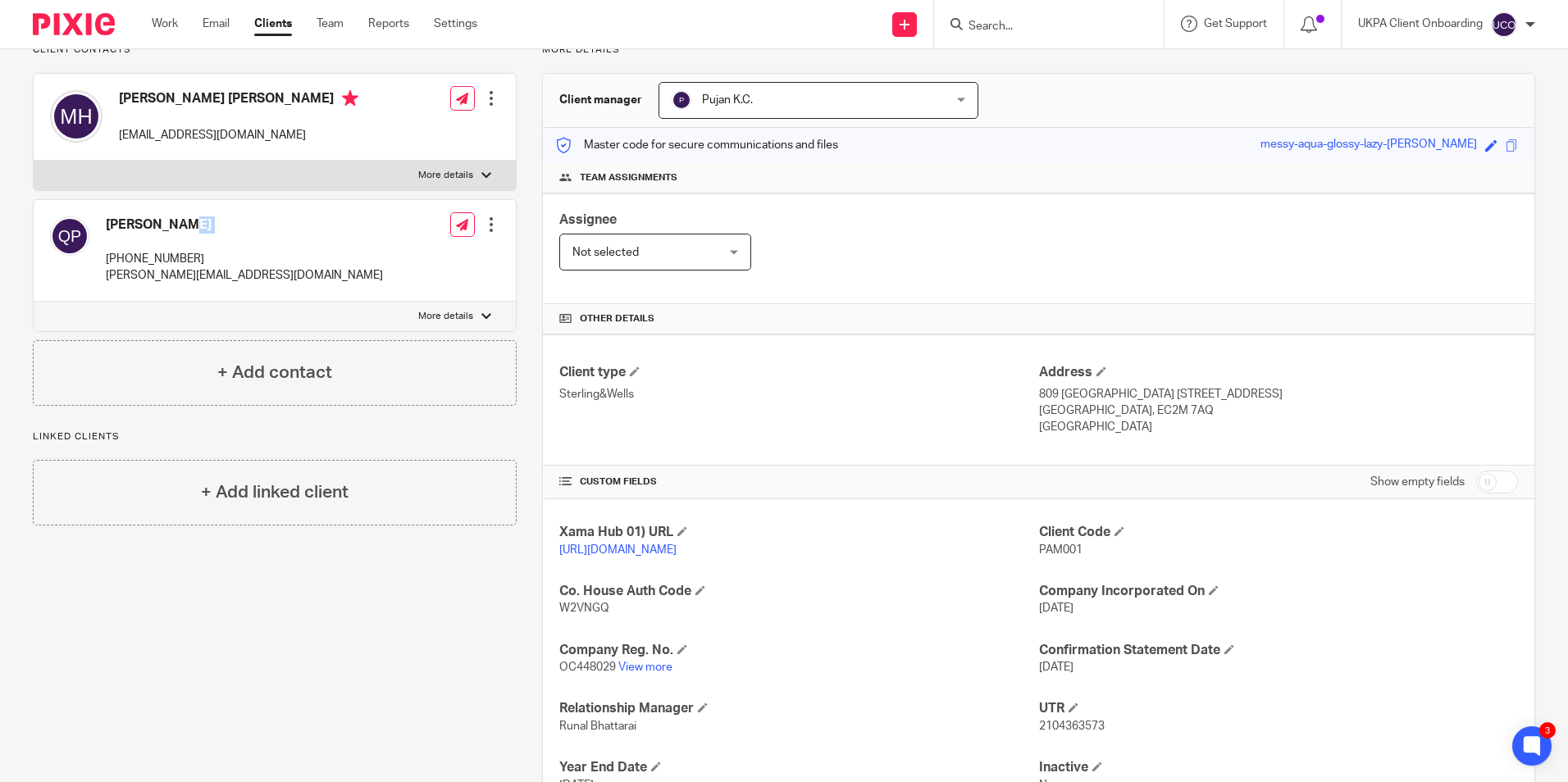
scroll to position [276, 0]
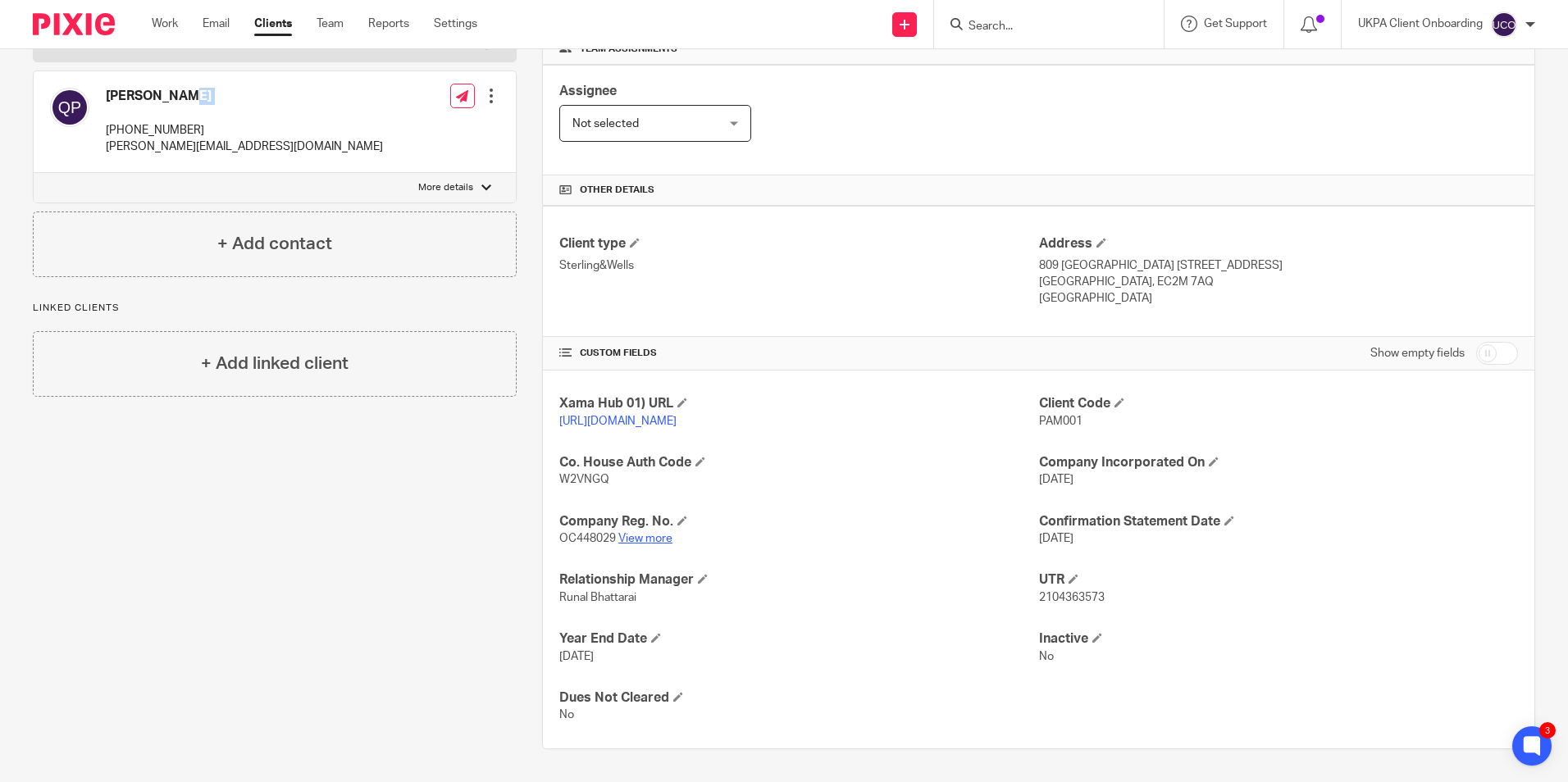
click at [661, 536] on link "View more" at bounding box center [646, 539] width 54 height 11
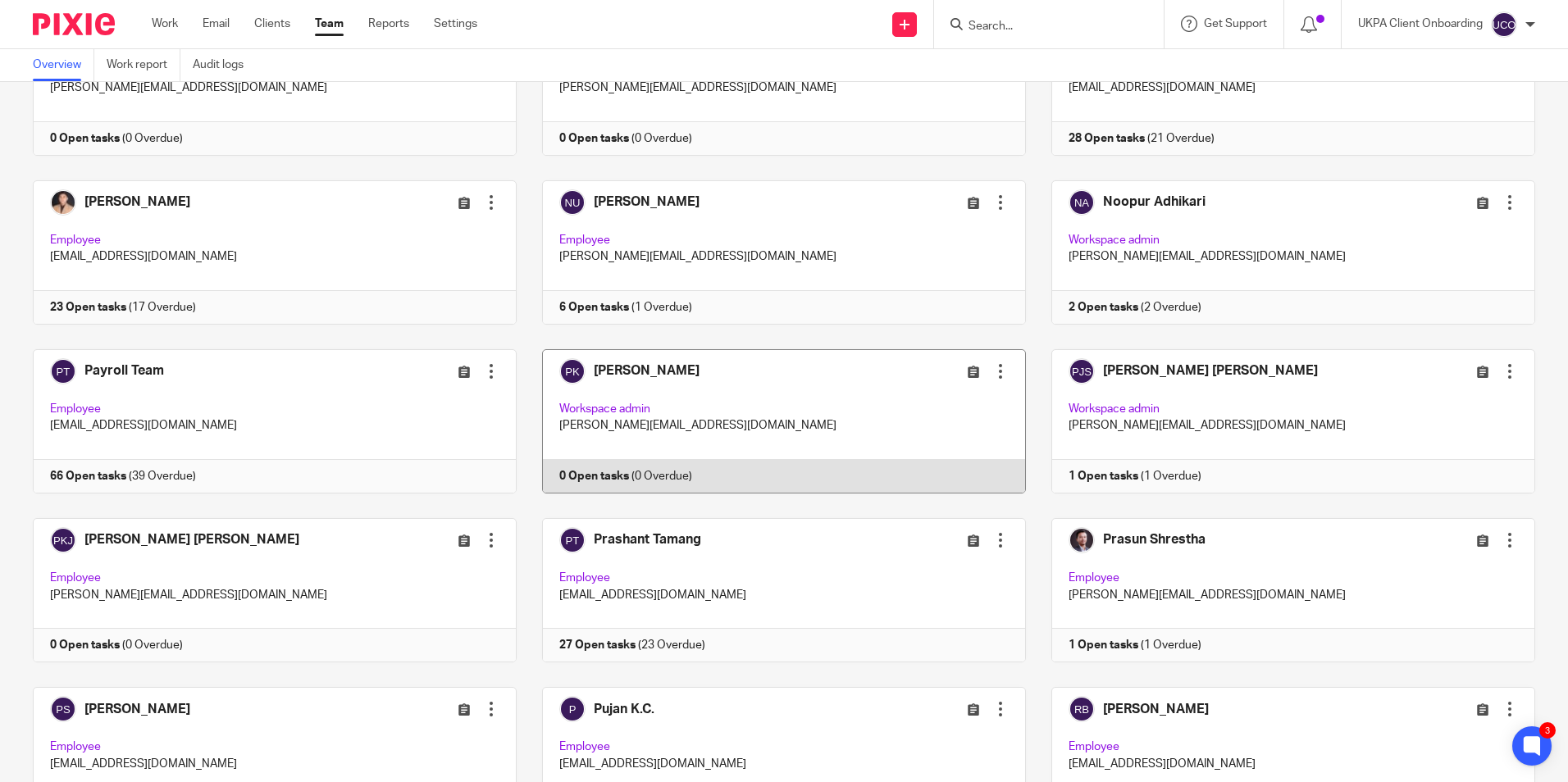
scroll to position [2706, 0]
